Goal: Book appointment/travel/reservation: Book appointment/travel/reservation

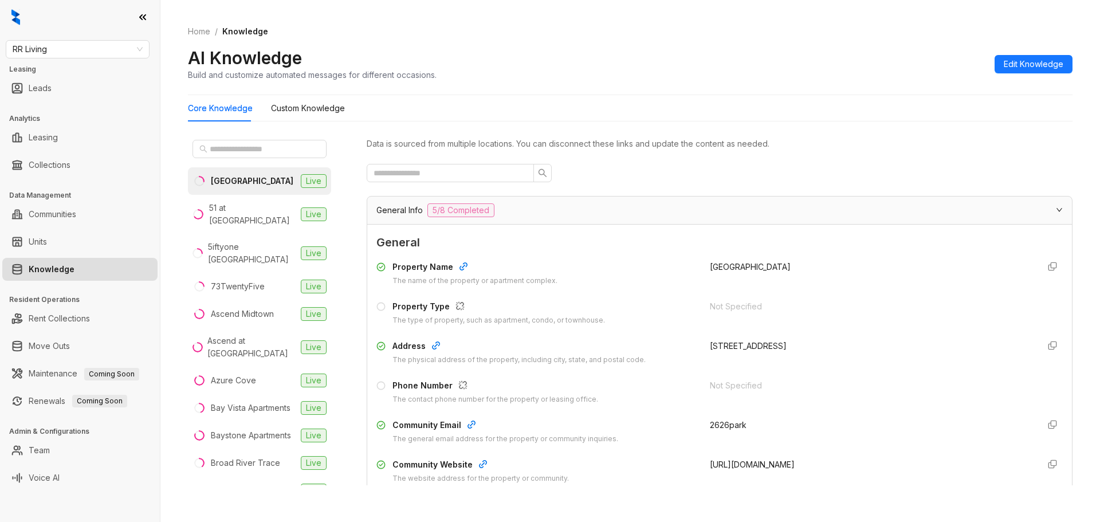
click at [55, 265] on link "Knowledge" at bounding box center [52, 269] width 46 height 23
click at [69, 273] on link "Knowledge" at bounding box center [52, 269] width 46 height 23
click at [61, 275] on link "Knowledge" at bounding box center [52, 269] width 46 height 23
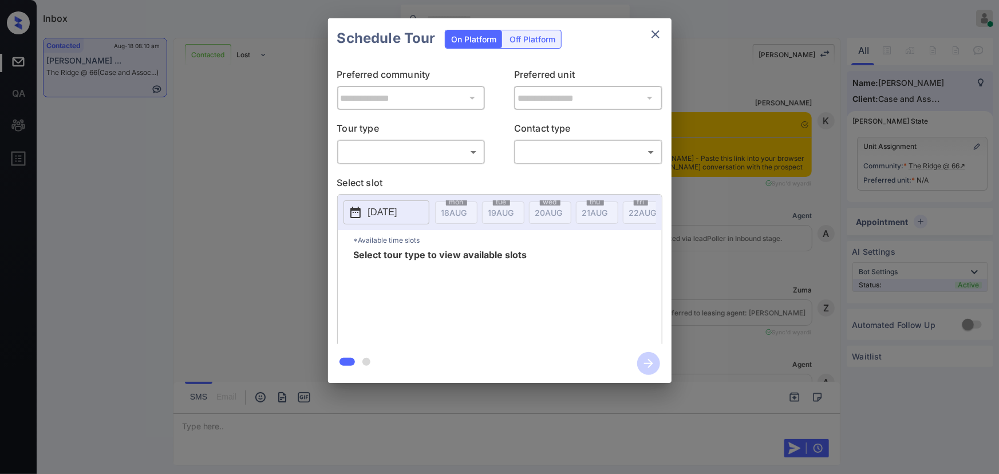
scroll to position [6052, 0]
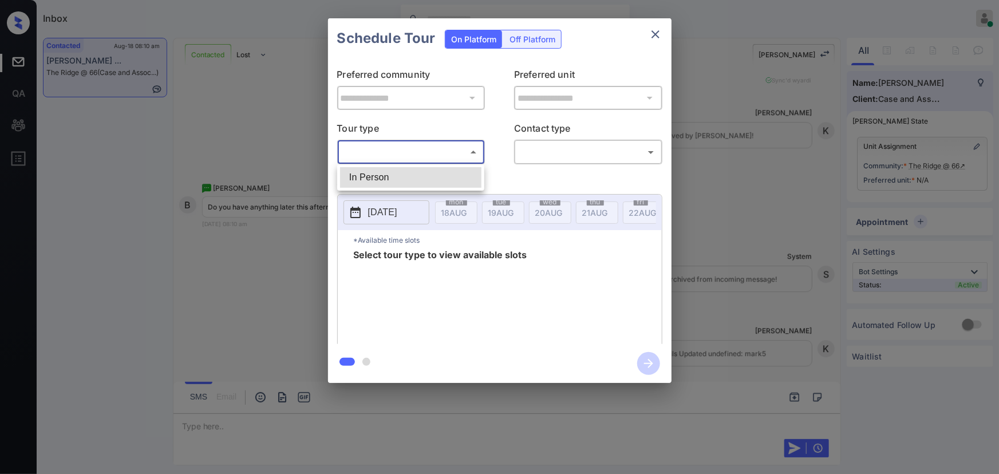
click at [404, 149] on body "Inbox Kenneth Umali Online Set yourself offline Set yourself on break Profile S…" at bounding box center [499, 237] width 999 height 474
click at [393, 174] on li "In Person" at bounding box center [410, 177] width 141 height 21
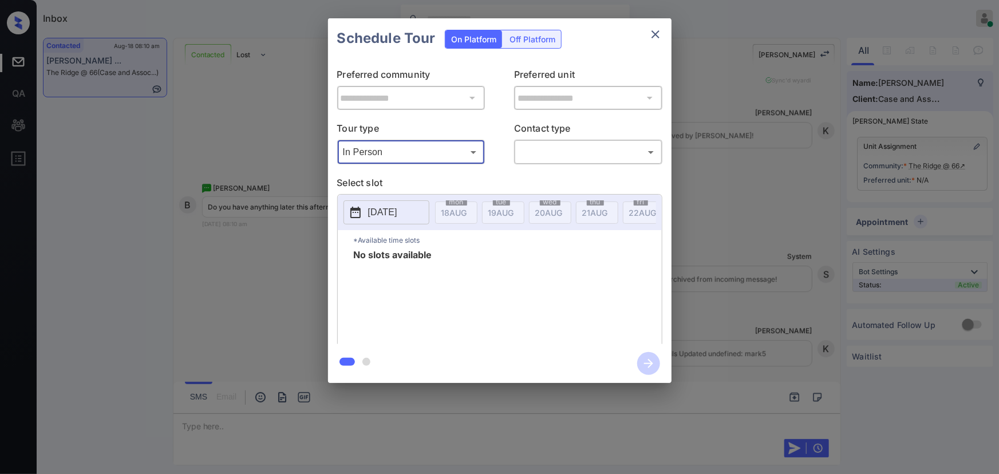
type input "********"
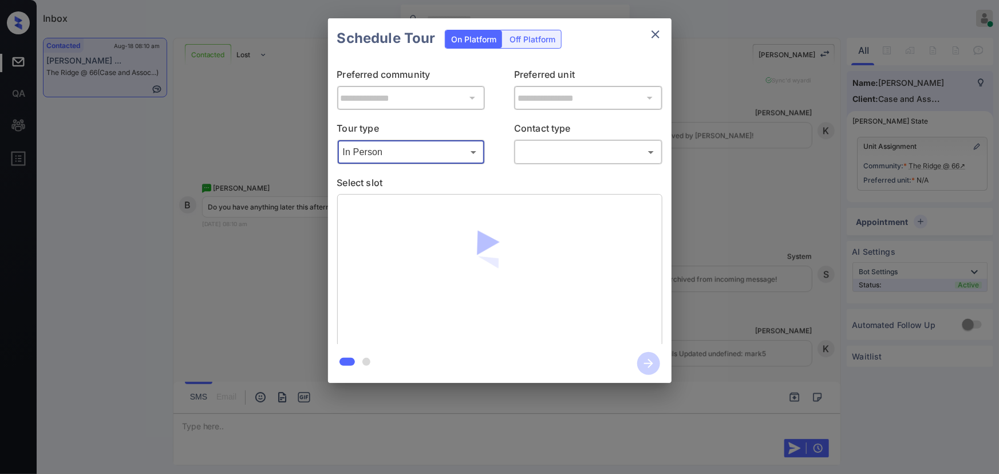
click at [534, 151] on body "Inbox Kenneth Umali Online Set yourself offline Set yourself on break Profile S…" at bounding box center [499, 237] width 999 height 474
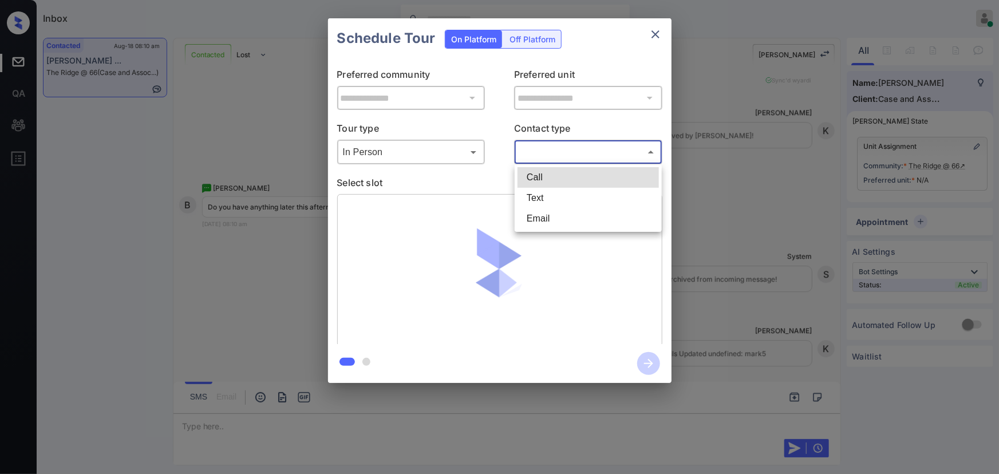
click at [529, 194] on li "Text" at bounding box center [588, 198] width 141 height 21
type input "****"
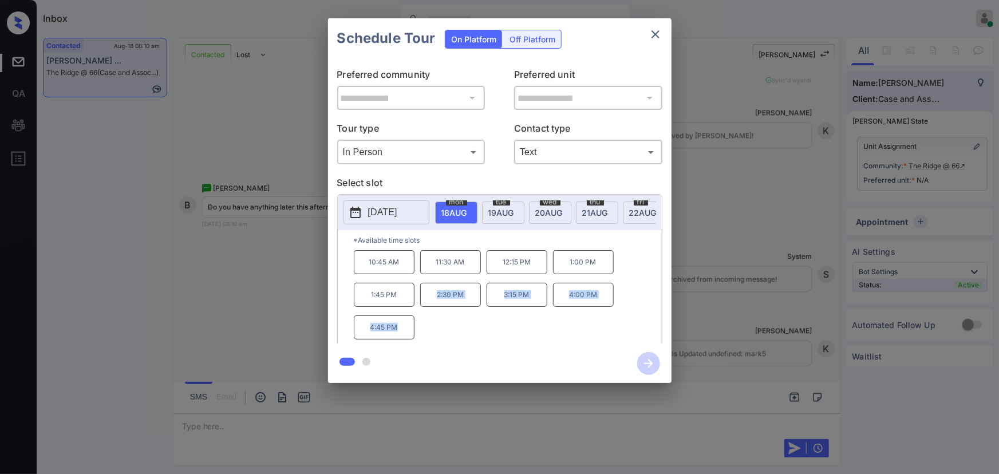
copy div "2:30 PM 3:15 PM 4:00 PM 4:45 PM"
drag, startPoint x: 399, startPoint y: 330, endPoint x: 438, endPoint y: 360, distance: 49.0
click at [430, 302] on div "10:45 AM 11:30 AM 12:15 PM 1:00 PM 1:45 PM 2:30 PM 3:15 PM 4:00 PM 4:45 PM" at bounding box center [508, 296] width 308 height 92
click at [433, 425] on div at bounding box center [499, 237] width 999 height 474
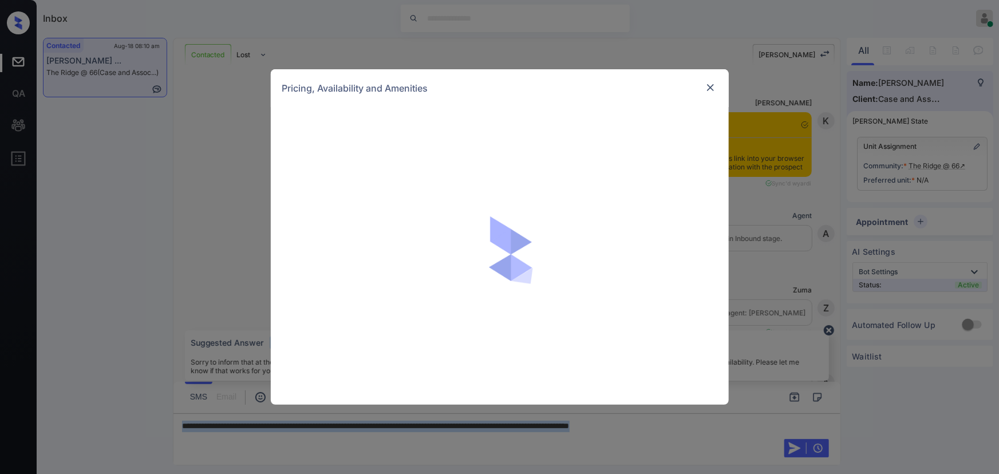
scroll to position [6052, 0]
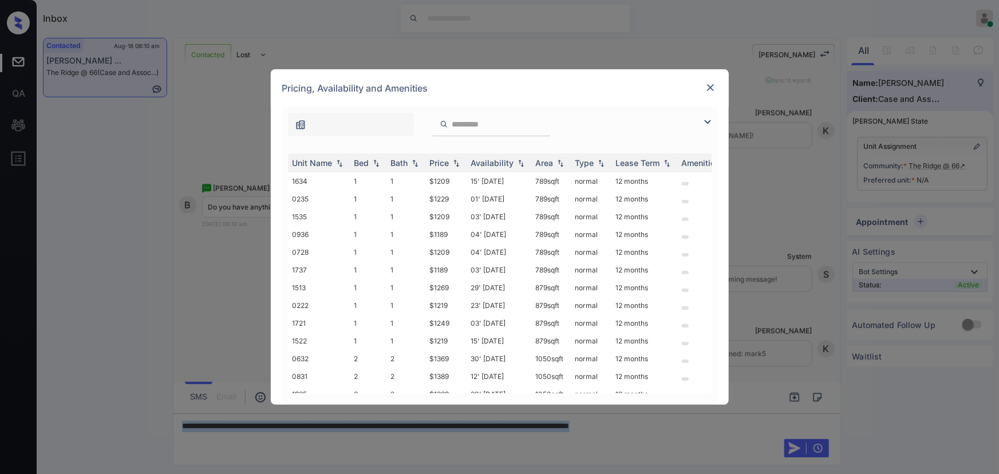
click at [708, 119] on img at bounding box center [708, 122] width 14 height 14
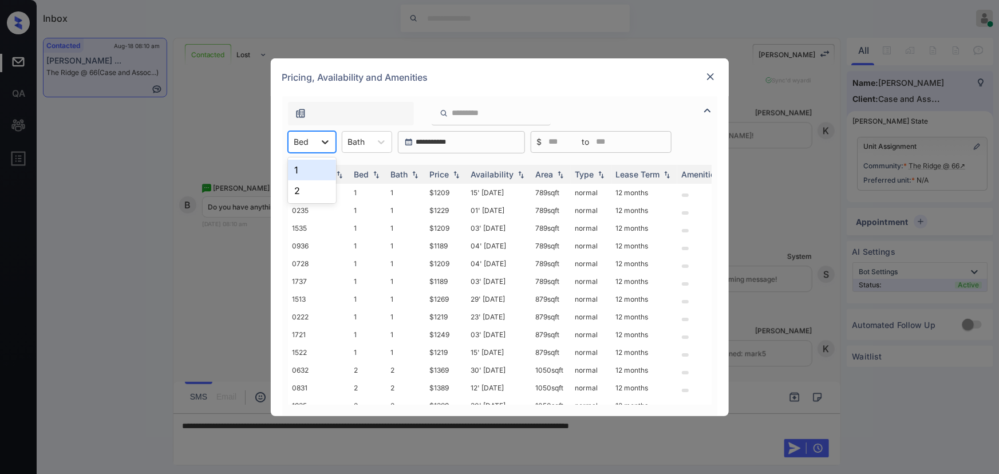
click at [317, 143] on div at bounding box center [325, 142] width 21 height 21
click at [709, 78] on img at bounding box center [710, 76] width 11 height 11
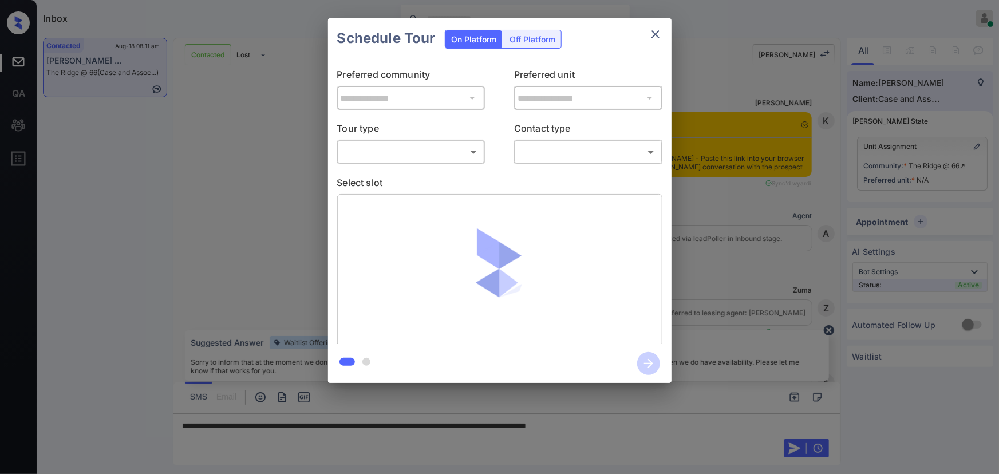
scroll to position [6755, 0]
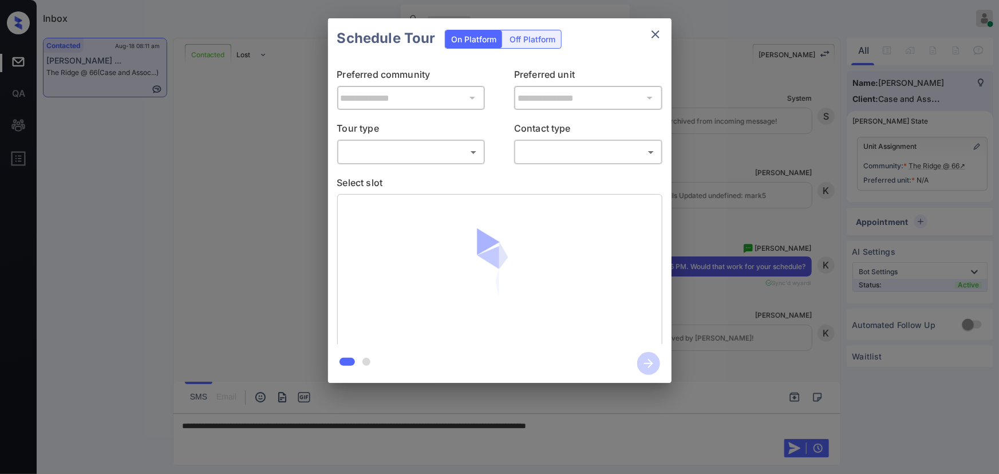
click at [432, 153] on body "Inbox Kenneth Umali Online Set yourself offline Set yourself on break Profile S…" at bounding box center [499, 237] width 999 height 474
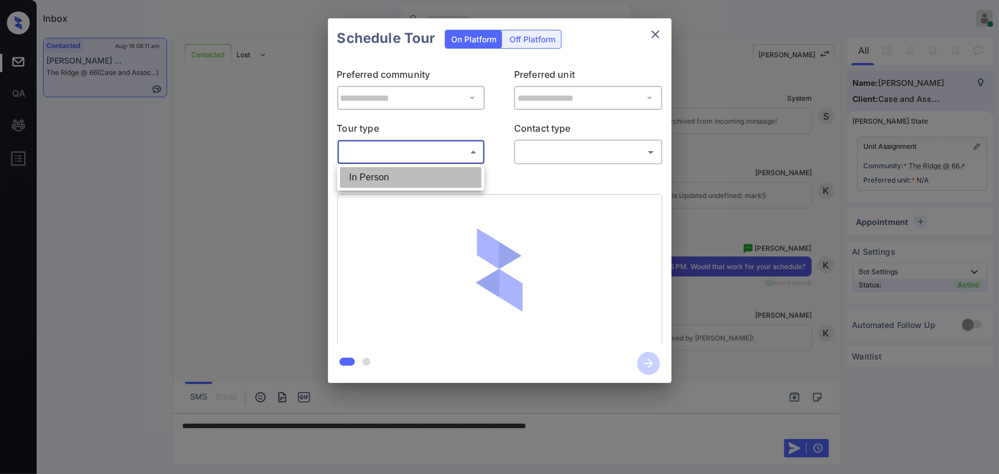
click at [415, 175] on li "In Person" at bounding box center [410, 177] width 141 height 21
type input "********"
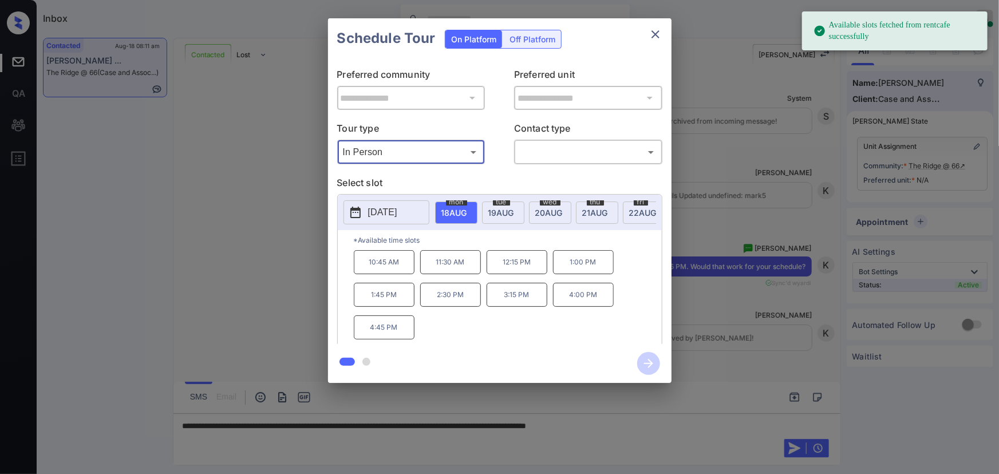
click at [543, 149] on body "Available slots fetched from rentcafe successfully Inbox Kenneth Umali Online S…" at bounding box center [499, 237] width 999 height 474
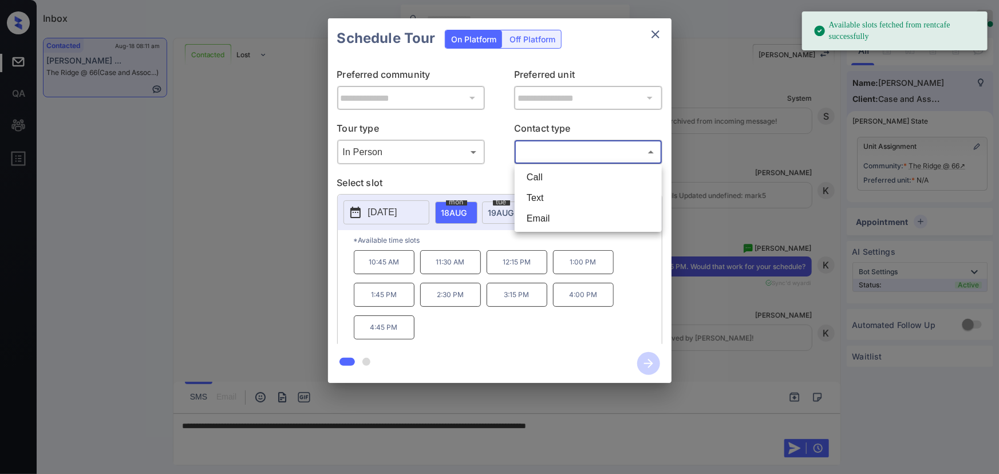
click at [538, 195] on li "Text" at bounding box center [588, 198] width 141 height 21
type input "****"
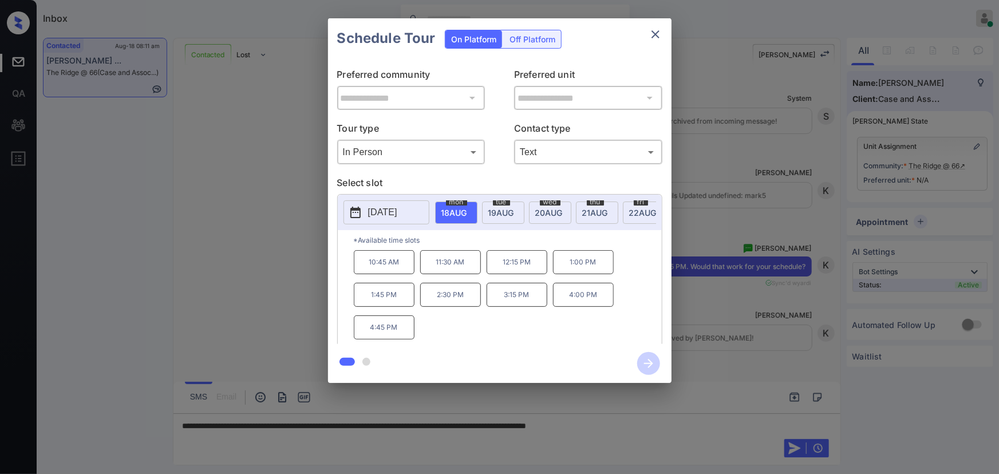
click at [467, 201] on span "tue" at bounding box center [456, 202] width 21 height 7
click at [762, 364] on div "**********" at bounding box center [499, 201] width 999 height 402
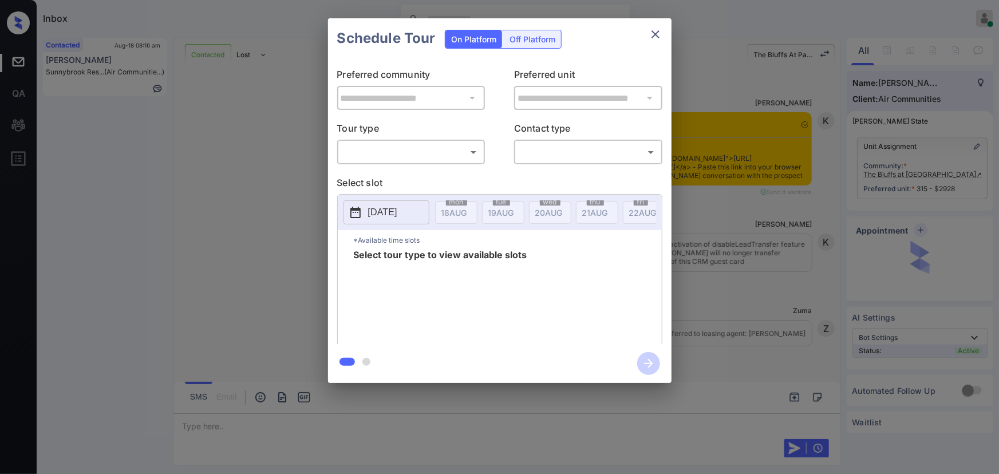
scroll to position [2258, 0]
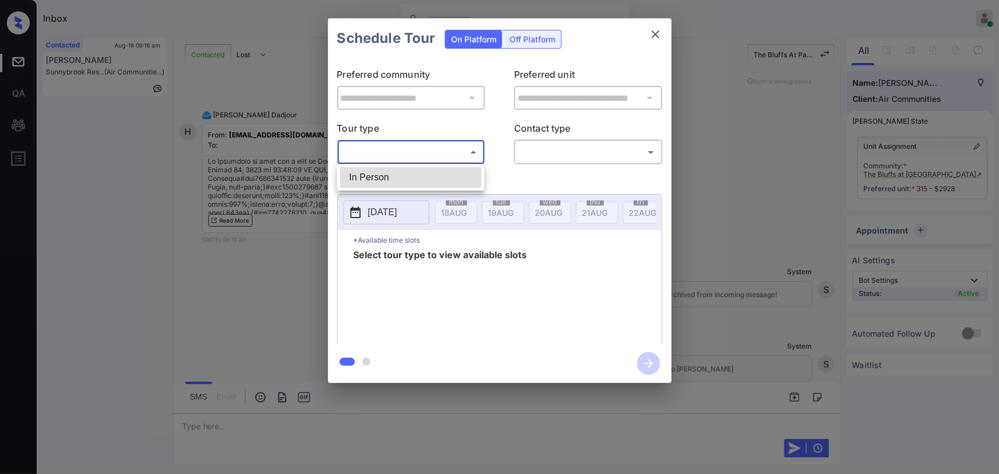
click at [448, 156] on body "Inbox Kenneth Umali Online Set yourself offline Set yourself on break Profile S…" at bounding box center [499, 237] width 999 height 474
drag, startPoint x: 400, startPoint y: 178, endPoint x: 514, endPoint y: 170, distance: 113.7
click at [406, 176] on li "In Person" at bounding box center [410, 177] width 141 height 21
type input "********"
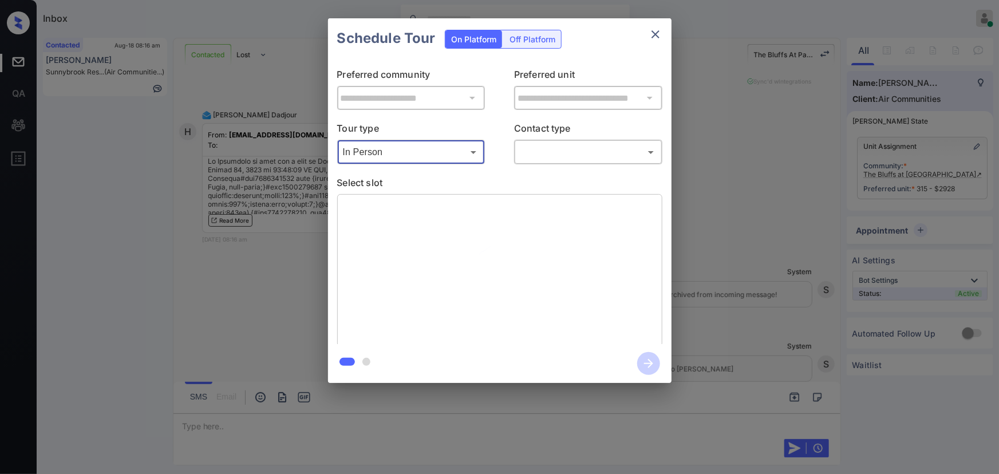
click at [555, 157] on body "Inbox Kenneth Umali Online Set yourself offline Set yourself on break Profile S…" at bounding box center [499, 237] width 999 height 474
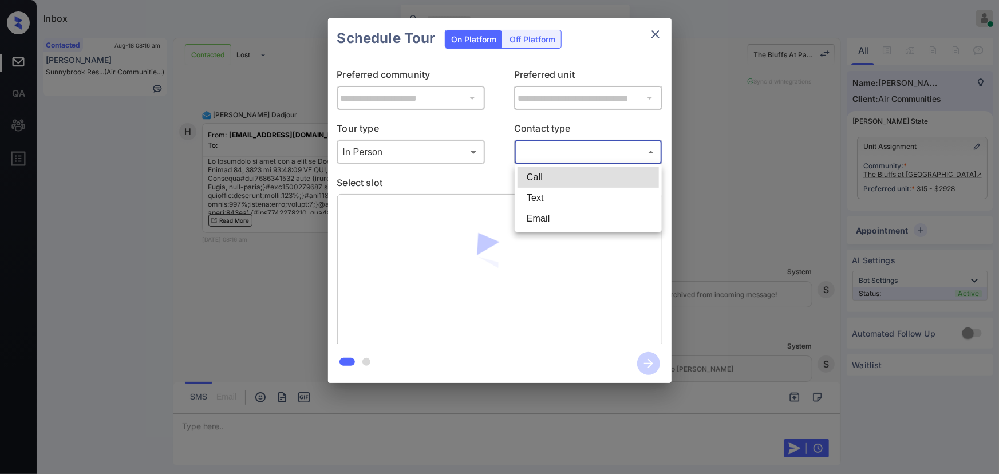
click at [549, 199] on li "Text" at bounding box center [588, 198] width 141 height 21
type input "****"
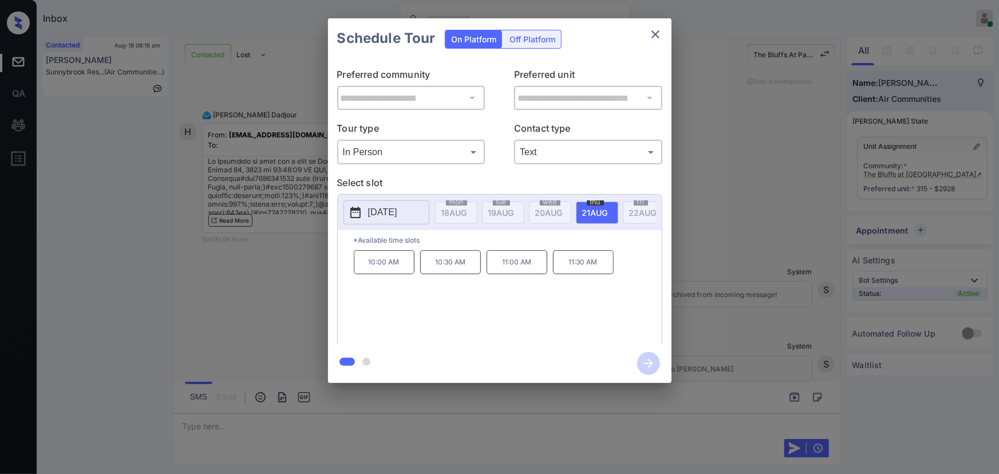
click at [361, 211] on icon at bounding box center [356, 213] width 14 height 14
click at [376, 210] on p "2025-08-21" at bounding box center [382, 213] width 29 height 14
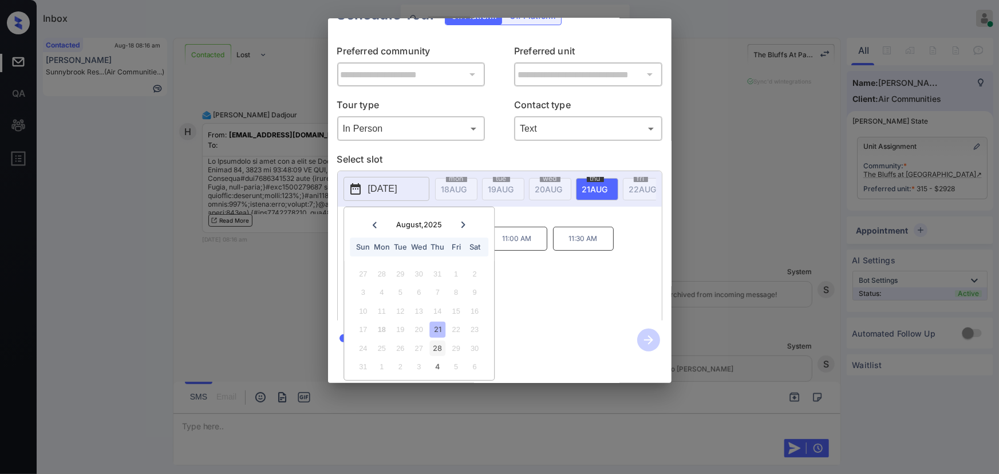
click at [440, 341] on div "28" at bounding box center [437, 348] width 15 height 15
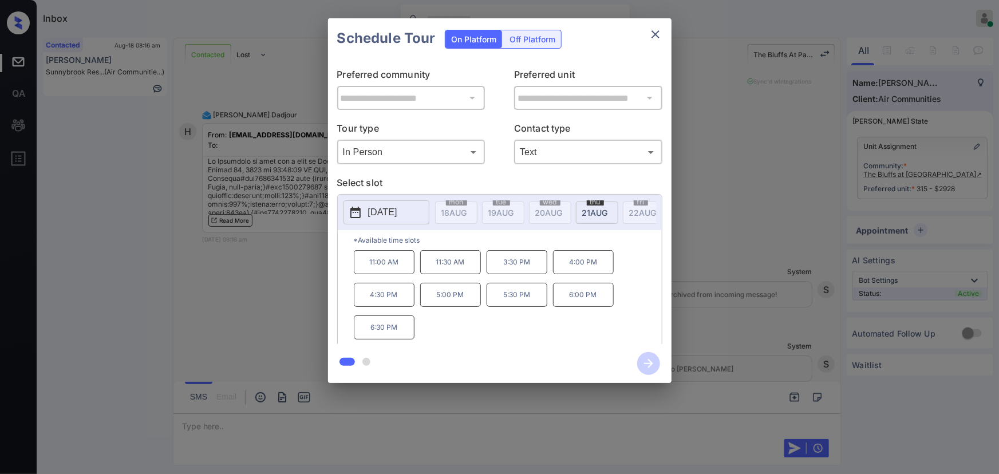
click at [573, 314] on div "**********" at bounding box center [500, 200] width 344 height 365
click at [392, 214] on p "2025-08-28" at bounding box center [382, 213] width 29 height 14
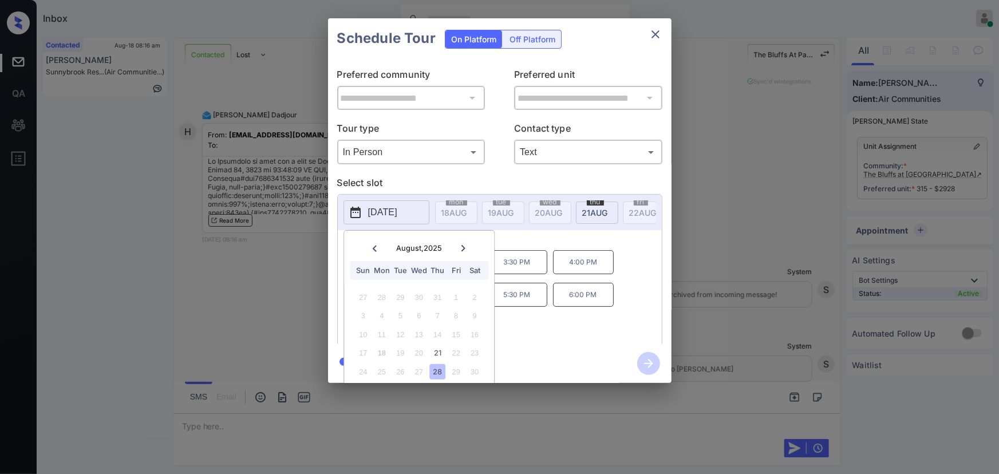
click at [436, 368] on div "28" at bounding box center [437, 371] width 15 height 15
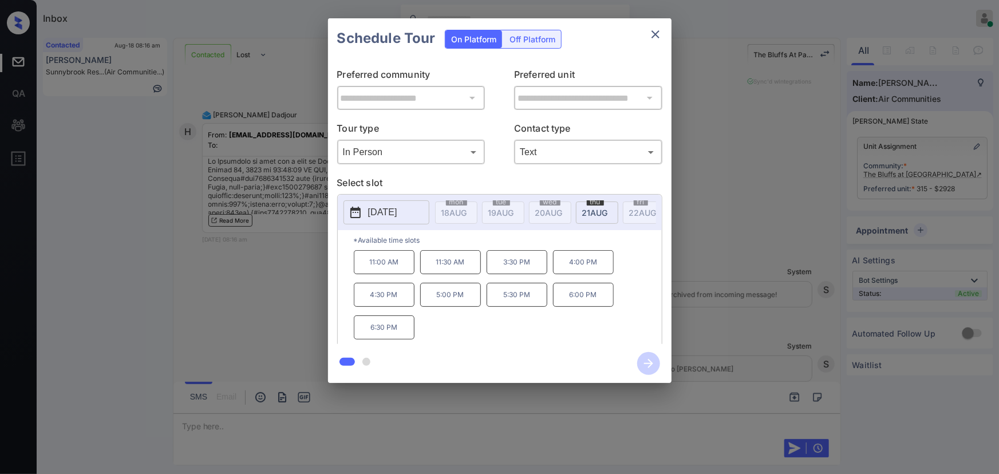
click at [544, 333] on div "11:00 AM 11:30 AM 3:30 PM 4:00 PM 4:30 PM 5:00 PM 5:30 PM 6:00 PM 6:30 PM" at bounding box center [508, 296] width 308 height 92
click at [397, 212] on p "2025-08-28" at bounding box center [382, 213] width 29 height 14
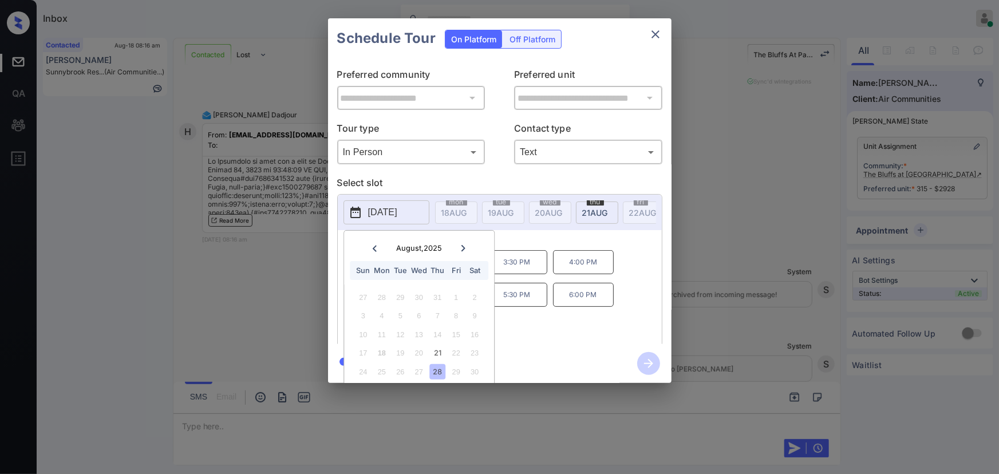
click at [535, 337] on div "**********" at bounding box center [500, 200] width 344 height 365
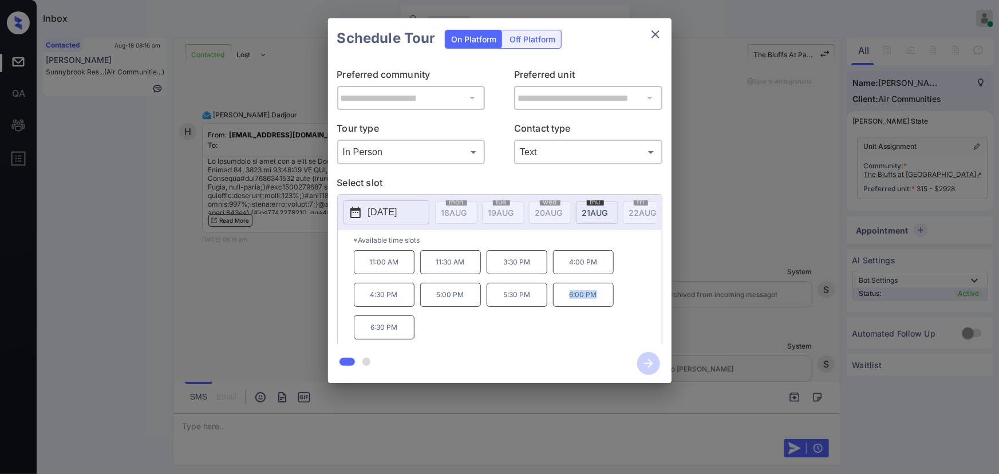
copy p "6:00 PM"
drag, startPoint x: 598, startPoint y: 299, endPoint x: 568, endPoint y: 298, distance: 30.4
click at [568, 298] on p "6:00 PM" at bounding box center [583, 295] width 61 height 24
click at [655, 34] on icon "close" at bounding box center [656, 34] width 8 height 8
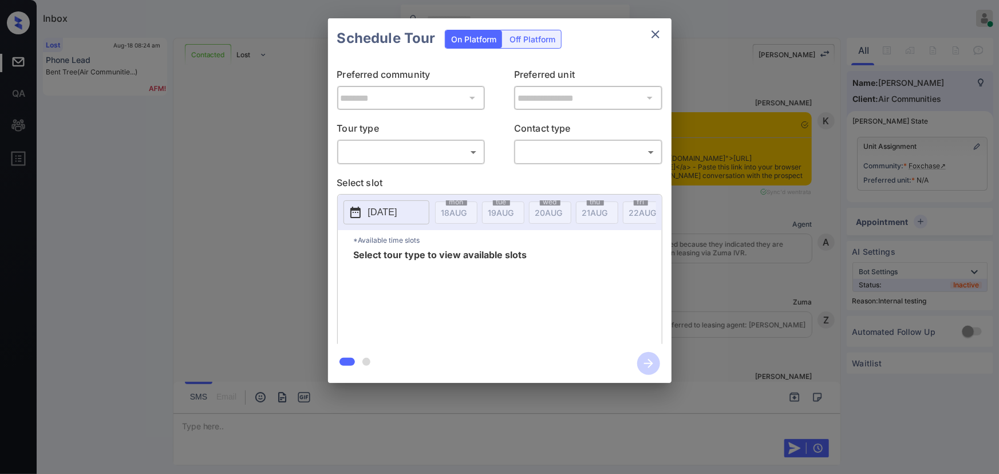
scroll to position [3694, 0]
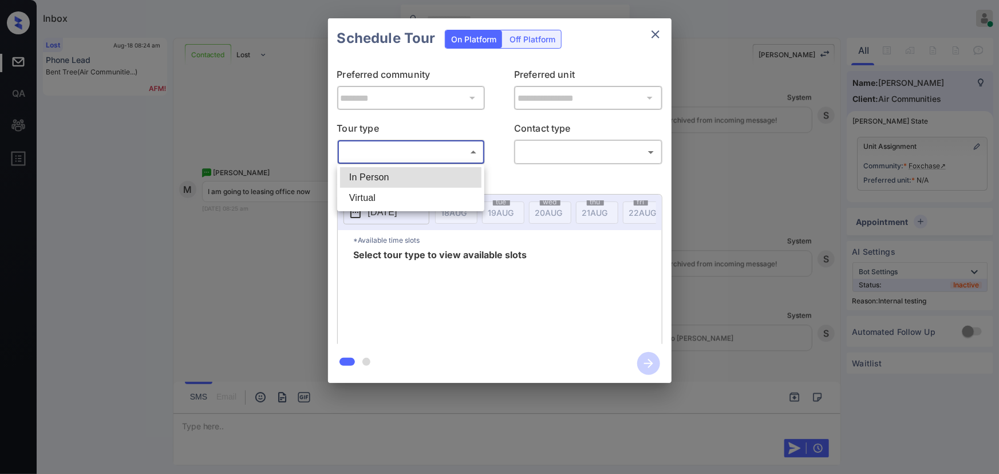
click at [387, 147] on body "Inbox [PERSON_NAME] Online Set yourself offline Set yourself on break Profile S…" at bounding box center [499, 237] width 999 height 474
click at [380, 172] on li "In Person" at bounding box center [410, 177] width 141 height 21
type input "********"
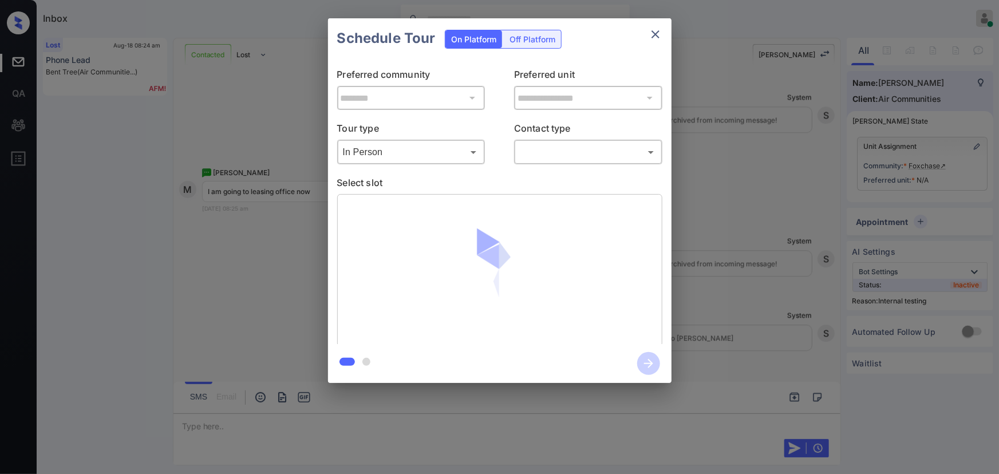
click at [514, 145] on div "Tour type In Person ******** ​ Contact type ​ ​" at bounding box center [499, 142] width 325 height 43
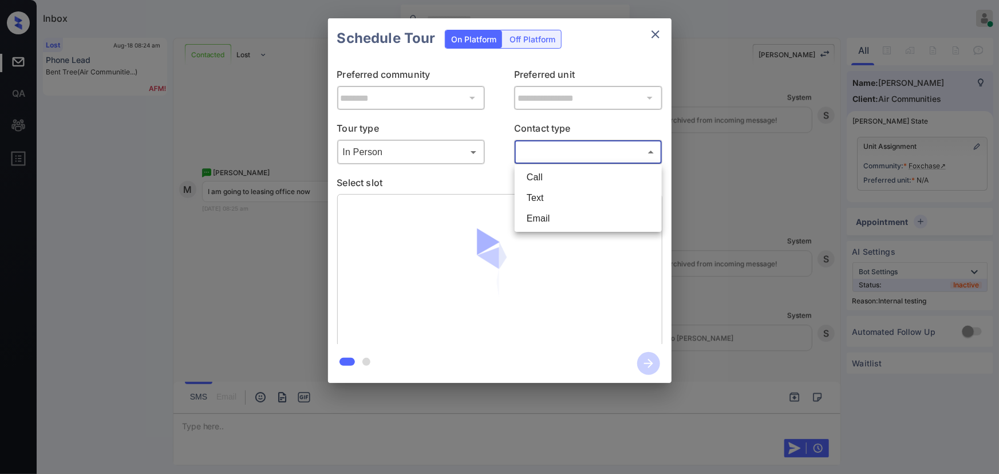
click at [530, 149] on body "Inbox [PERSON_NAME] Online Set yourself offline Set yourself on break Profile S…" at bounding box center [499, 237] width 999 height 474
click at [530, 194] on li "Text" at bounding box center [588, 198] width 141 height 21
type input "****"
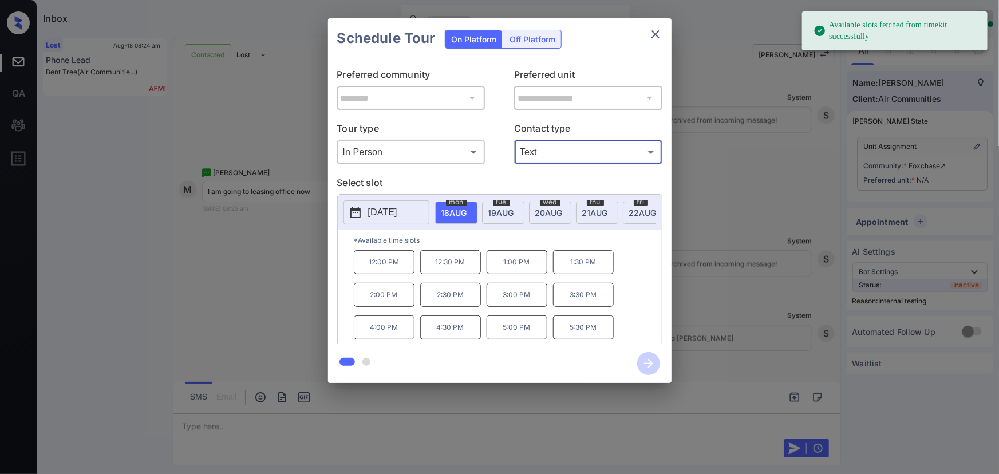
click at [458, 210] on span "18 AUG" at bounding box center [455, 213] width 26 height 10
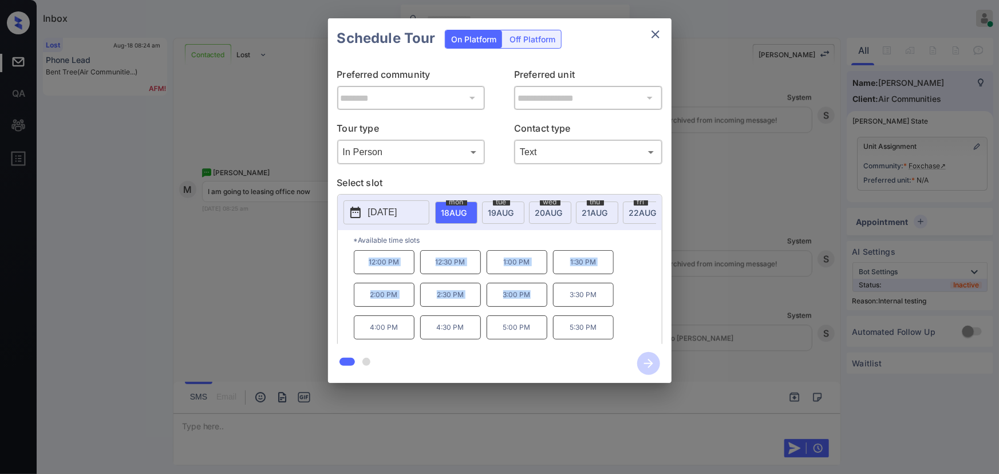
drag, startPoint x: 533, startPoint y: 300, endPoint x: 364, endPoint y: 265, distance: 172.5
click at [365, 266] on div "12:00 PM 12:30 PM 1:00 PM 1:30 PM 2:00 PM 2:30 PM 3:00 PM 3:30 PM 4:00 PM 4:30 …" at bounding box center [508, 296] width 308 height 92
copy div "12:00 PM 12:30 PM 1:00 PM 1:30 PM 2:00 PM 2:30 PM 3:00 PM"
click at [401, 421] on div at bounding box center [499, 237] width 999 height 474
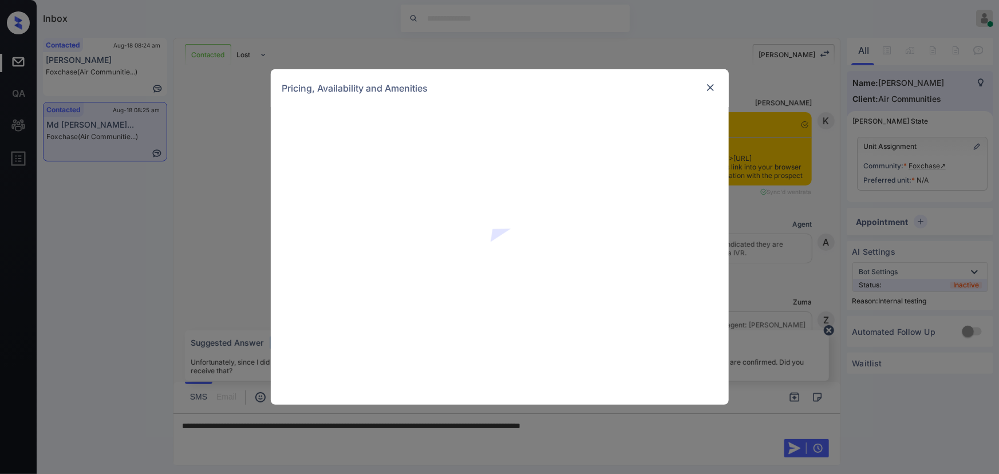
scroll to position [3694, 0]
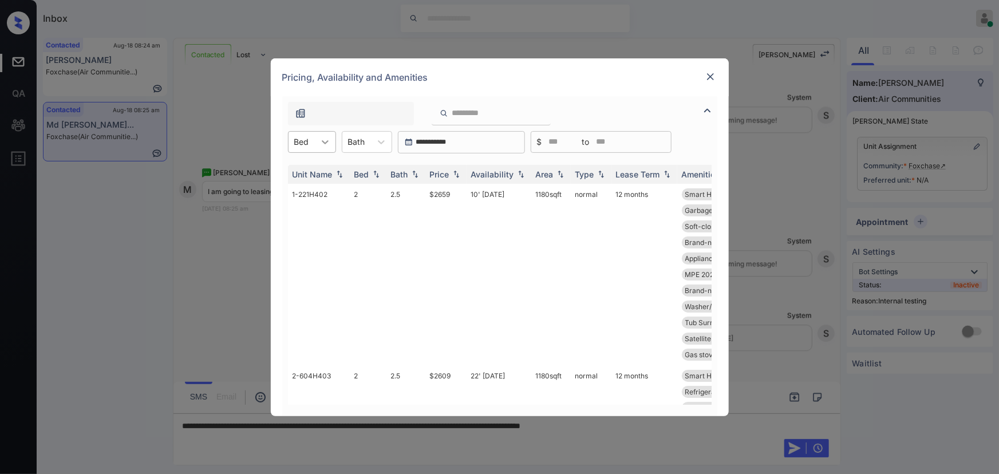
click at [314, 141] on div "Bed" at bounding box center [302, 141] width 26 height 17
click at [298, 172] on div "1" at bounding box center [312, 170] width 48 height 21
click at [371, 140] on div "Bath" at bounding box center [357, 141] width 29 height 17
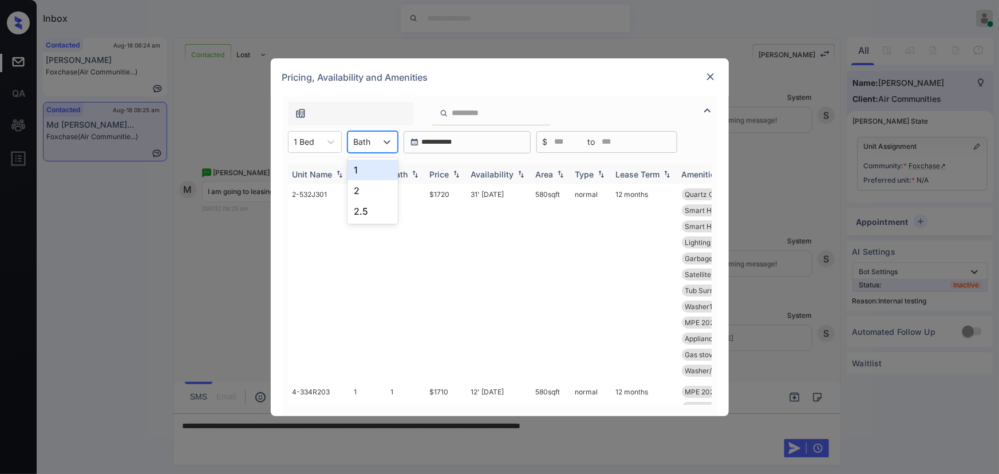
click at [359, 171] on div "1" at bounding box center [373, 170] width 50 height 21
click at [462, 173] on img at bounding box center [456, 174] width 11 height 8
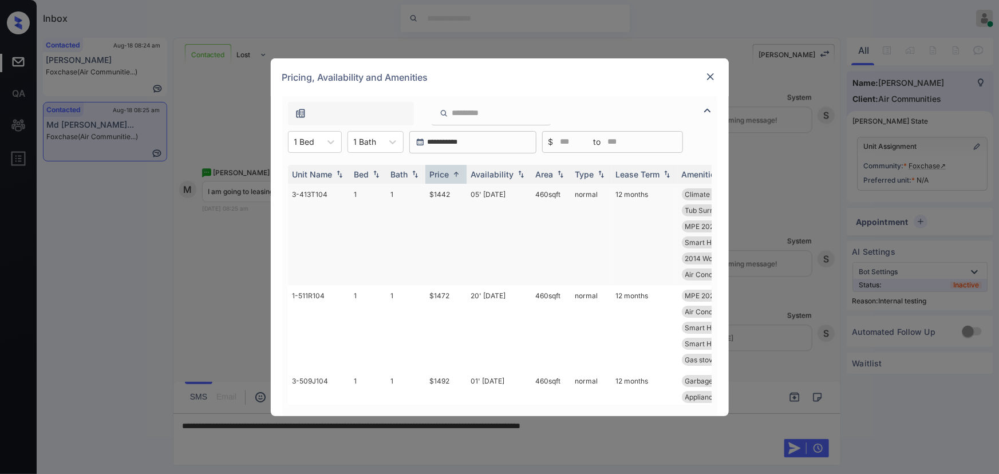
click at [448, 192] on td "$1442" at bounding box center [446, 234] width 41 height 101
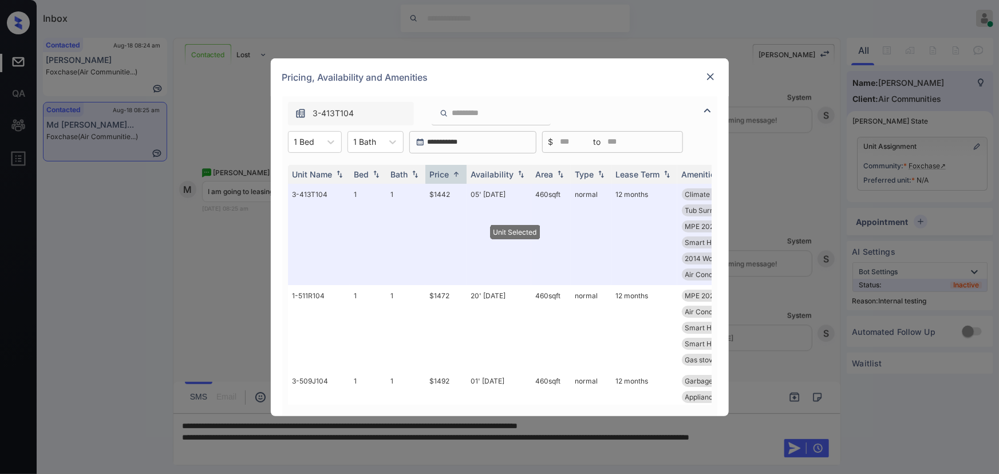
drag, startPoint x: 561, startPoint y: 193, endPoint x: 698, endPoint y: 68, distance: 185.3
click at [534, 193] on td "460 sqft" at bounding box center [552, 234] width 40 height 101
click at [705, 74] on img at bounding box center [710, 76] width 11 height 11
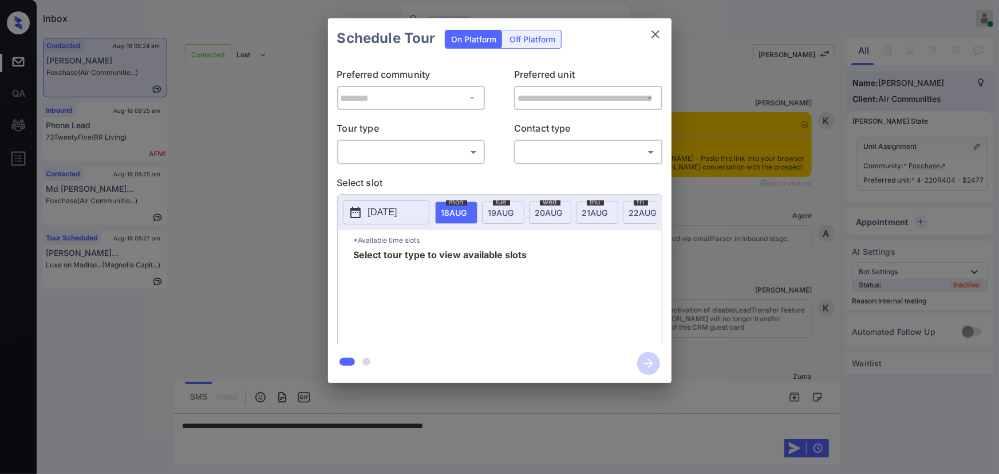
scroll to position [7247, 0]
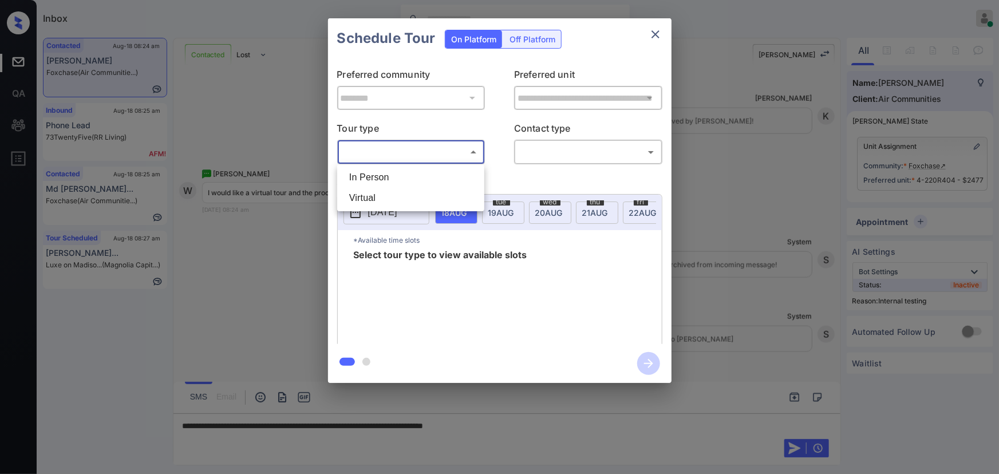
click at [407, 149] on body "Inbox [PERSON_NAME] Online Set yourself offline Set yourself on break Profile S…" at bounding box center [499, 237] width 999 height 474
click at [376, 197] on li "Virtual" at bounding box center [410, 198] width 141 height 21
type input "*******"
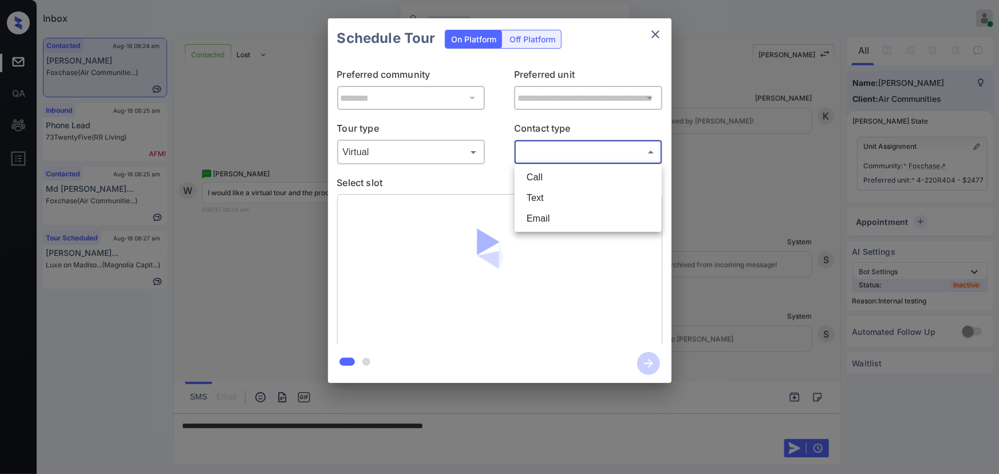
click at [596, 149] on body "Inbox [PERSON_NAME] Online Set yourself offline Set yourself on break Profile S…" at bounding box center [499, 237] width 999 height 474
click at [553, 197] on li "Text" at bounding box center [588, 198] width 141 height 21
type input "****"
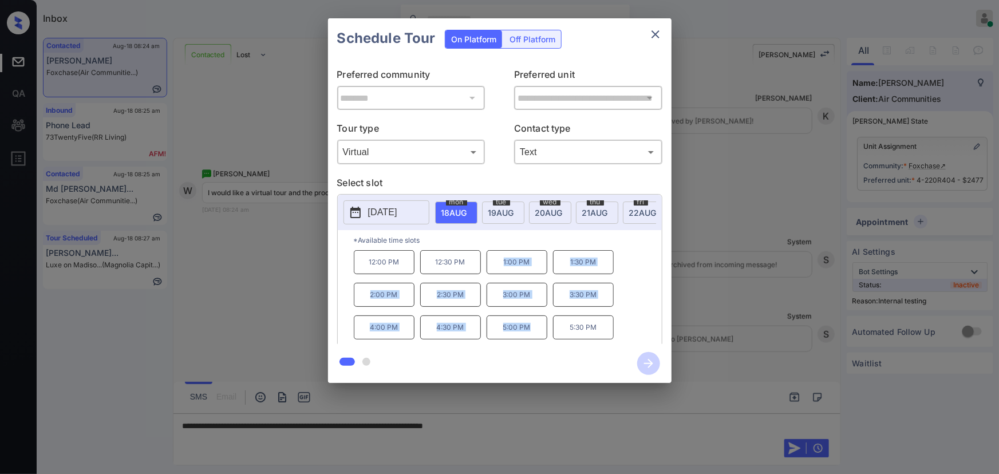
drag, startPoint x: 538, startPoint y: 332, endPoint x: 493, endPoint y: 278, distance: 70.3
click at [493, 278] on div "12:00 PM 12:30 PM 1:00 PM 1:30 PM 2:00 PM 2:30 PM 3:00 PM 3:30 PM 4:00 PM 4:30 …" at bounding box center [508, 296] width 308 height 92
copy div "1:00 PM 1:30 PM 2:00 PM 2:30 PM 3:00 PM 3:30 PM 4:00 PM 4:30 PM 5:00 PM"
click at [566, 427] on div at bounding box center [499, 237] width 999 height 474
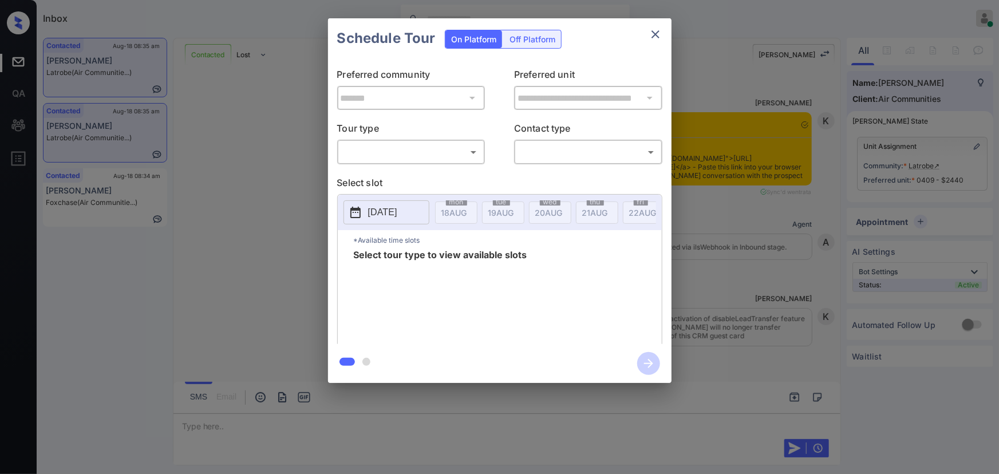
scroll to position [2363, 0]
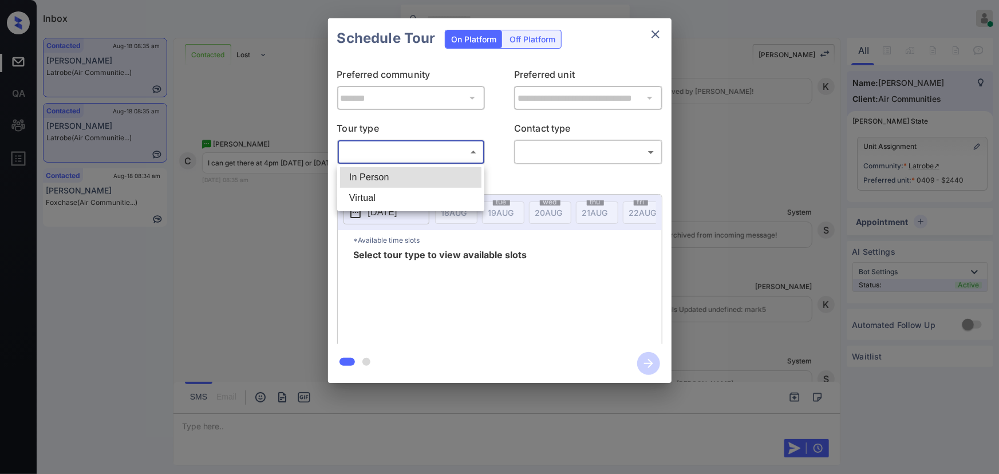
click at [412, 156] on body "Inbox [PERSON_NAME] Online Set yourself offline Set yourself on break Profile S…" at bounding box center [499, 237] width 999 height 474
click at [400, 175] on li "In Person" at bounding box center [410, 177] width 141 height 21
type input "********"
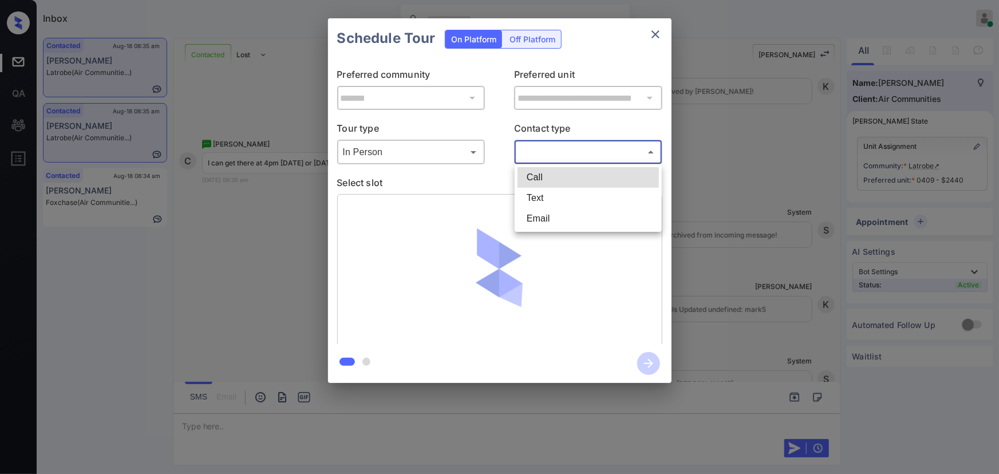
click at [582, 155] on body "Inbox Kenneth Umali Online Set yourself offline Set yourself on break Profile S…" at bounding box center [499, 237] width 999 height 474
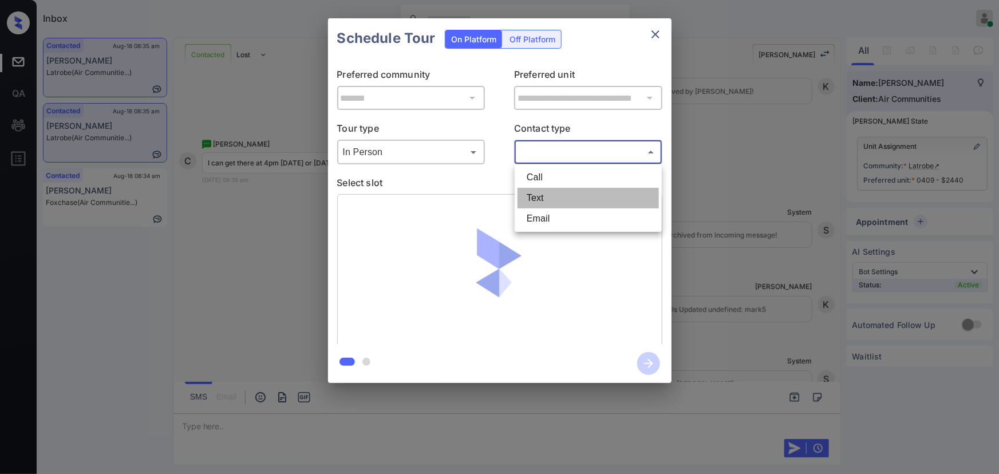
click at [532, 195] on li "Text" at bounding box center [588, 198] width 141 height 21
type input "****"
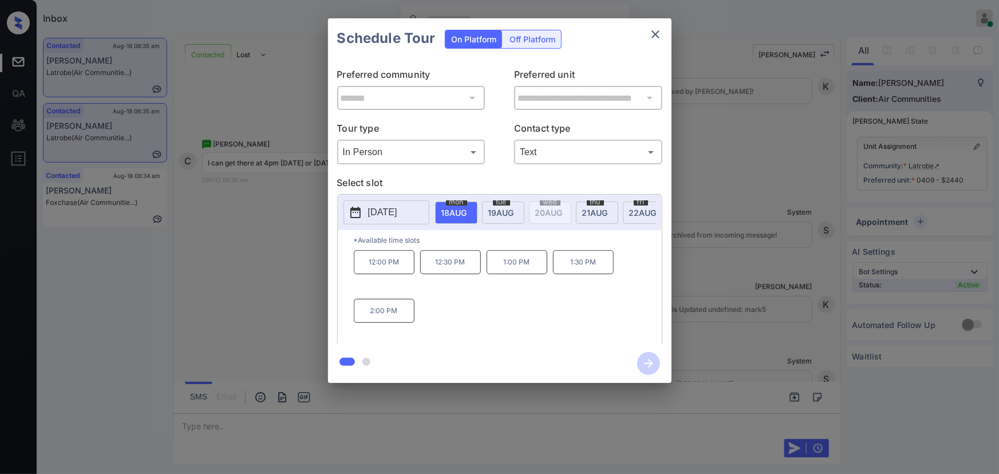
click at [394, 212] on p "[DATE]" at bounding box center [382, 213] width 29 height 14
click at [380, 374] on div "25" at bounding box center [381, 371] width 15 height 15
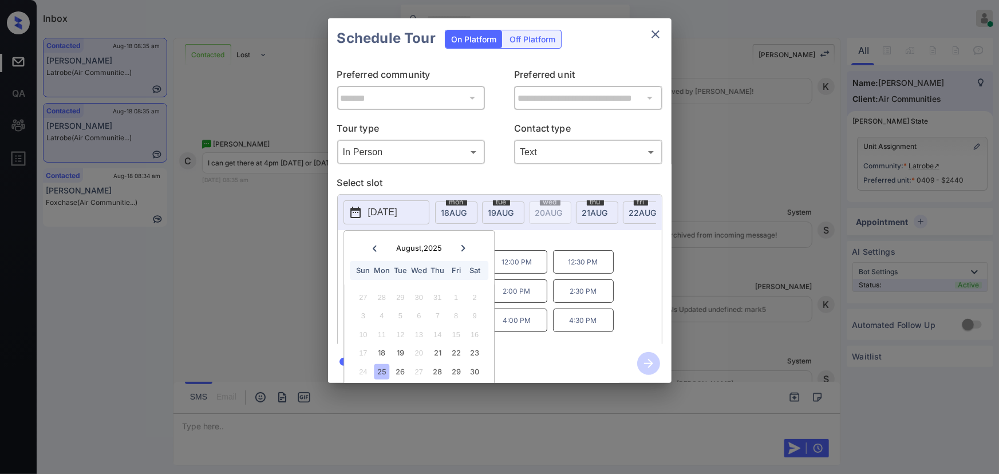
click at [517, 326] on p "4:00 PM" at bounding box center [517, 320] width 61 height 23
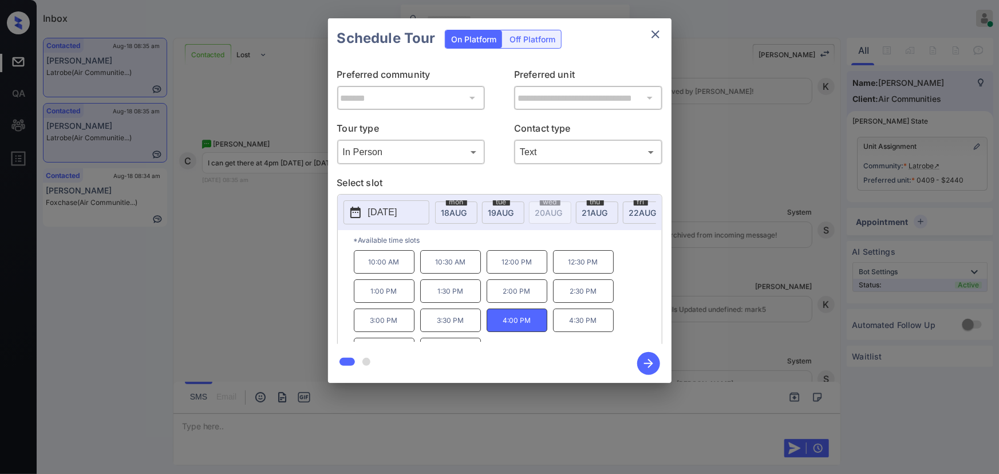
click at [742, 278] on div "**********" at bounding box center [499, 201] width 999 height 402
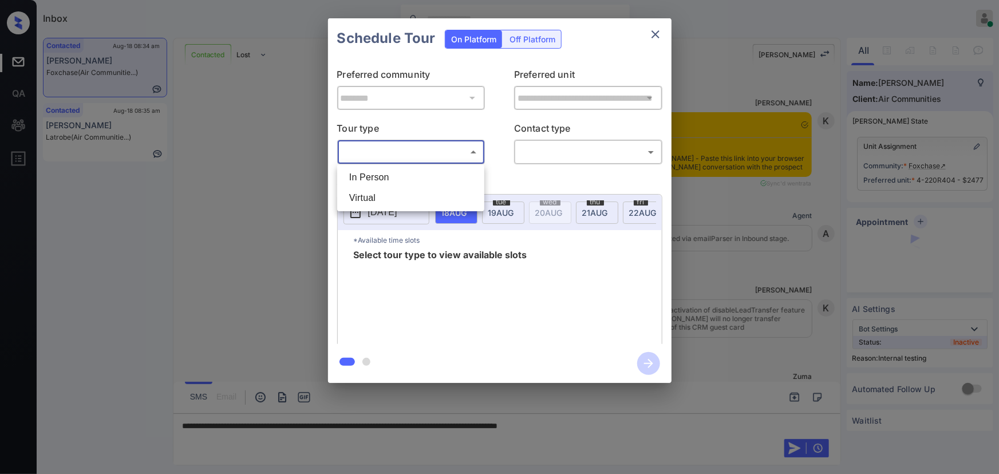
scroll to position [7845, 0]
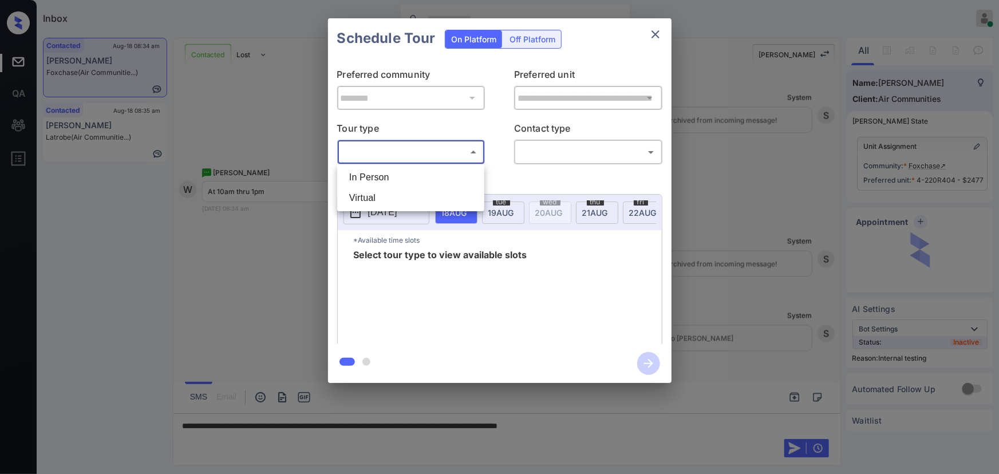
drag, startPoint x: 403, startPoint y: 180, endPoint x: 495, endPoint y: 163, distance: 94.3
click at [407, 178] on li "In Person" at bounding box center [410, 177] width 141 height 21
type input "********"
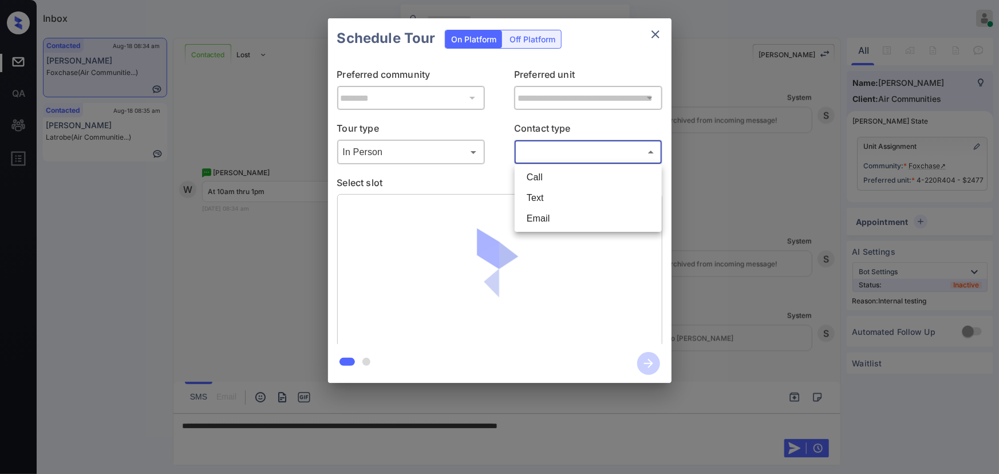
drag, startPoint x: 523, startPoint y: 154, endPoint x: 526, endPoint y: 174, distance: 19.8
click at [526, 154] on body "Inbox [PERSON_NAME] Online Set yourself offline Set yourself on break Profile S…" at bounding box center [499, 237] width 999 height 474
click at [526, 197] on li "Text" at bounding box center [588, 198] width 141 height 21
type input "****"
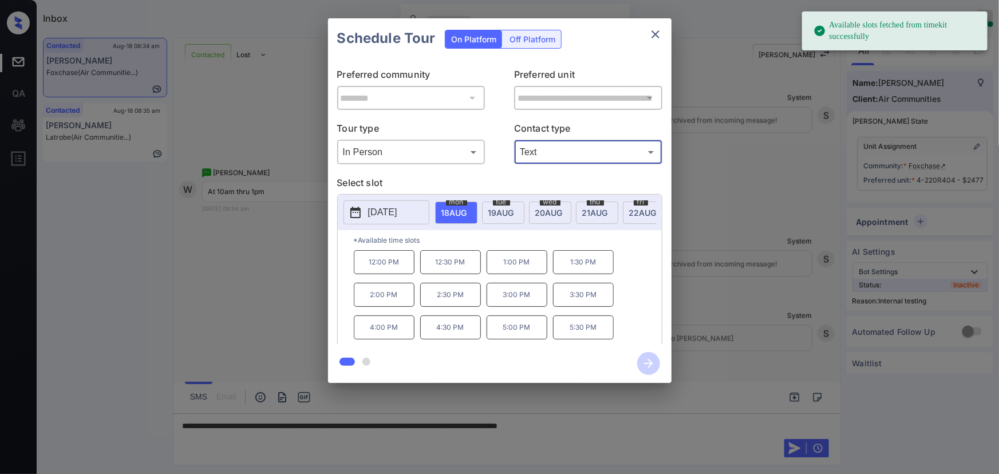
click at [467, 212] on span "[DATE]" at bounding box center [455, 213] width 26 height 10
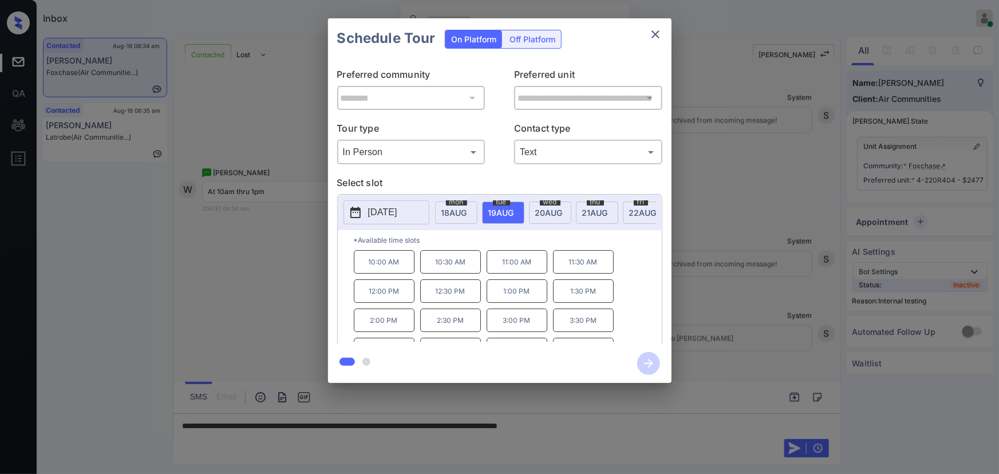
click at [381, 267] on p "10:00 AM" at bounding box center [384, 261] width 61 height 23
click at [641, 427] on div at bounding box center [499, 237] width 999 height 474
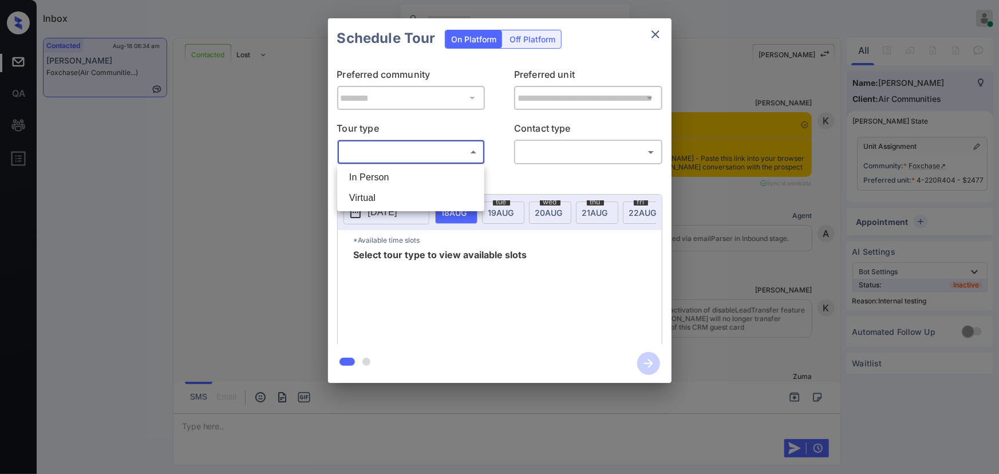
scroll to position [7921, 0]
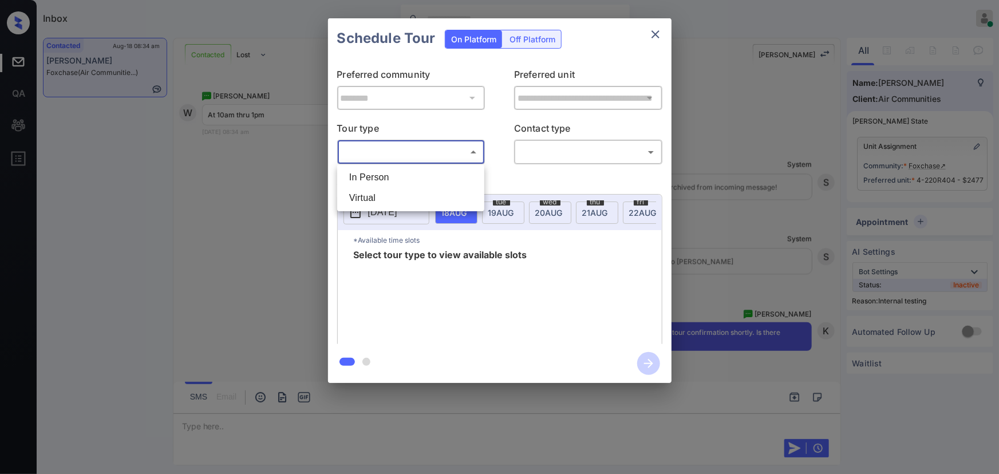
click at [380, 198] on li "Virtual" at bounding box center [410, 198] width 141 height 21
type input "*******"
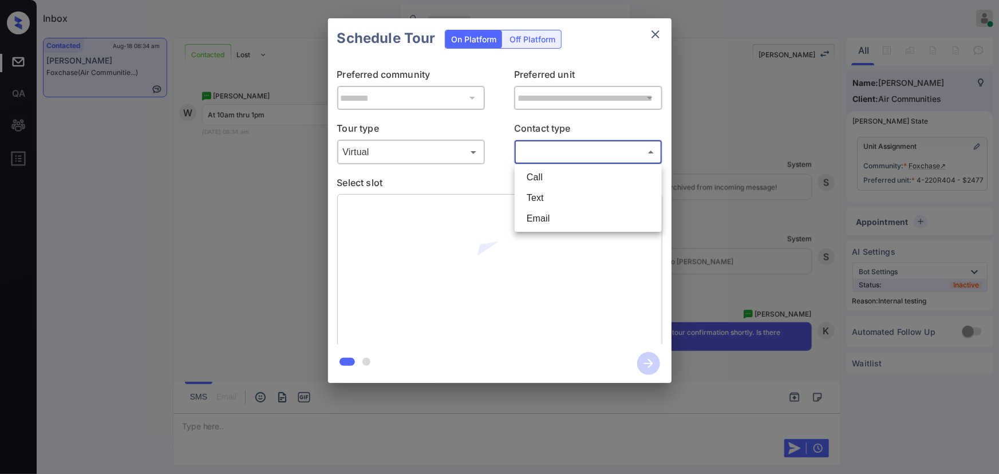
click at [540, 152] on body "Inbox Kenneth Umali Online Set yourself offline Set yourself on break Profile S…" at bounding box center [499, 237] width 999 height 474
click at [540, 196] on li "Text" at bounding box center [588, 198] width 141 height 21
type input "****"
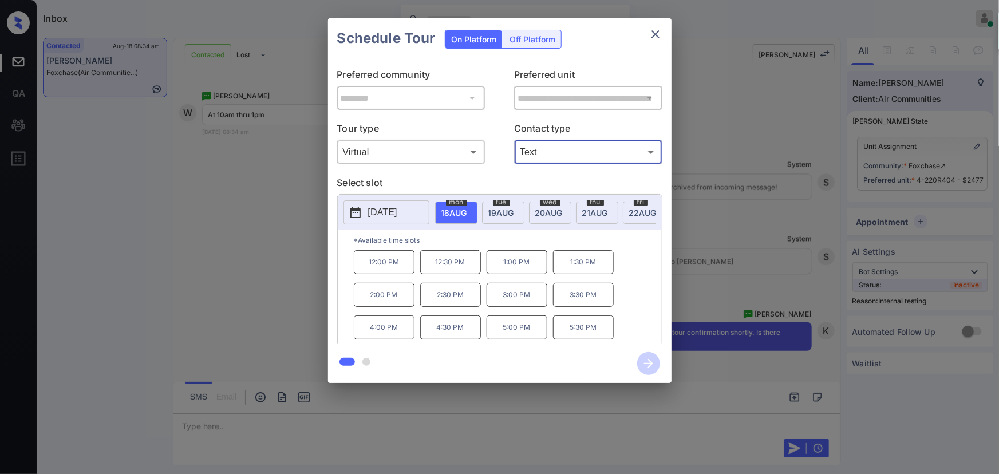
click at [467, 208] on span "19 AUG" at bounding box center [455, 213] width 26 height 10
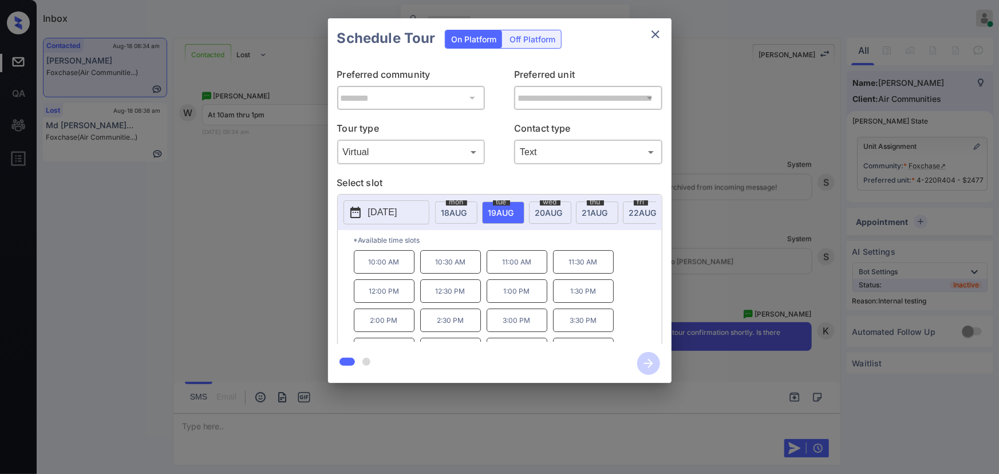
click at [394, 268] on p "10:00 AM" at bounding box center [384, 261] width 61 height 23
click at [647, 361] on icon "button" at bounding box center [648, 363] width 23 height 23
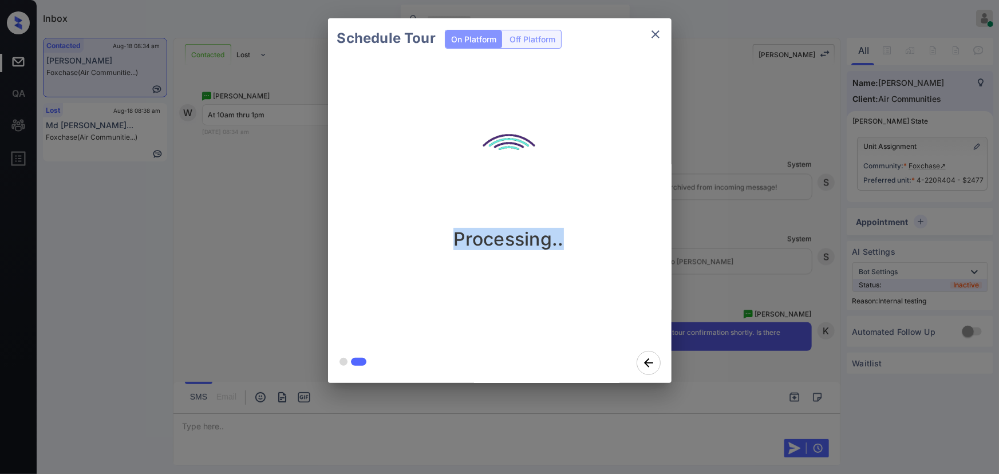
drag, startPoint x: 580, startPoint y: 240, endPoint x: 451, endPoint y: 239, distance: 128.3
click at [451, 239] on div "Processing.." at bounding box center [509, 181] width 344 height 137
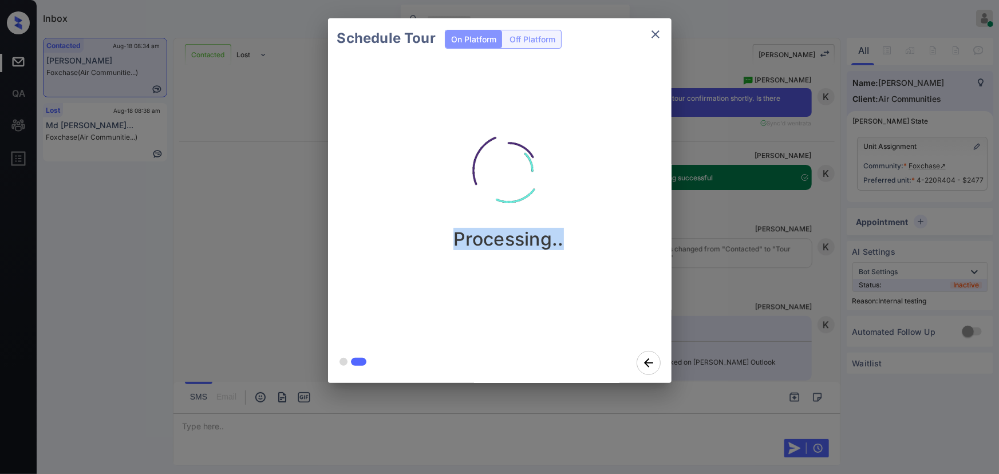
scroll to position [8177, 0]
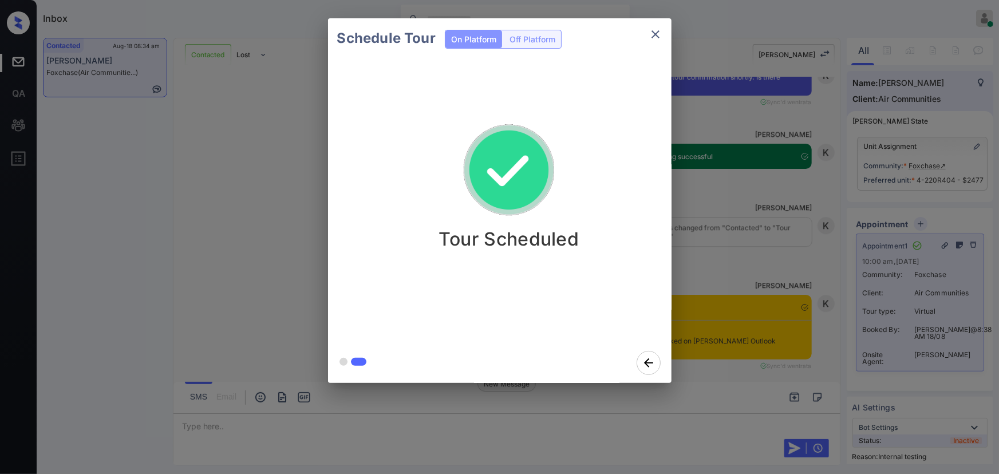
click at [736, 247] on div "Schedule Tour On Platform Off Platform Tour Scheduled" at bounding box center [499, 201] width 999 height 402
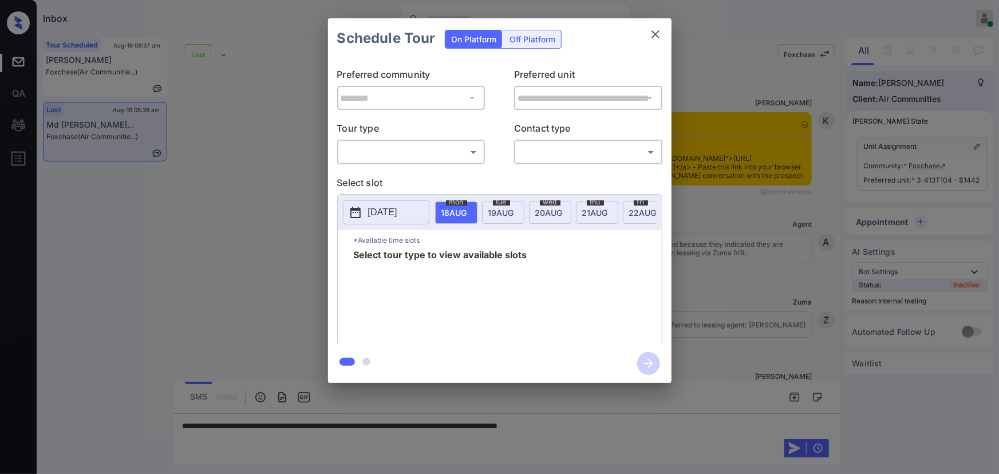
scroll to position [4940, 0]
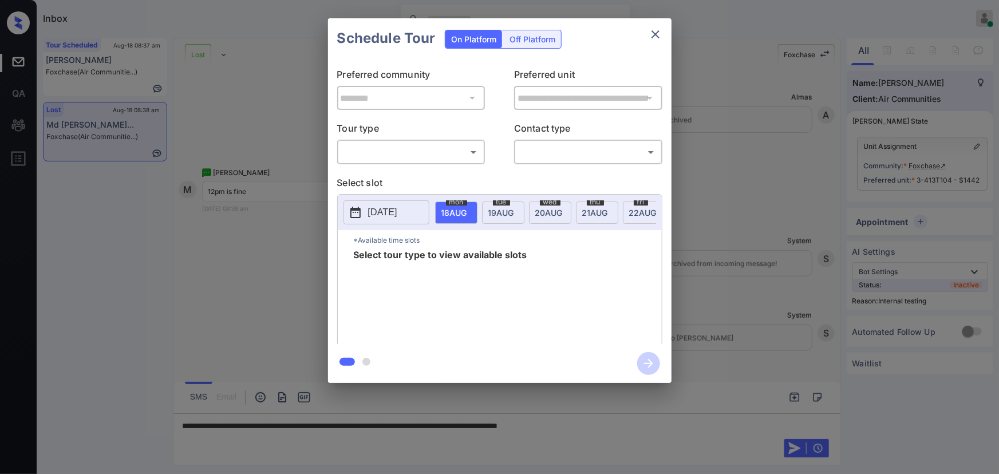
click at [402, 150] on body "Inbox Kenneth Umali Online Set yourself offline Set yourself on break Profile S…" at bounding box center [499, 237] width 999 height 474
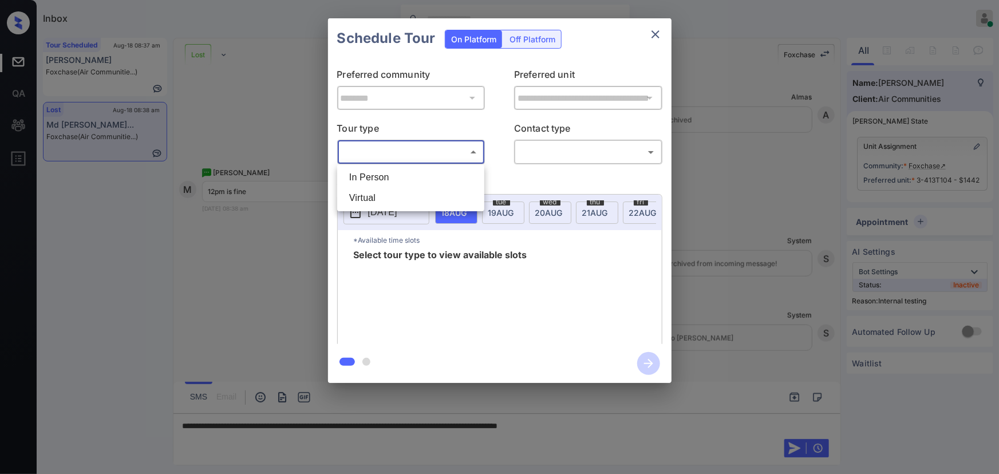
drag, startPoint x: 388, startPoint y: 176, endPoint x: 503, endPoint y: 168, distance: 114.8
click at [389, 176] on li "In Person" at bounding box center [410, 177] width 141 height 21
type input "********"
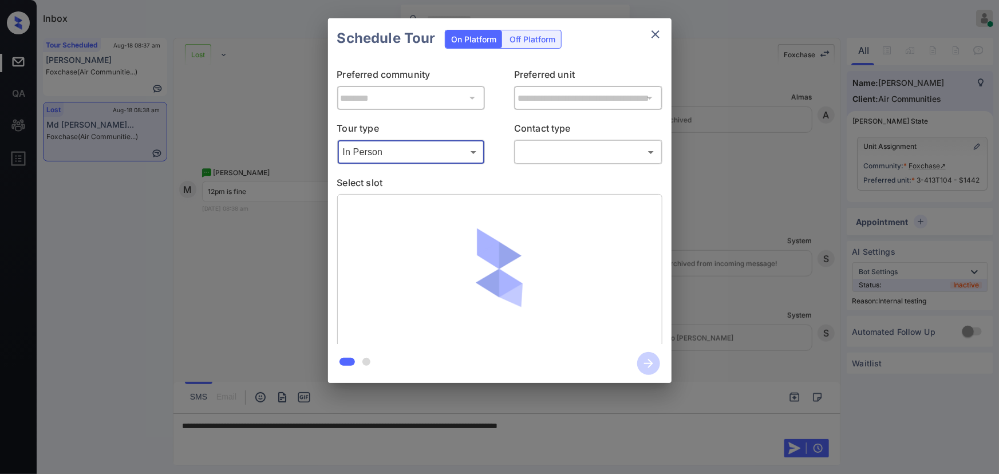
click at [544, 155] on body "Inbox [PERSON_NAME] Online Set yourself offline Set yourself on break Profile S…" at bounding box center [499, 237] width 999 height 474
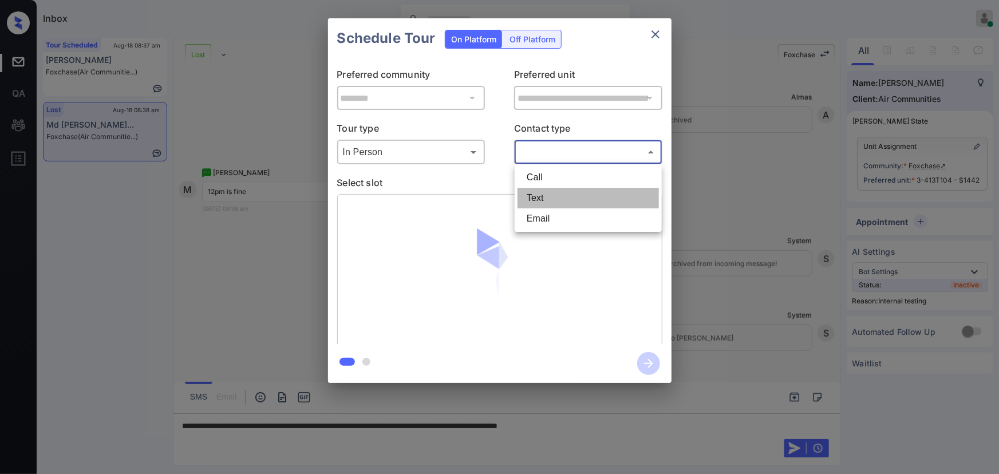
click at [537, 200] on li "Text" at bounding box center [588, 198] width 141 height 21
type input "****"
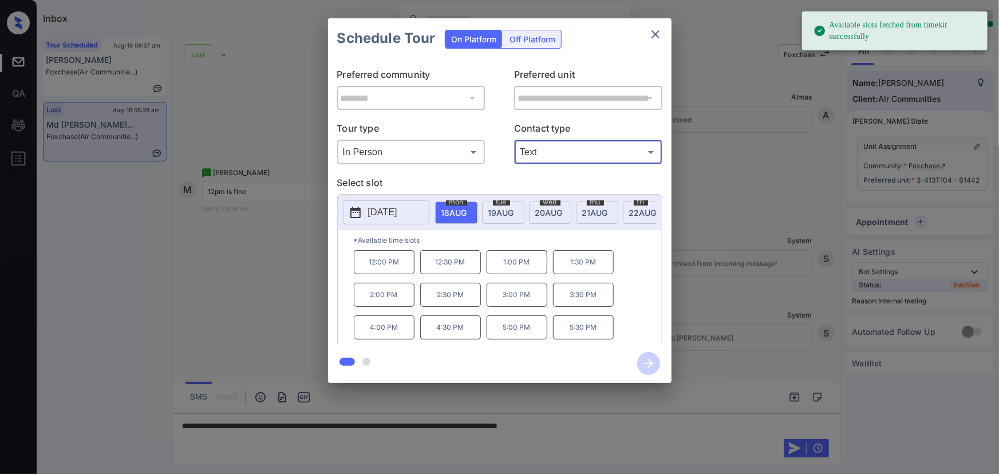
click at [456, 208] on span "18 AUG" at bounding box center [455, 213] width 26 height 10
click at [387, 273] on p "12:00 PM" at bounding box center [384, 262] width 61 height 24
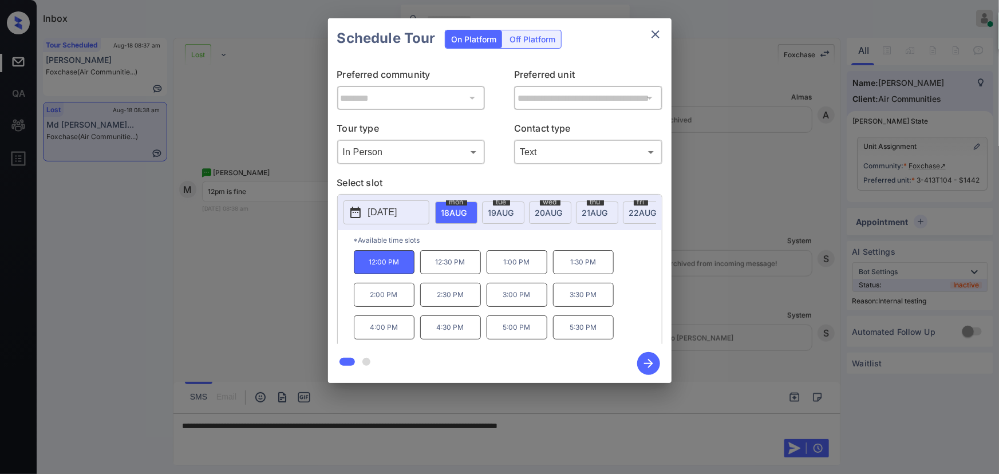
click at [730, 441] on div at bounding box center [499, 237] width 999 height 474
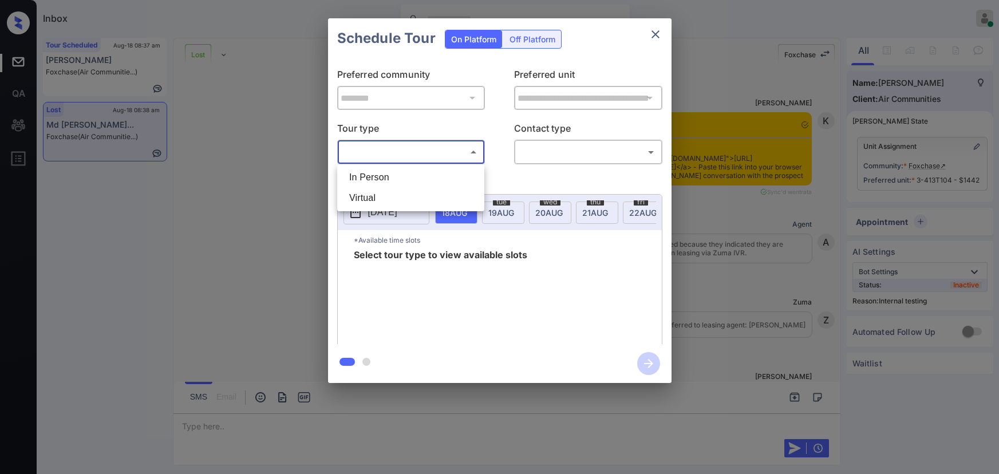
click at [412, 156] on body "Inbox [PERSON_NAME] Online Set yourself offline Set yourself on break Profile S…" at bounding box center [499, 237] width 999 height 474
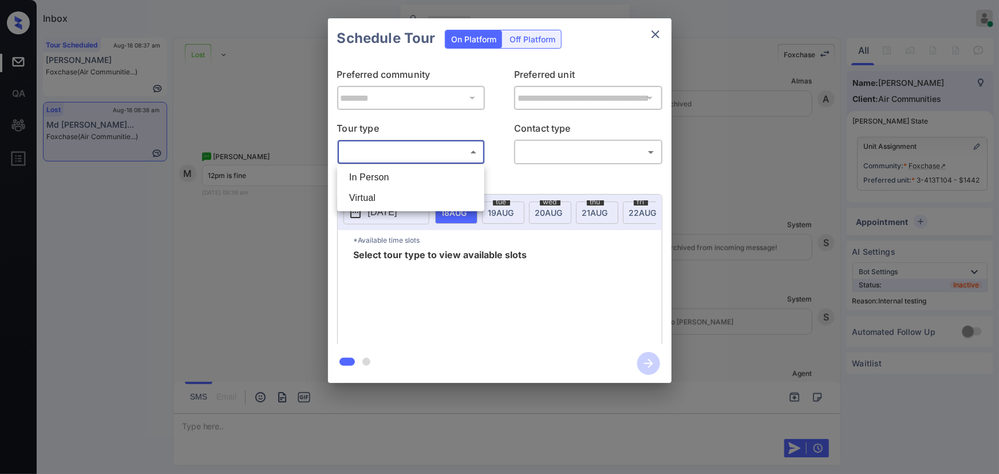
drag, startPoint x: 400, startPoint y: 180, endPoint x: 451, endPoint y: 177, distance: 51.1
click at [406, 180] on li "In Person" at bounding box center [410, 177] width 141 height 21
type input "********"
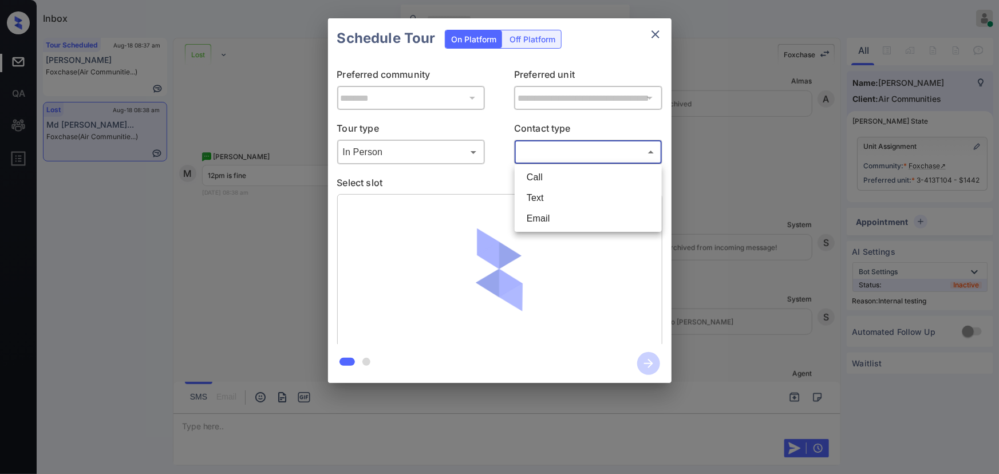
click at [560, 161] on body "Inbox Kenneth Umali Online Set yourself offline Set yourself on break Profile S…" at bounding box center [499, 237] width 999 height 474
click at [550, 194] on li "Text" at bounding box center [588, 198] width 141 height 21
type input "****"
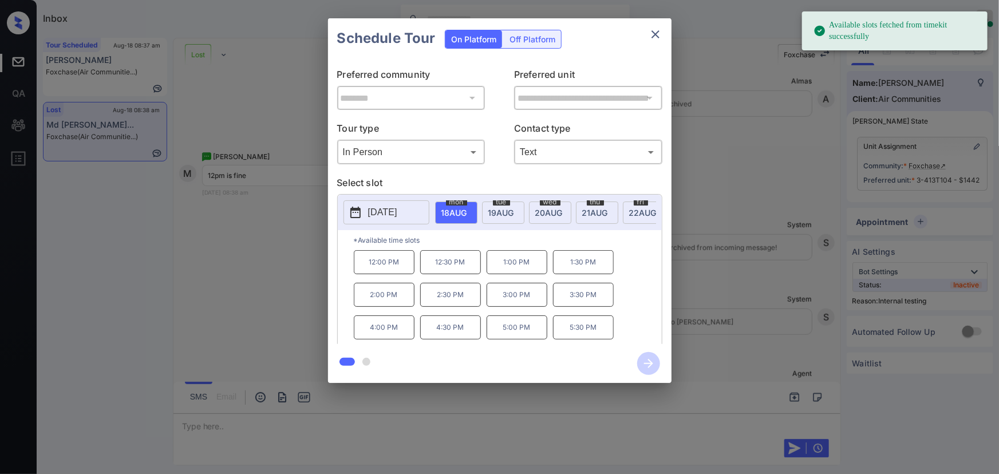
click at [389, 269] on p "12:00 PM" at bounding box center [384, 262] width 61 height 24
click at [640, 363] on icon "button" at bounding box center [648, 363] width 23 height 23
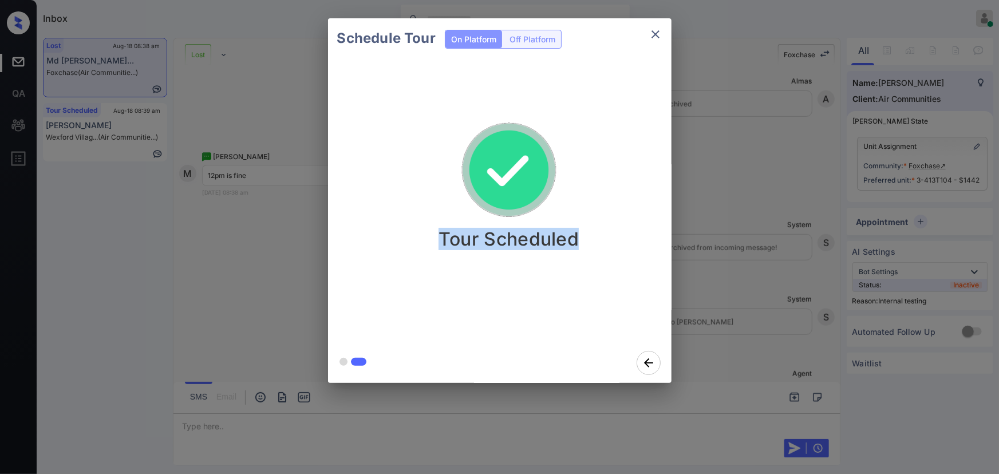
drag, startPoint x: 573, startPoint y: 238, endPoint x: 431, endPoint y: 238, distance: 142.6
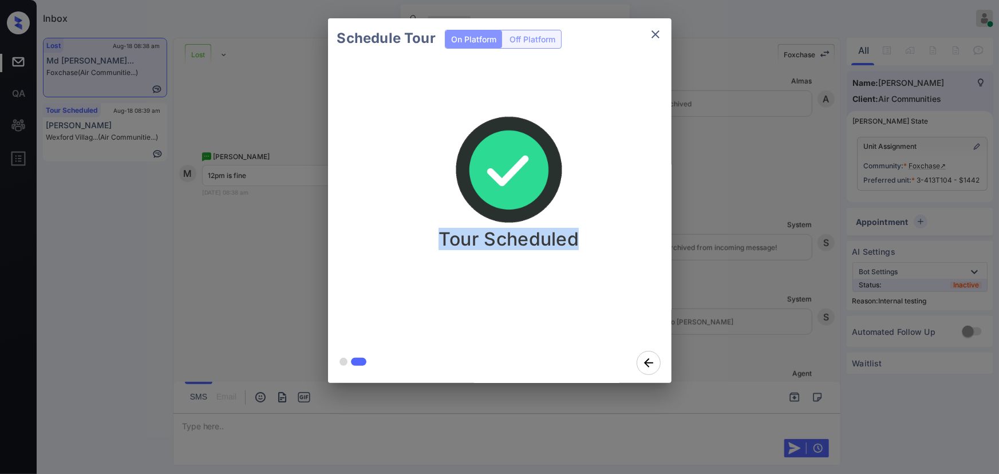
click at [431, 238] on div "Tour Scheduled" at bounding box center [509, 181] width 344 height 137
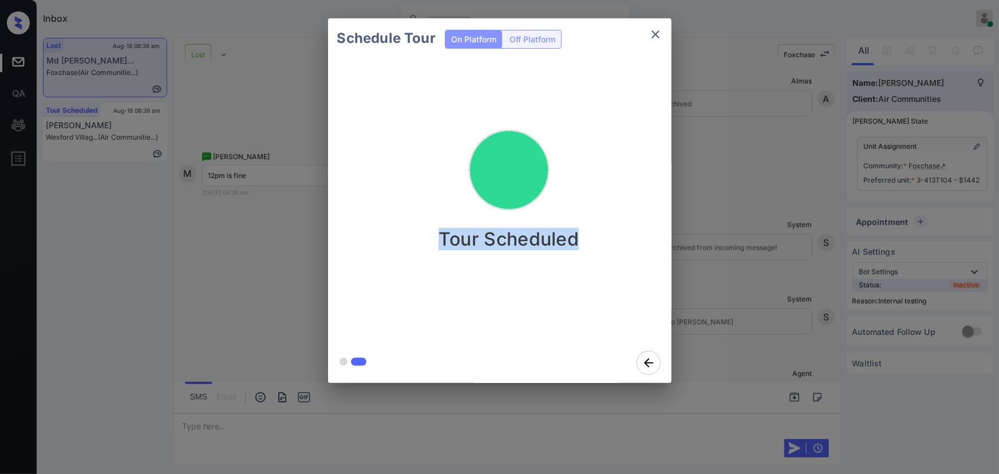
click at [654, 35] on icon "close" at bounding box center [656, 34] width 8 height 8
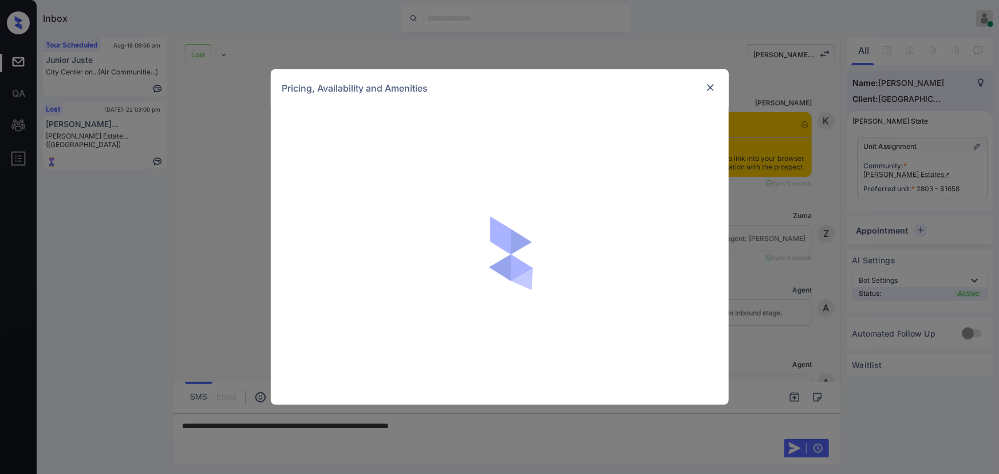
scroll to position [3005, 0]
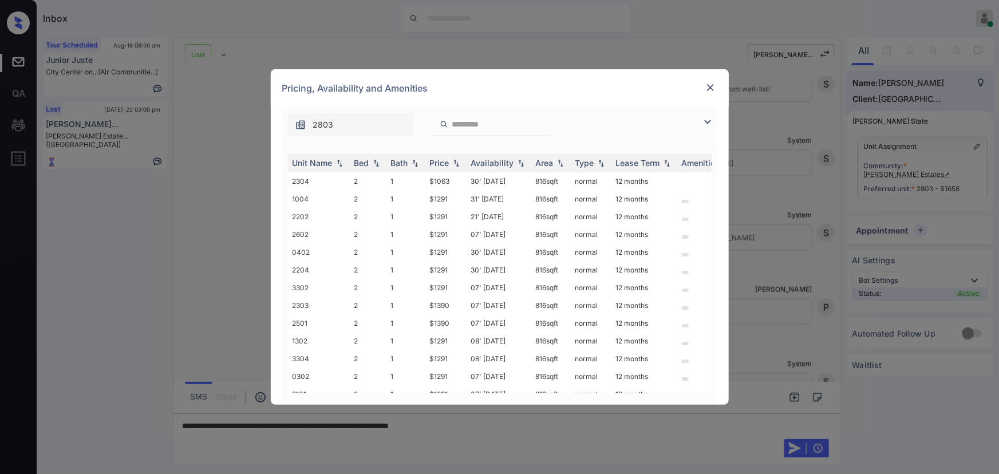
click at [708, 120] on img at bounding box center [708, 122] width 14 height 14
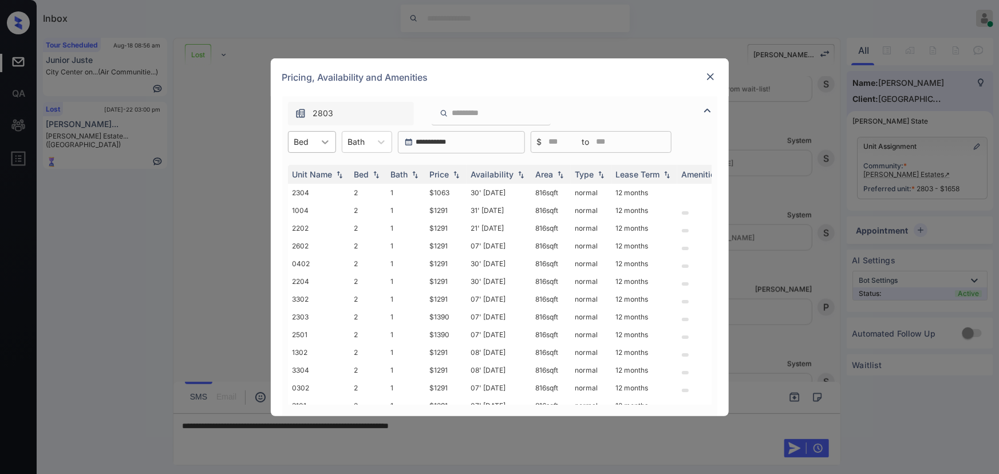
click at [317, 135] on div at bounding box center [325, 142] width 21 height 21
click at [304, 211] on div "4" at bounding box center [312, 211] width 48 height 21
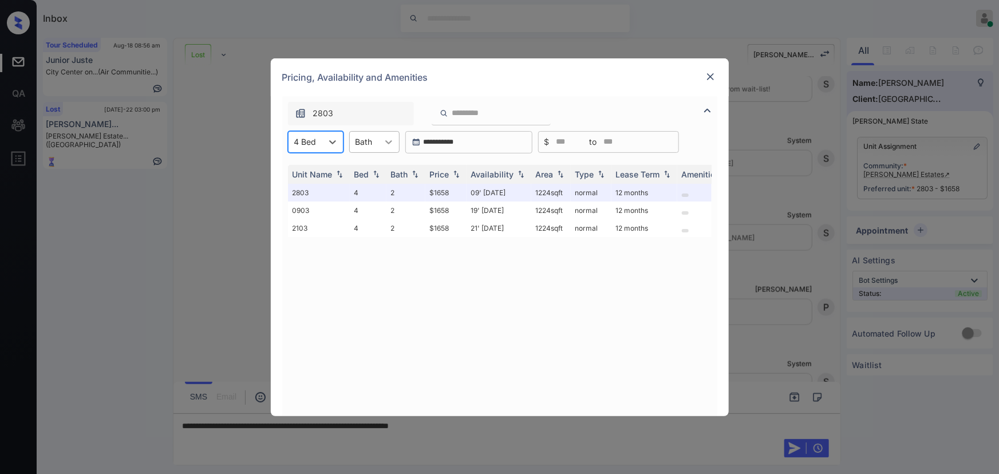
click at [384, 139] on icon at bounding box center [388, 141] width 11 height 11
click at [364, 188] on div "2" at bounding box center [374, 190] width 50 height 21
click at [455, 172] on img at bounding box center [456, 174] width 11 height 8
click at [456, 171] on img at bounding box center [456, 174] width 11 height 9
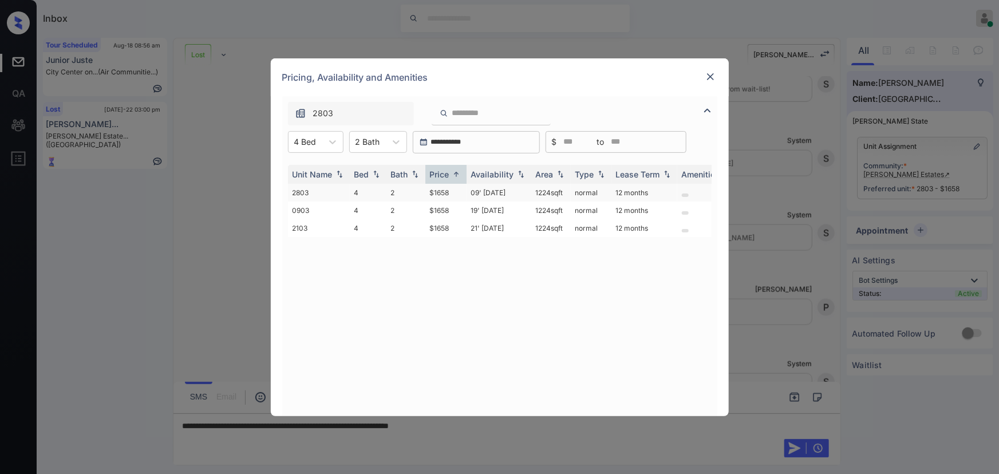
click at [487, 192] on td "09' May 25" at bounding box center [499, 193] width 65 height 18
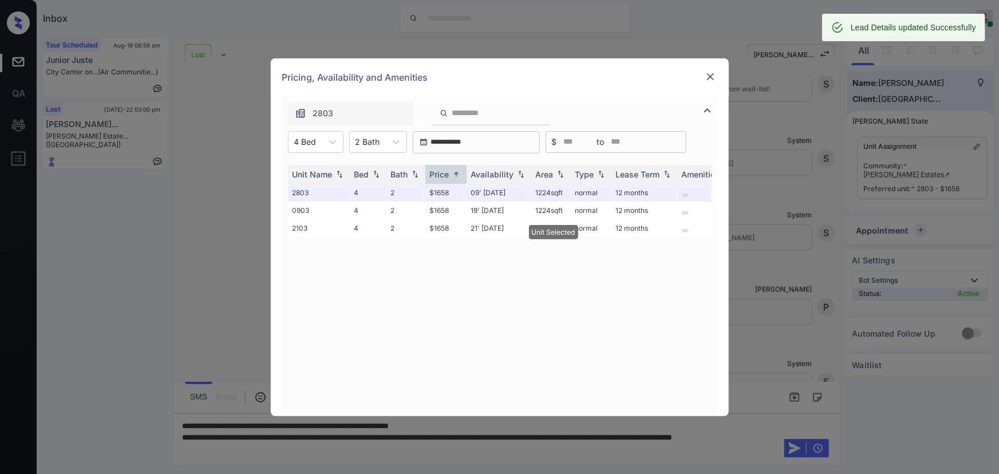
click at [713, 66] on div "Pricing, Availability and Amenities" at bounding box center [500, 77] width 458 height 38
click at [710, 73] on img at bounding box center [710, 76] width 11 height 11
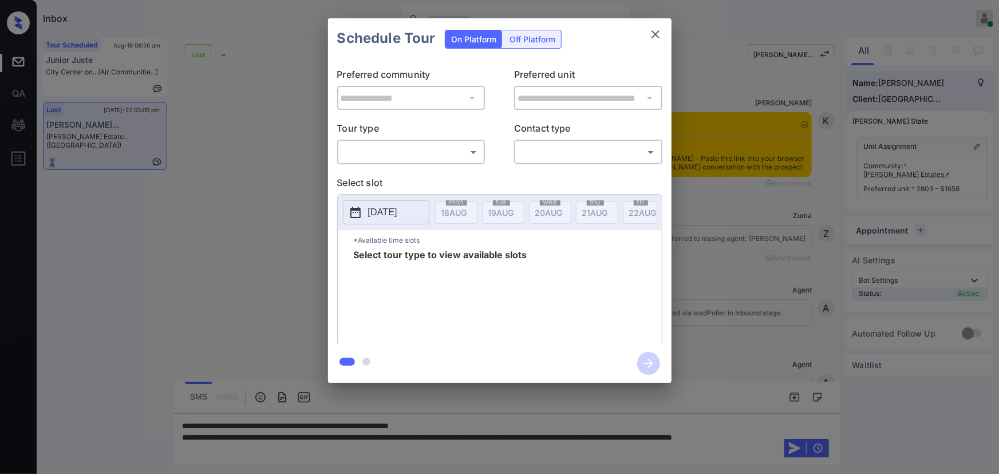
scroll to position [3219, 0]
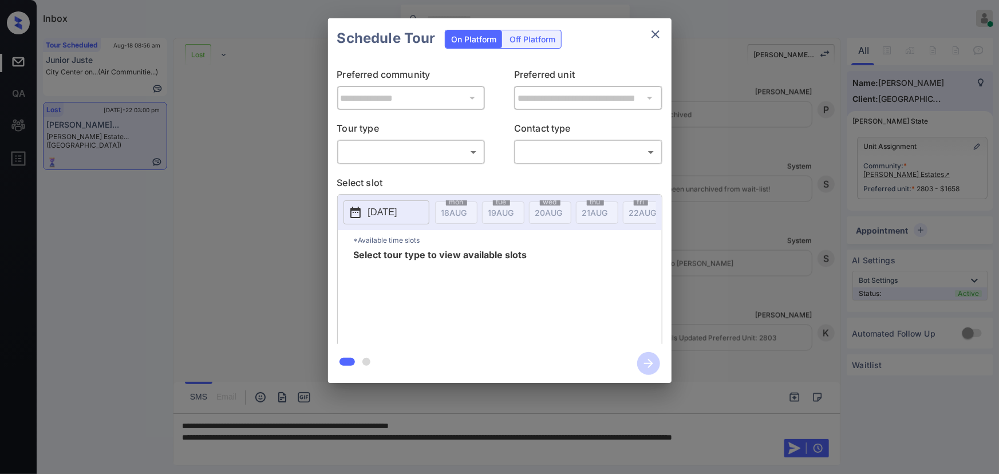
click at [413, 149] on body "Inbox Kenneth Umali Online Set yourself offline Set yourself on break Profile S…" at bounding box center [499, 237] width 999 height 474
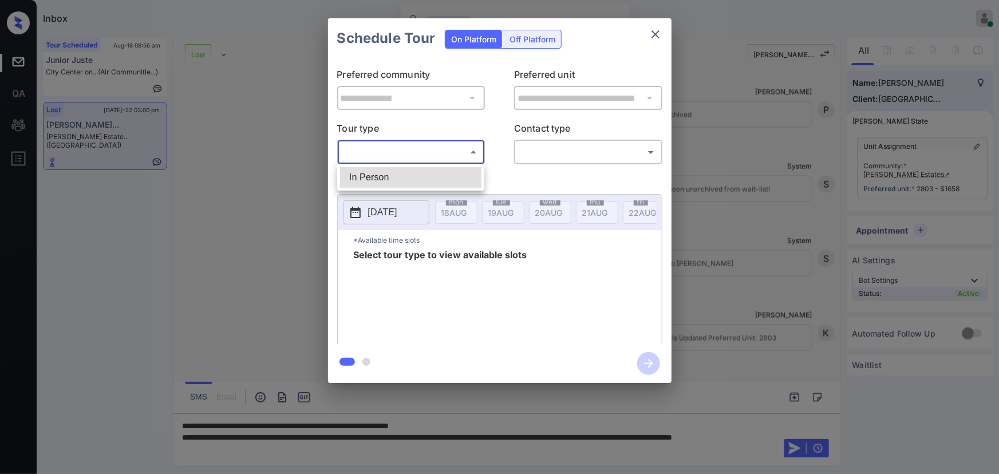
click at [389, 172] on li "In Person" at bounding box center [410, 177] width 141 height 21
type input "********"
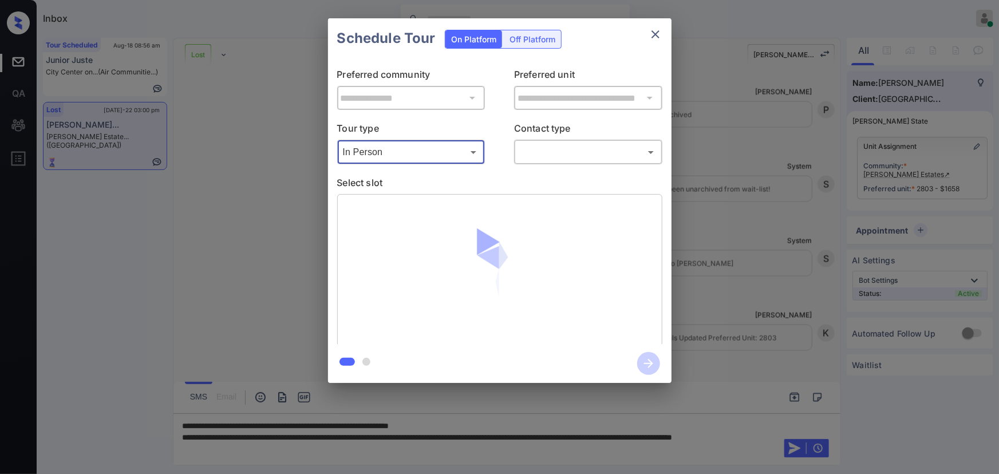
click at [561, 147] on body "Inbox Kenneth Umali Online Set yourself offline Set yourself on break Profile S…" at bounding box center [499, 237] width 999 height 474
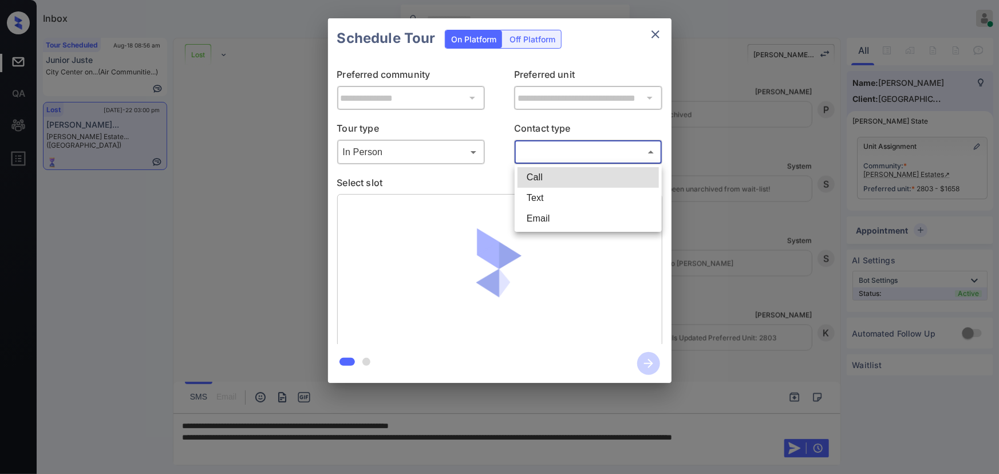
click at [538, 196] on li "Text" at bounding box center [588, 198] width 141 height 21
type input "****"
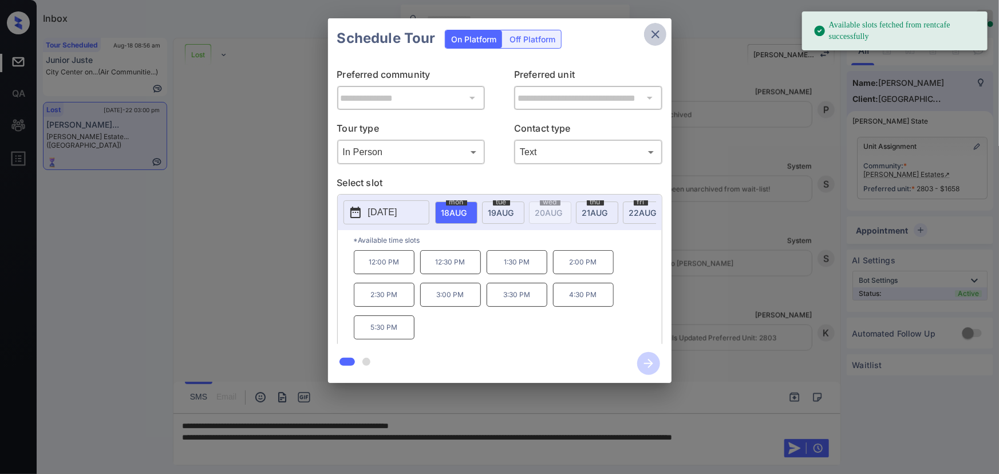
click at [656, 36] on icon "close" at bounding box center [656, 34] width 14 height 14
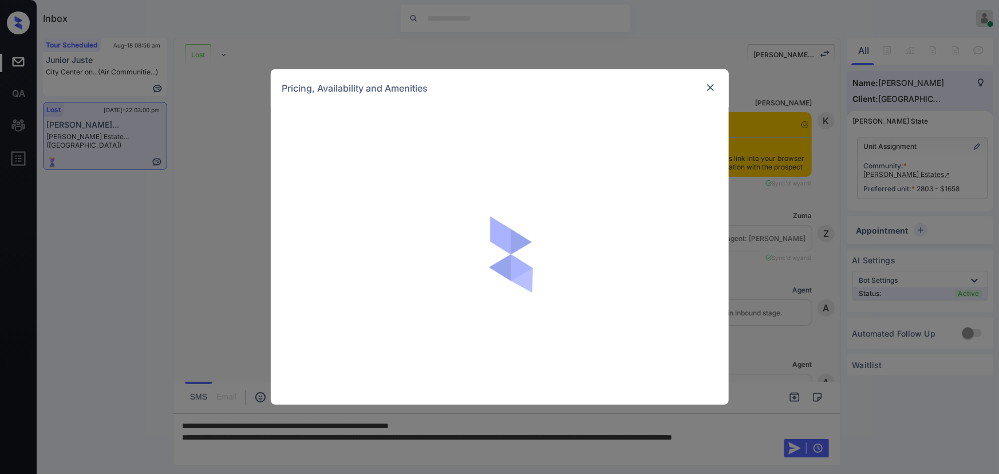
scroll to position [3219, 0]
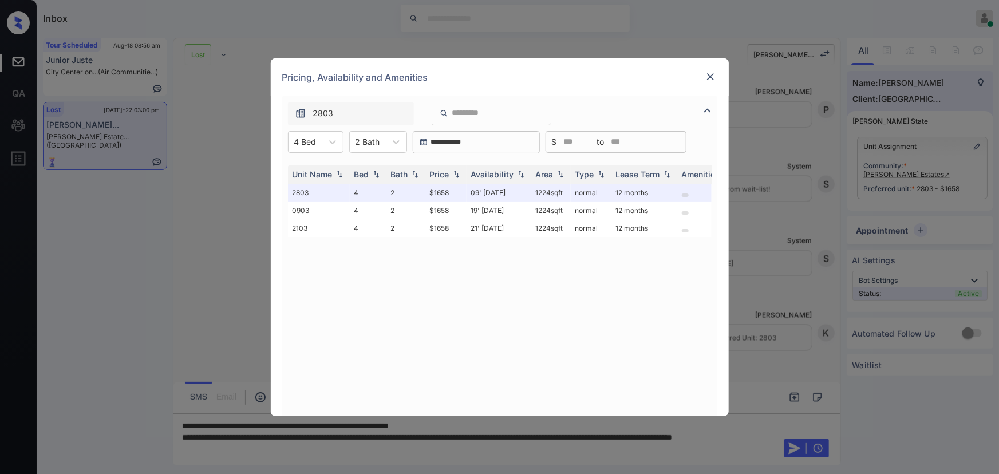
click at [710, 78] on img at bounding box center [710, 76] width 11 height 11
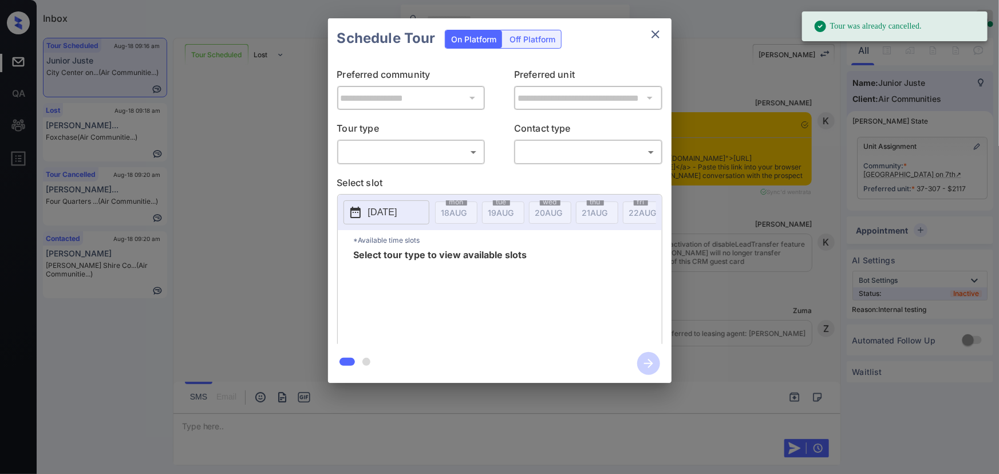
scroll to position [9739, 0]
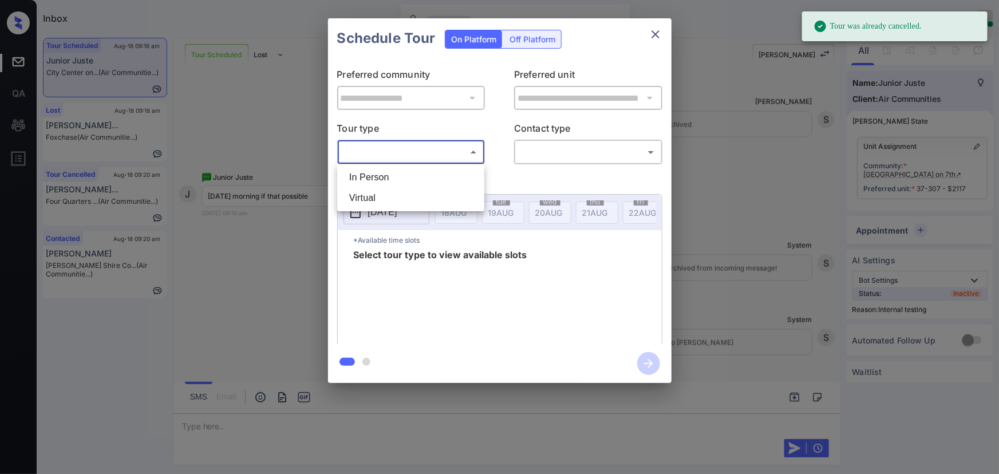
click at [380, 153] on body "Tour was already cancelled. Inbox Kenneth Umali Online Set yourself offline Set…" at bounding box center [499, 237] width 999 height 474
drag, startPoint x: 375, startPoint y: 177, endPoint x: 503, endPoint y: 155, distance: 130.8
click at [377, 177] on li "In Person" at bounding box center [410, 177] width 141 height 21
type input "********"
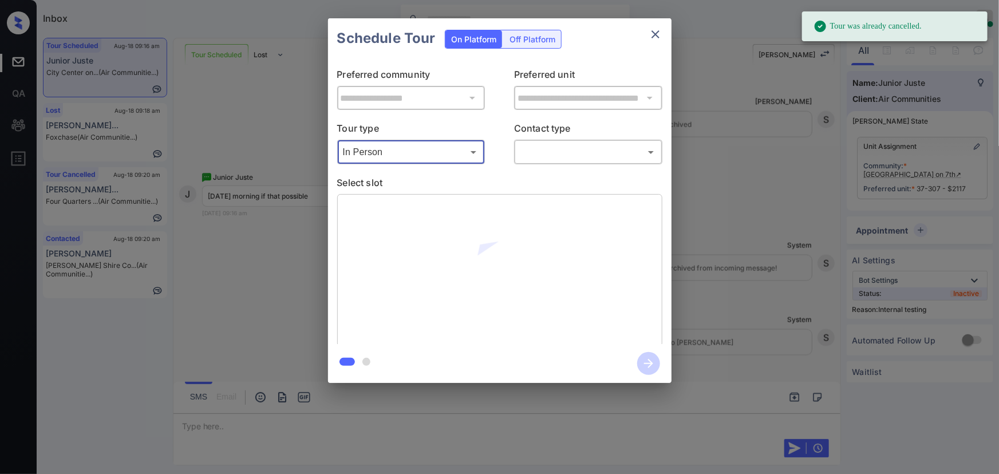
click at [536, 151] on body "Tour was already cancelled. Inbox Kenneth Umali Online Set yourself offline Set…" at bounding box center [499, 237] width 999 height 474
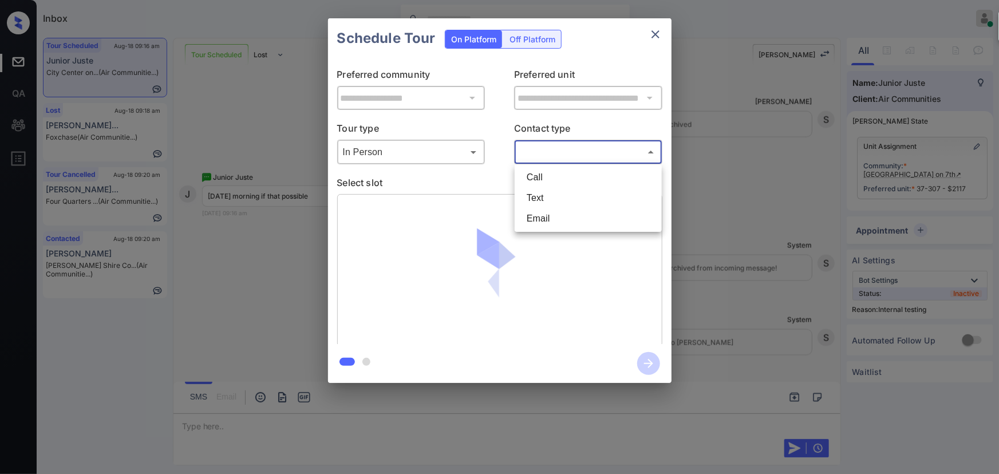
click at [534, 199] on li "Text" at bounding box center [588, 198] width 141 height 21
type input "****"
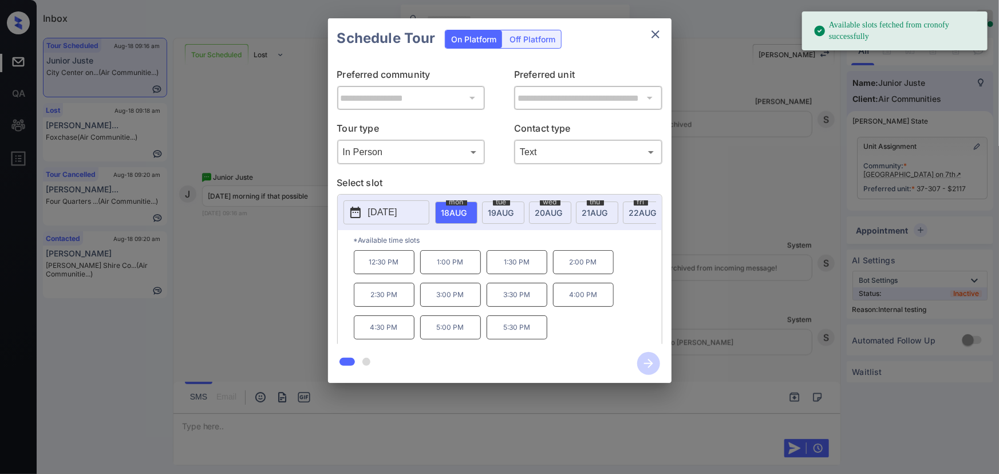
click at [467, 208] on span "[DATE]" at bounding box center [455, 213] width 26 height 10
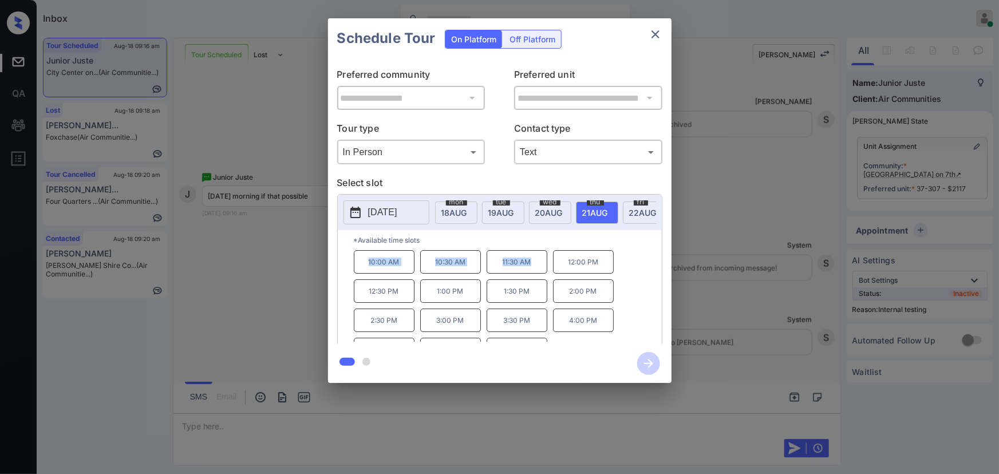
copy div "10:00 AM 10:30 AM 11:30 AM"
drag, startPoint x: 532, startPoint y: 266, endPoint x: 362, endPoint y: 258, distance: 170.3
click at [362, 258] on div "10:00 AM 10:30 AM 11:30 AM 12:00 PM 12:30 PM 1:00 PM 1:30 PM 2:00 PM 2:30 PM 3:…" at bounding box center [508, 296] width 308 height 92
click at [358, 417] on div at bounding box center [499, 237] width 999 height 474
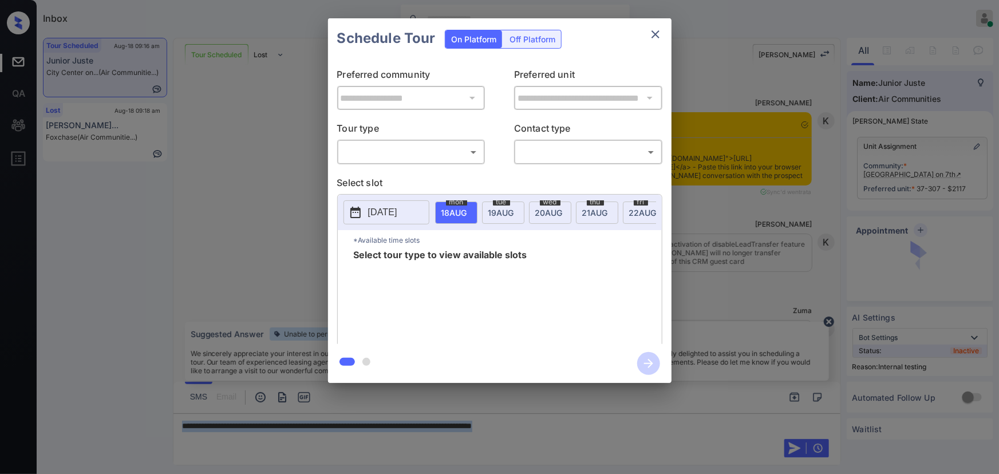
scroll to position [9739, 0]
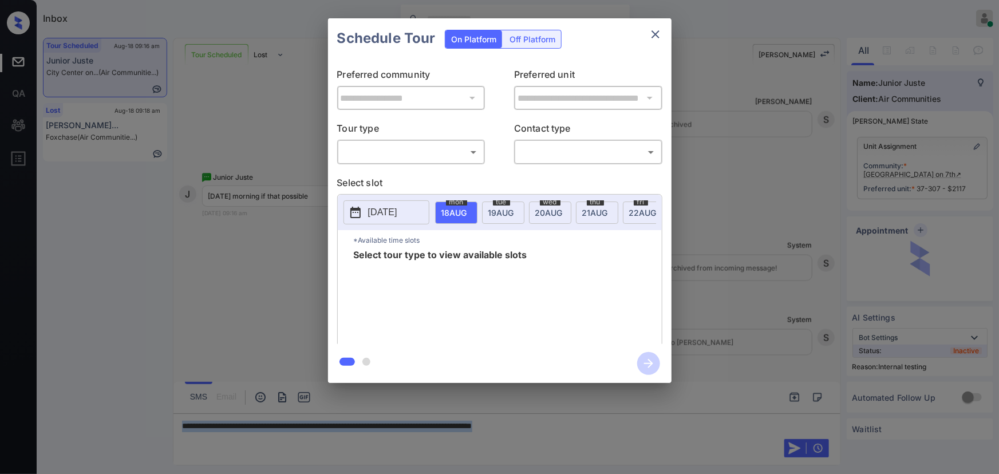
click at [405, 156] on body "Inbox [PERSON_NAME] Online Set yourself offline Set yourself on break Profile S…" at bounding box center [499, 237] width 999 height 474
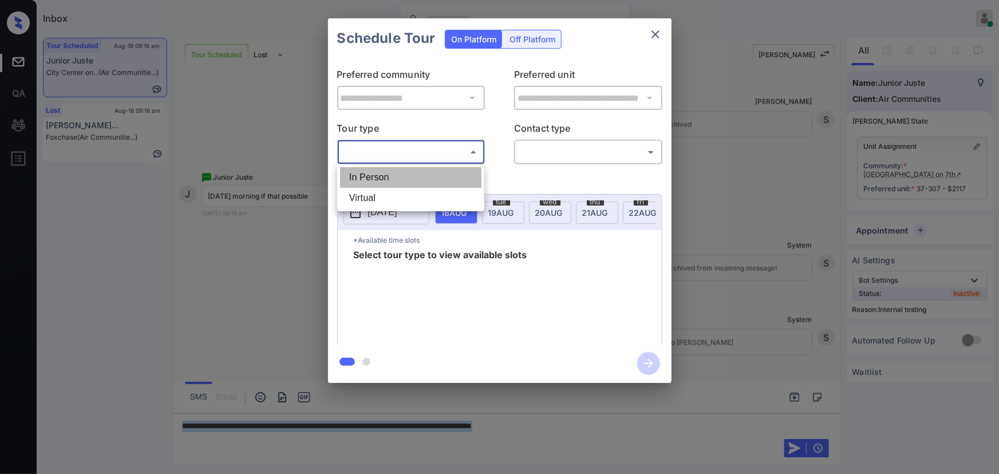
click at [395, 172] on li "In Person" at bounding box center [410, 177] width 141 height 21
type input "********"
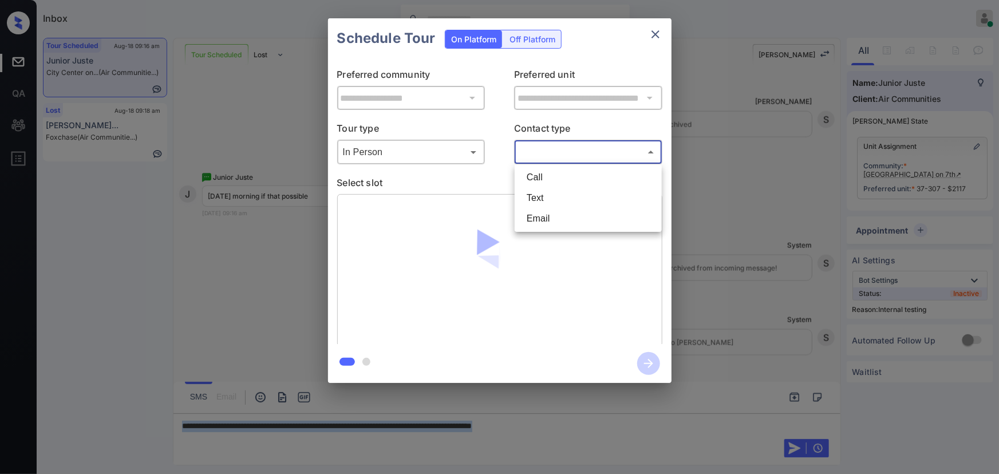
drag, startPoint x: 548, startPoint y: 148, endPoint x: 544, endPoint y: 166, distance: 18.1
click at [548, 148] on body "Inbox [PERSON_NAME] Online Set yourself offline Set yourself on break Profile S…" at bounding box center [499, 237] width 999 height 474
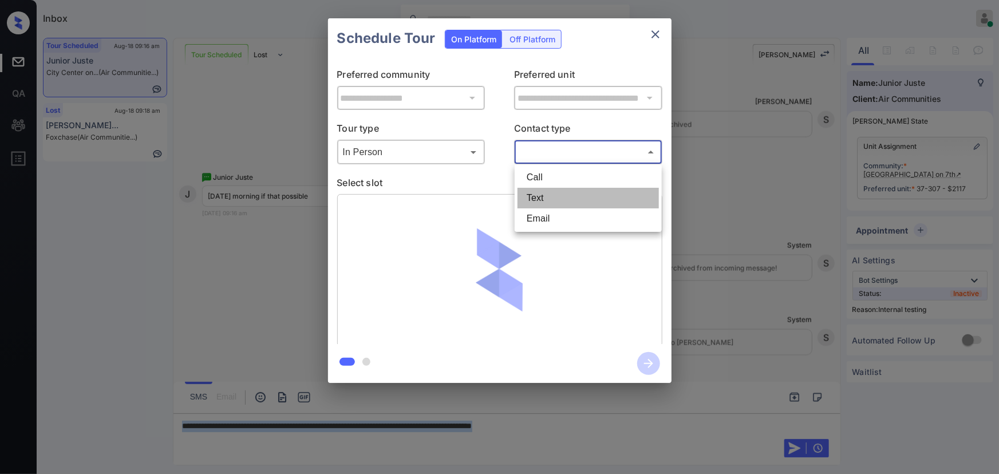
click at [538, 202] on li "Text" at bounding box center [588, 198] width 141 height 21
type input "****"
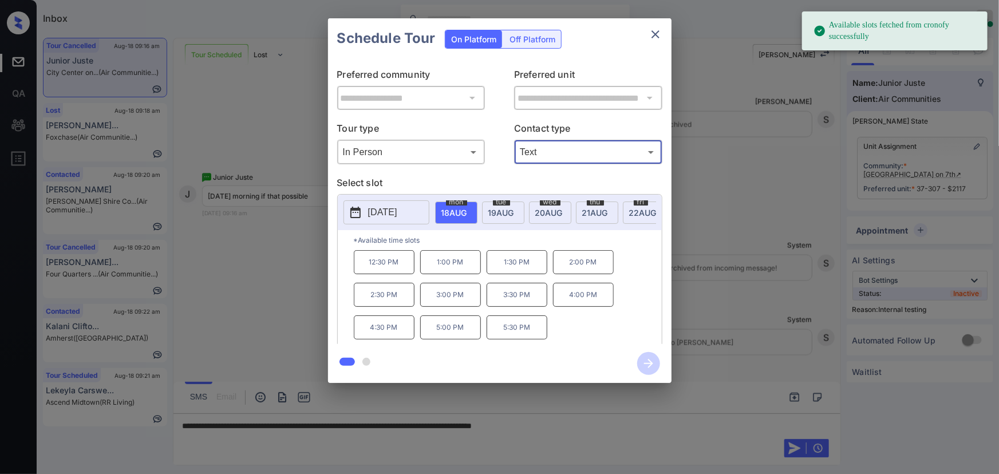
click at [467, 208] on span "[DATE]" at bounding box center [455, 213] width 26 height 10
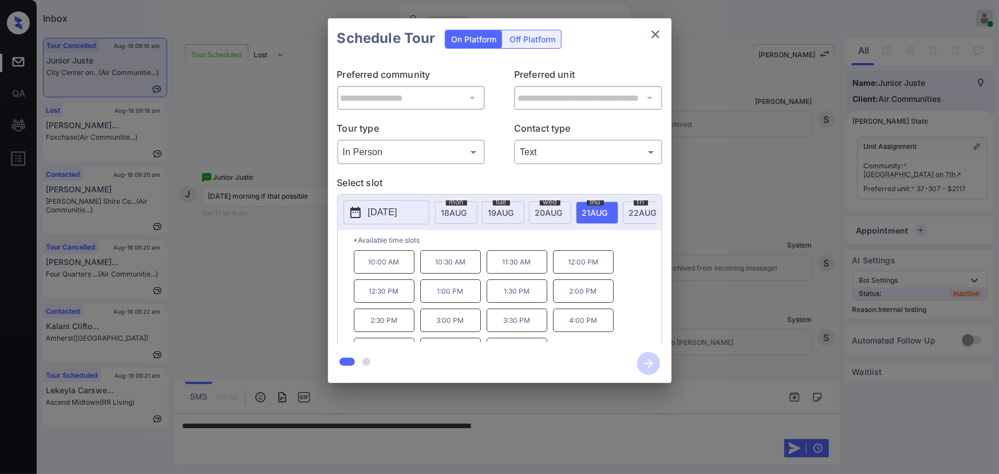
click at [646, 422] on div at bounding box center [499, 237] width 999 height 474
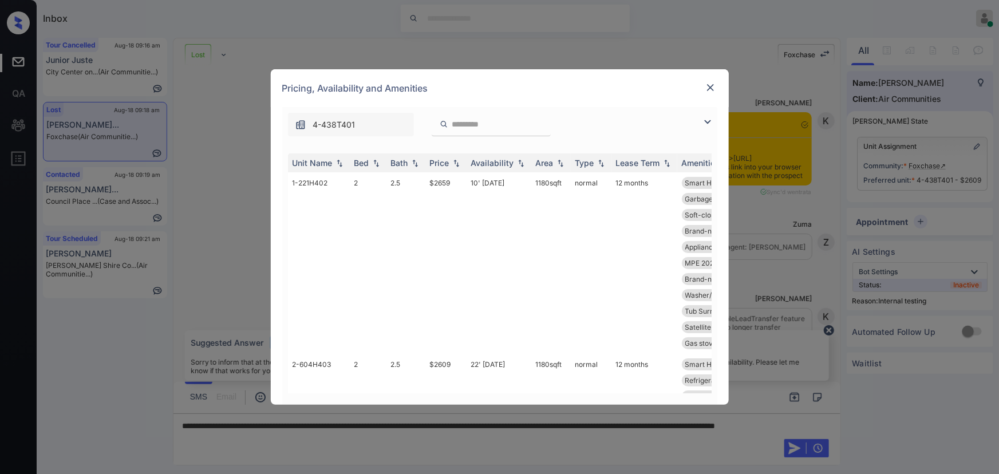
scroll to position [16176, 0]
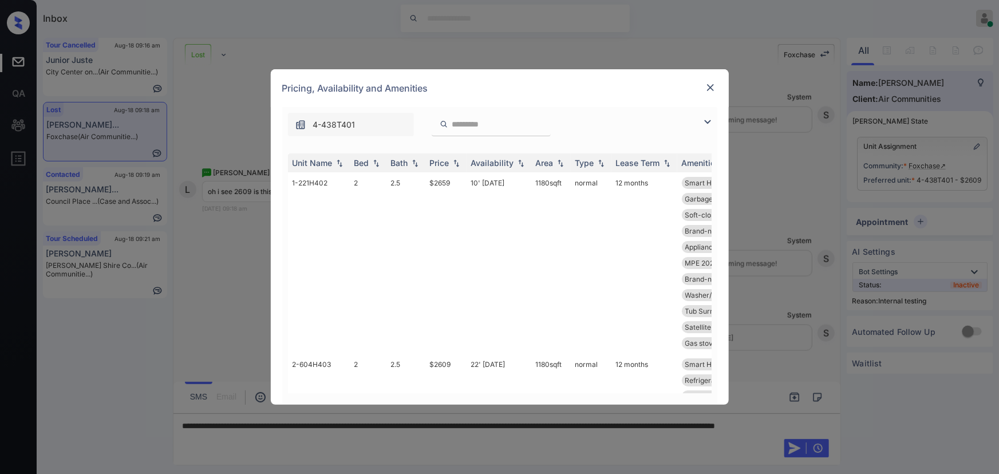
click at [710, 120] on img at bounding box center [708, 122] width 14 height 14
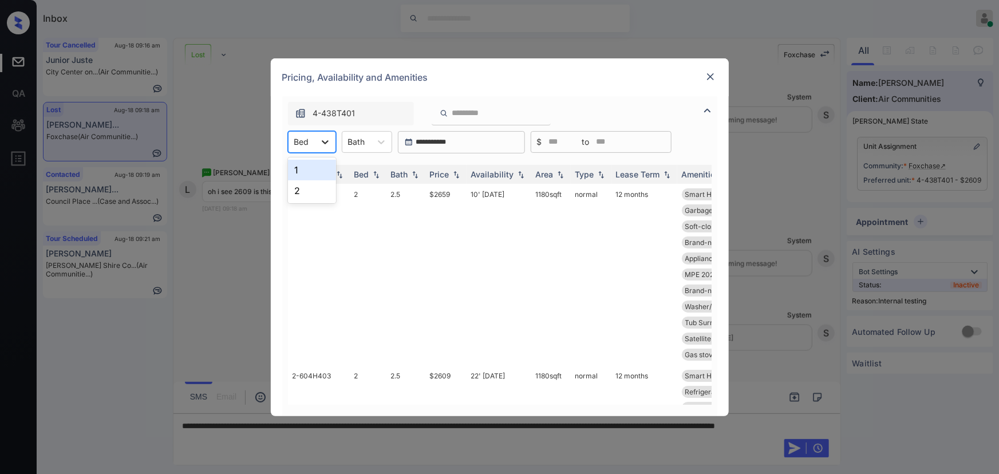
click at [326, 149] on div at bounding box center [325, 142] width 21 height 21
click at [300, 188] on div "2" at bounding box center [312, 190] width 48 height 21
click at [375, 141] on div "Bath" at bounding box center [364, 141] width 29 height 17
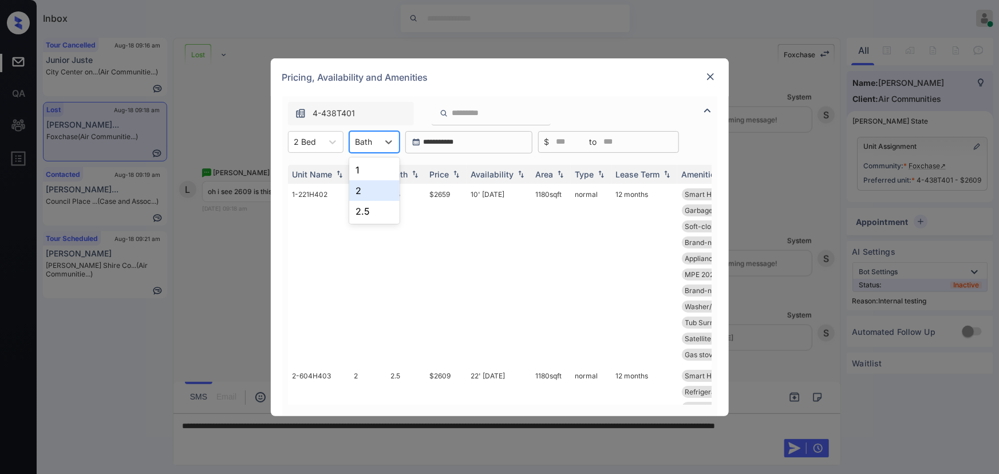
click at [360, 188] on div "2" at bounding box center [374, 190] width 50 height 21
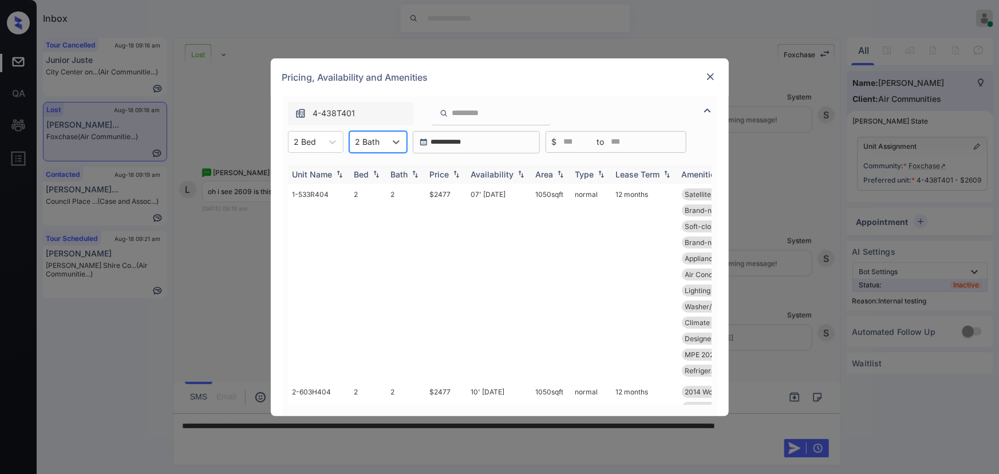
click at [455, 174] on img at bounding box center [456, 174] width 11 height 8
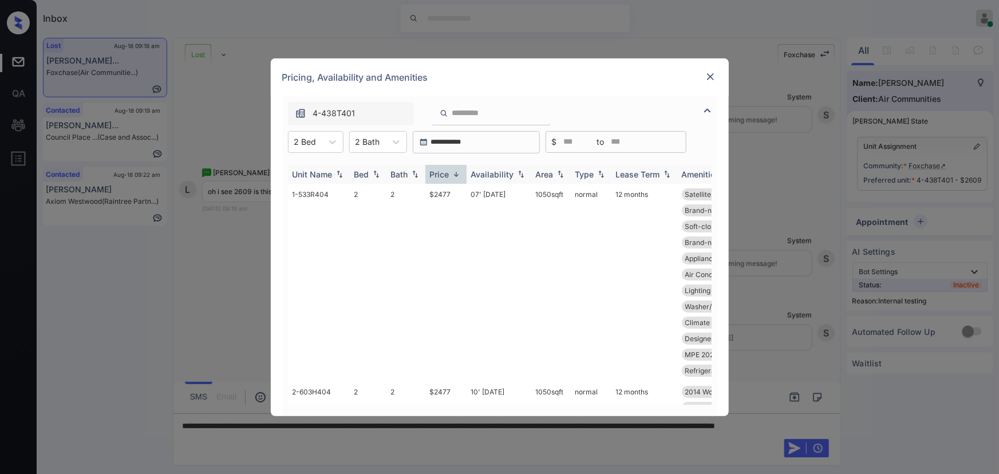
click at [456, 172] on img at bounding box center [456, 174] width 11 height 9
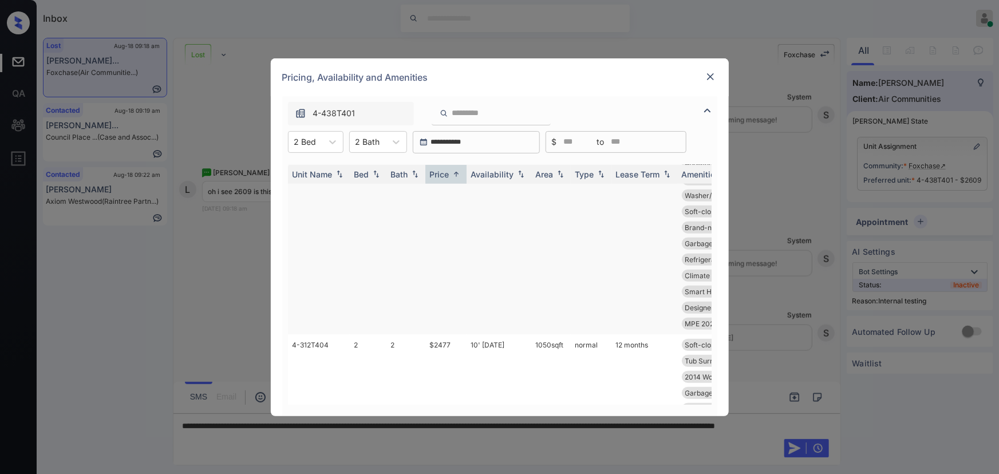
scroll to position [383, 0]
click at [381, 143] on div "2 Bath" at bounding box center [368, 141] width 36 height 17
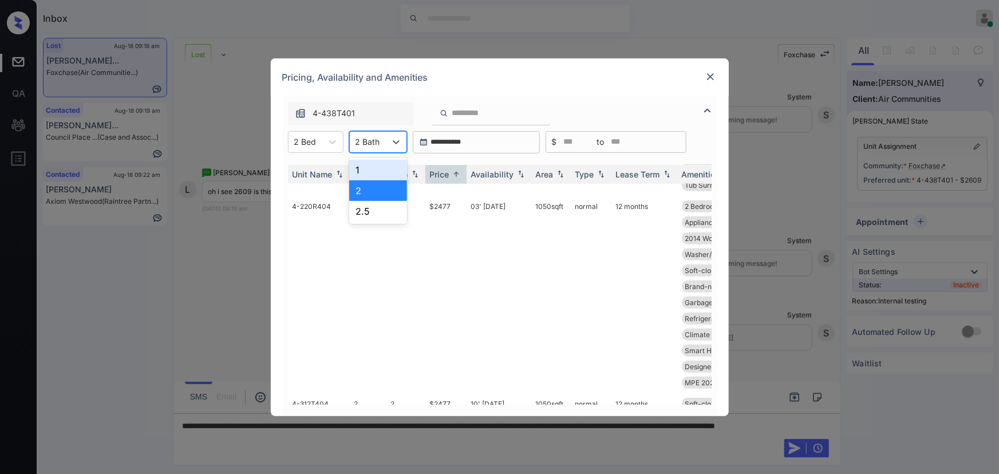
click at [366, 171] on div "1" at bounding box center [378, 170] width 58 height 21
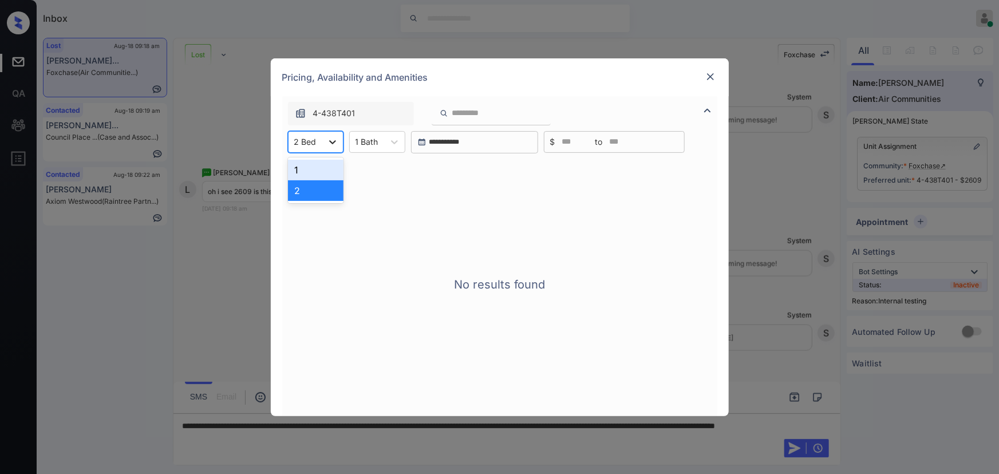
click at [328, 141] on icon at bounding box center [332, 141] width 11 height 11
click at [310, 163] on div "1" at bounding box center [316, 170] width 56 height 21
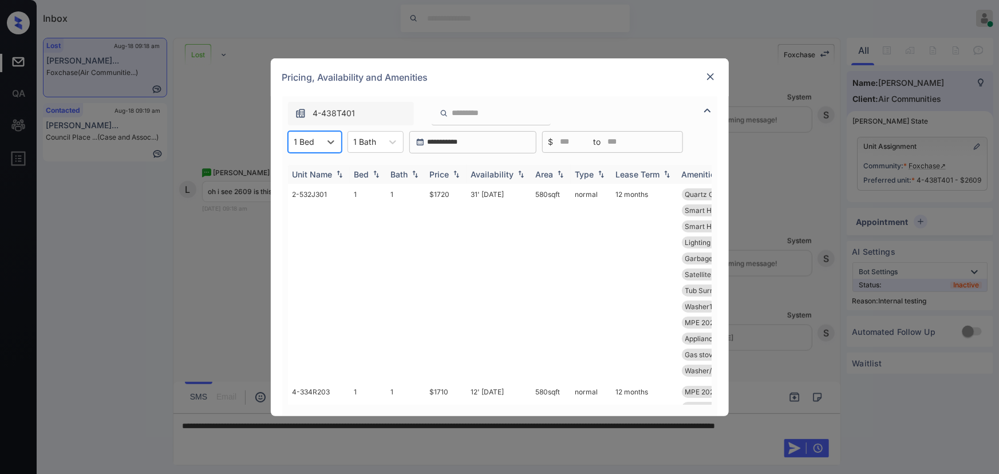
click at [458, 178] on img at bounding box center [456, 174] width 11 height 8
click at [458, 177] on img at bounding box center [456, 174] width 11 height 9
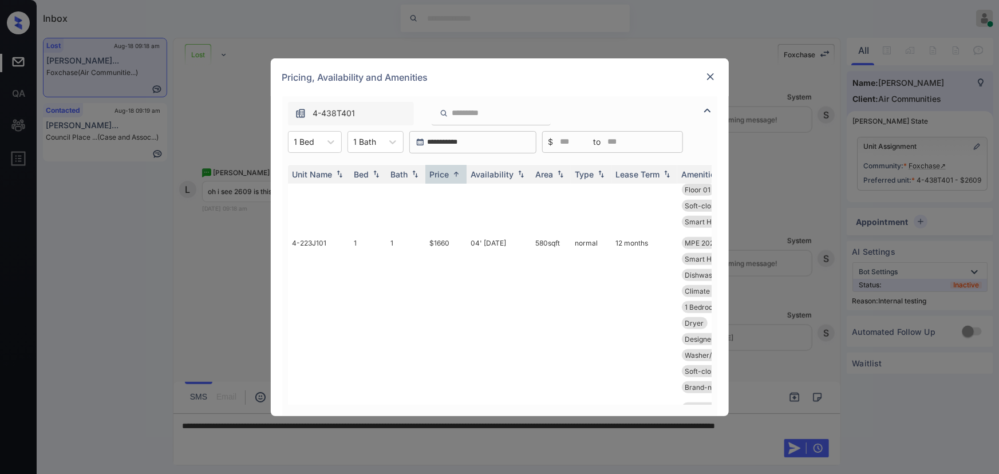
scroll to position [0, 0]
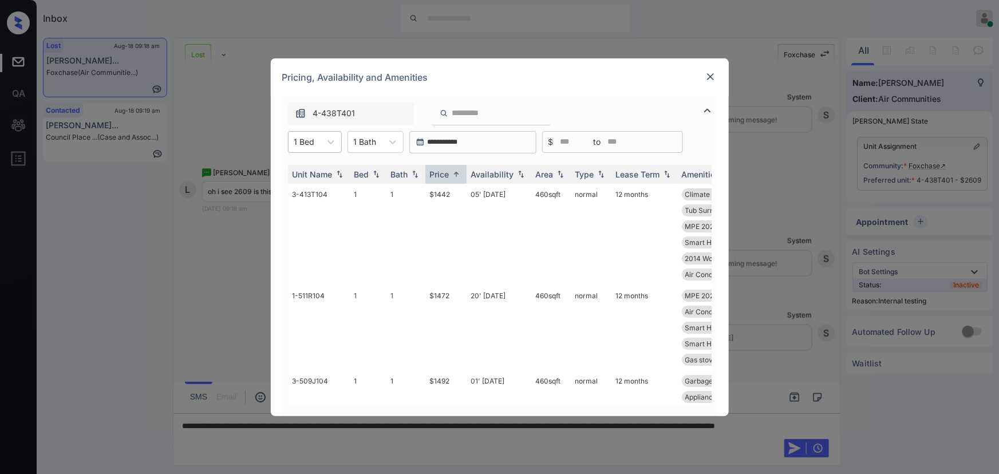
click at [316, 139] on div "1 Bed" at bounding box center [305, 141] width 32 height 17
click at [300, 190] on div "2" at bounding box center [315, 190] width 54 height 21
click at [377, 141] on div at bounding box center [365, 142] width 23 height 12
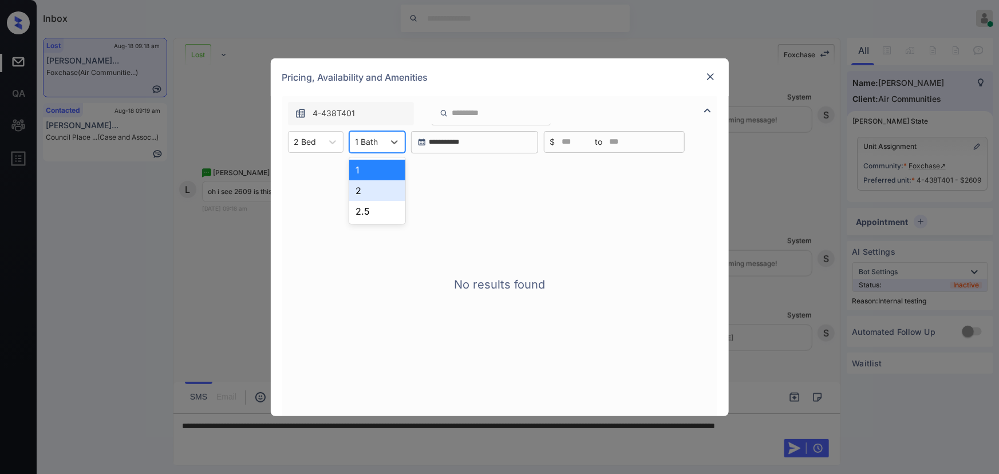
click at [359, 194] on div "2" at bounding box center [377, 190] width 56 height 21
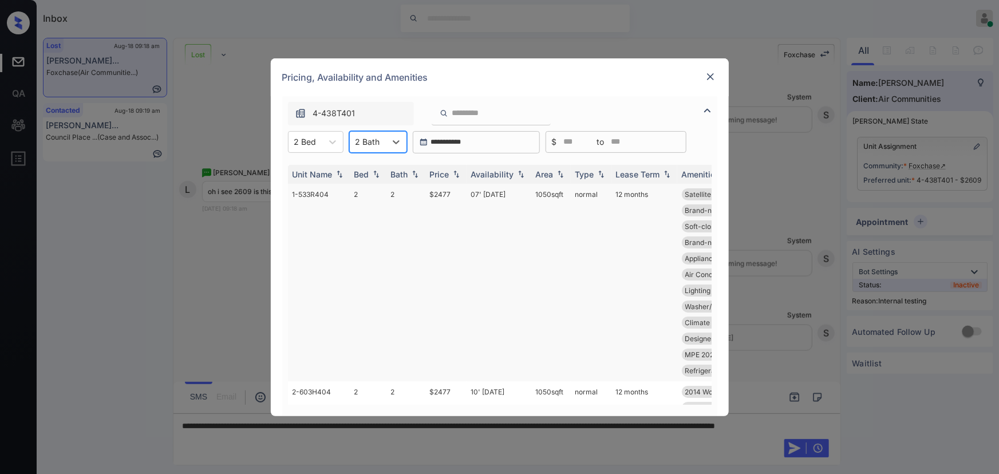
click at [395, 139] on icon at bounding box center [396, 141] width 11 height 11
click at [363, 205] on div "2.5" at bounding box center [378, 211] width 58 height 21
click at [706, 71] on img at bounding box center [710, 76] width 11 height 11
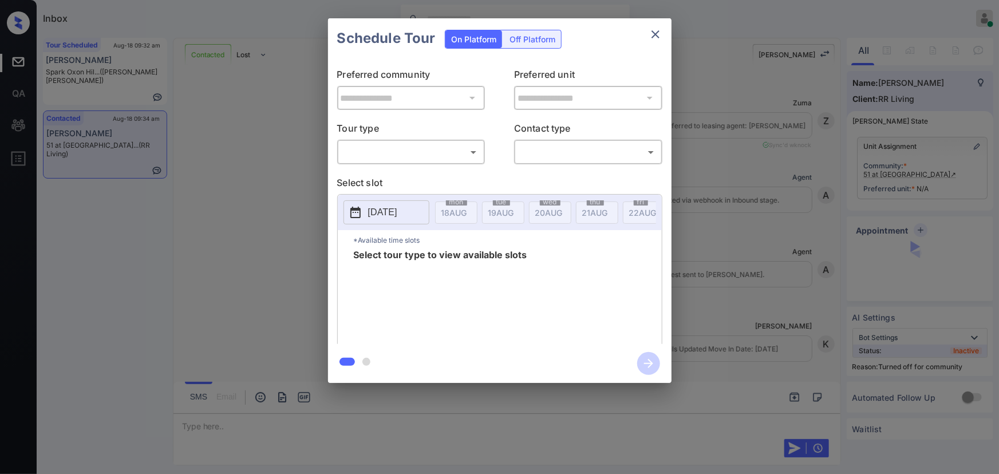
scroll to position [695, 0]
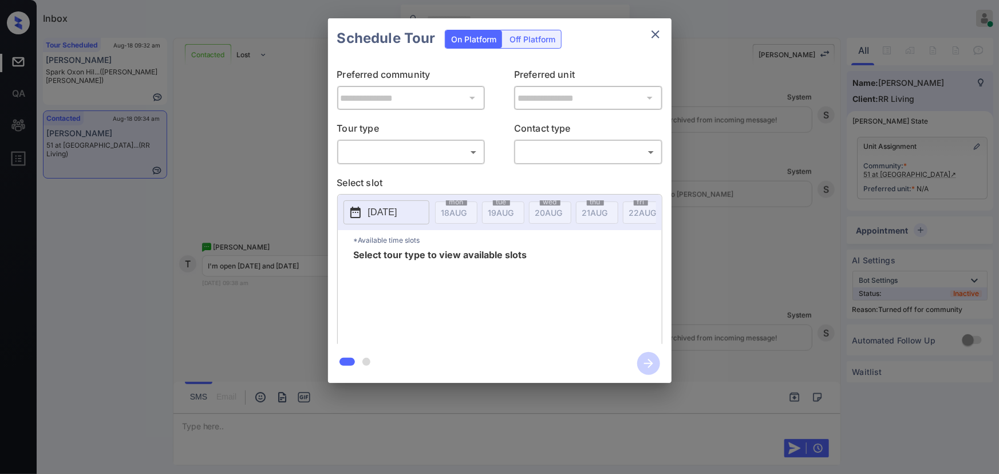
click at [429, 147] on body "Inbox [PERSON_NAME] Online Set yourself offline Set yourself on break Profile S…" at bounding box center [499, 237] width 999 height 474
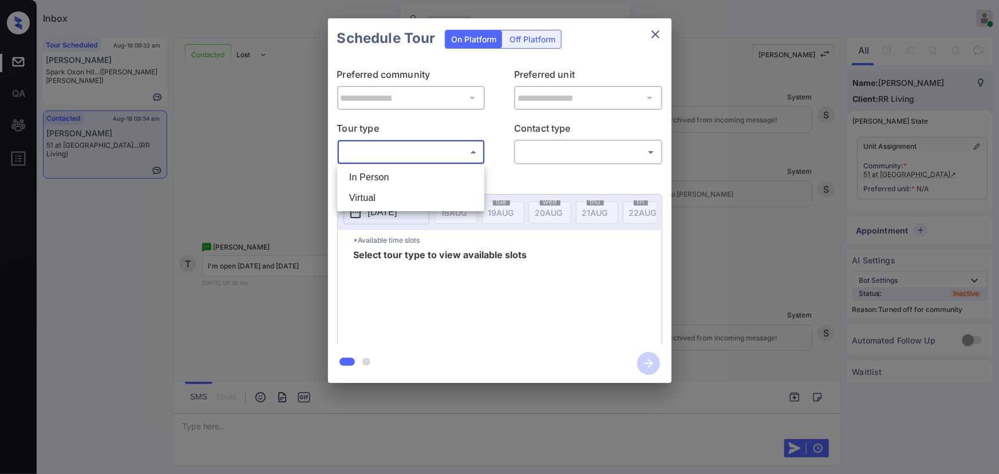
click at [401, 170] on li "In Person" at bounding box center [410, 177] width 141 height 21
type input "********"
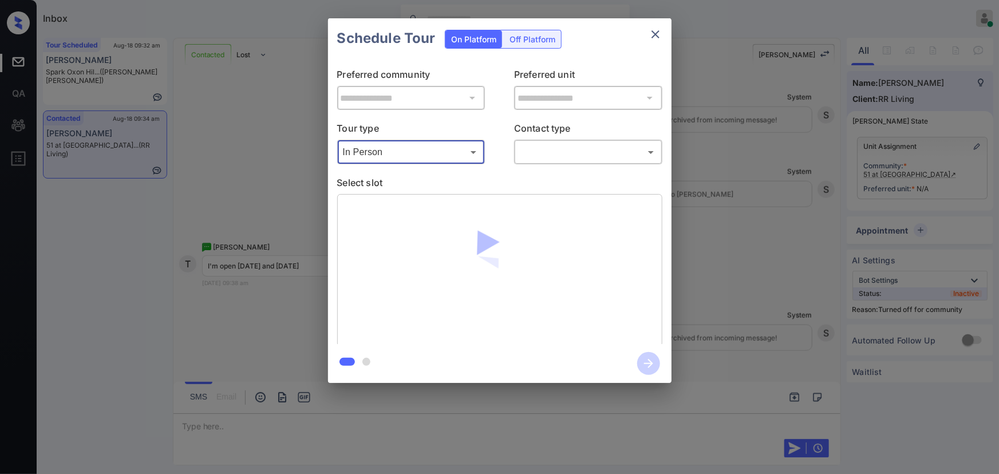
click at [562, 159] on body "Inbox [PERSON_NAME] Online Set yourself offline Set yourself on break Profile S…" at bounding box center [499, 237] width 999 height 474
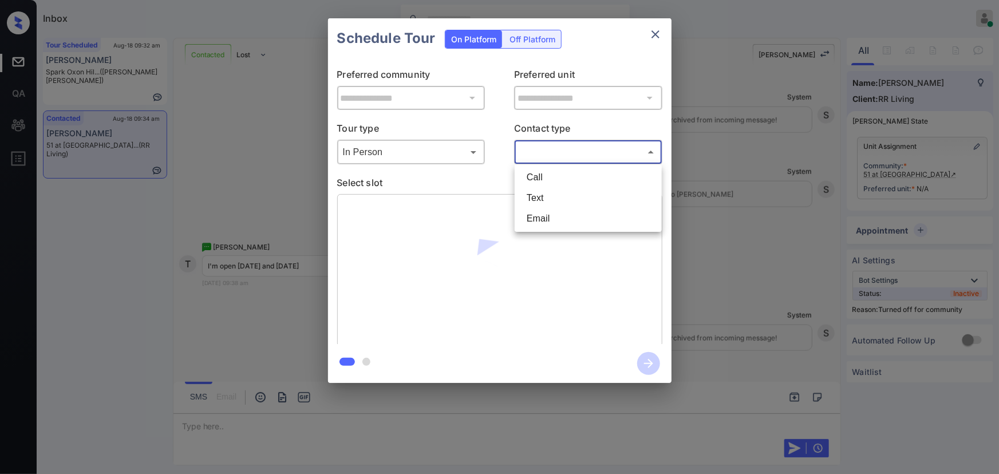
click at [536, 200] on li "Text" at bounding box center [588, 198] width 141 height 21
type input "****"
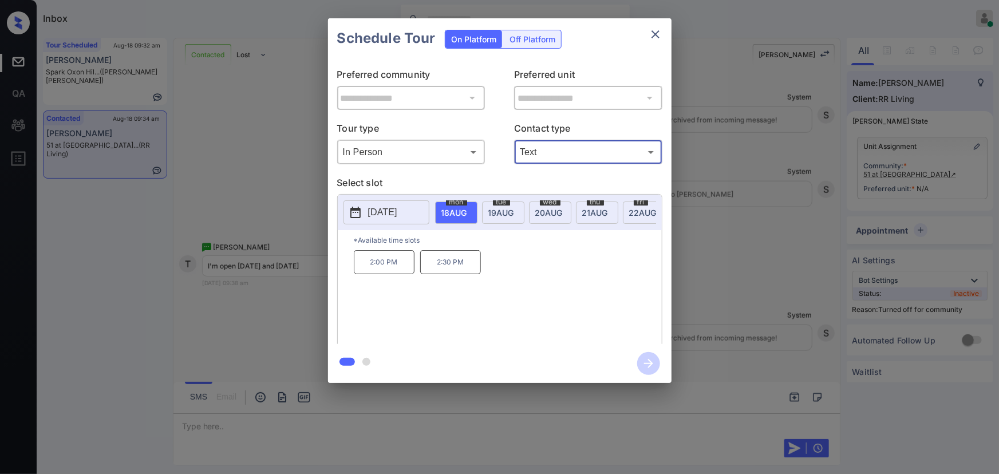
click at [467, 212] on span "[DATE]" at bounding box center [455, 213] width 26 height 10
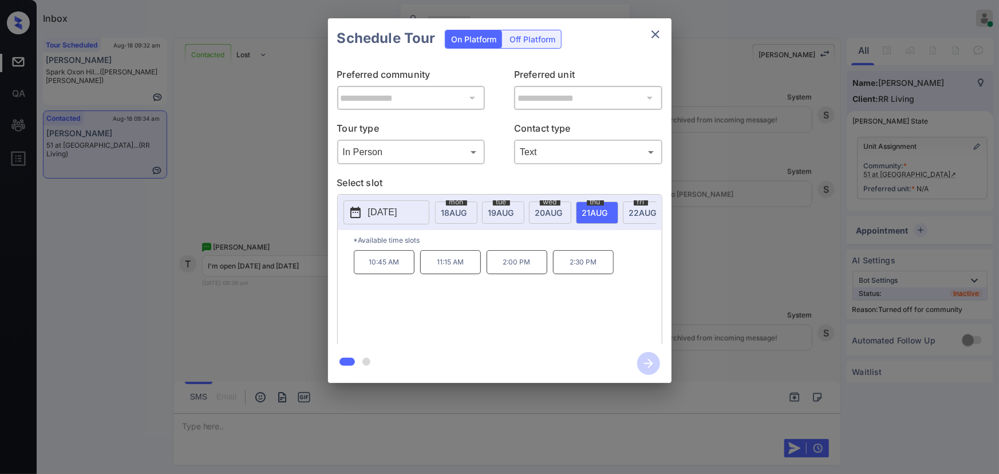
click at [628, 216] on div "[DATE]" at bounding box center [644, 213] width 42 height 22
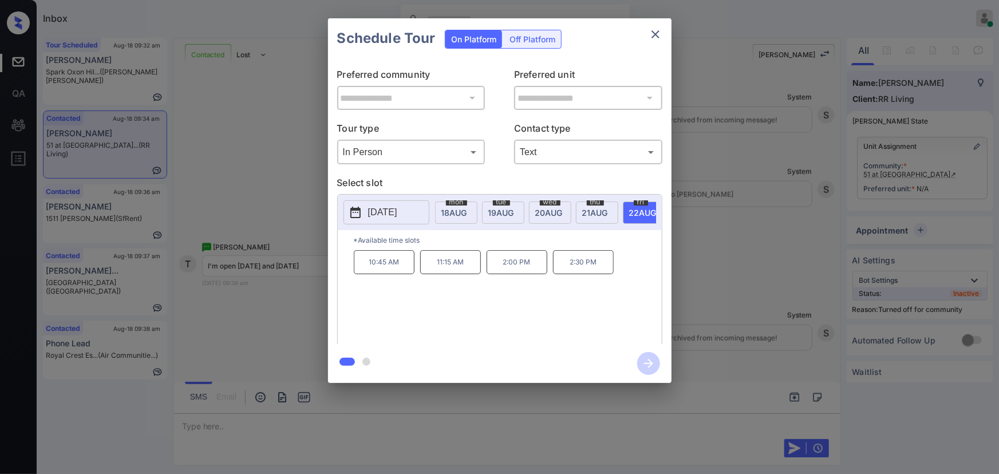
click at [467, 208] on span "[DATE]" at bounding box center [455, 213] width 26 height 10
click at [467, 210] on span "[DATE]" at bounding box center [455, 213] width 26 height 10
click at [467, 212] on span "[DATE]" at bounding box center [455, 213] width 26 height 10
copy div "10:45 AM 11:15 AM 2:00 PM 2:30 PM"
drag, startPoint x: 596, startPoint y: 265, endPoint x: 351, endPoint y: 265, distance: 245.7
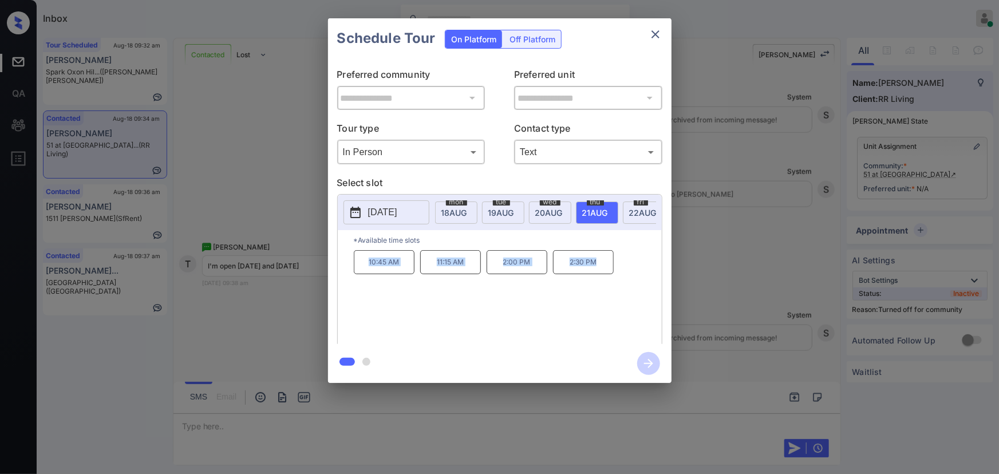
click at [351, 265] on div "*Available time slots 10:45 AM 11:15 AM 2:00 PM 2:30 PM" at bounding box center [500, 288] width 324 height 117
click at [357, 424] on div at bounding box center [499, 237] width 999 height 474
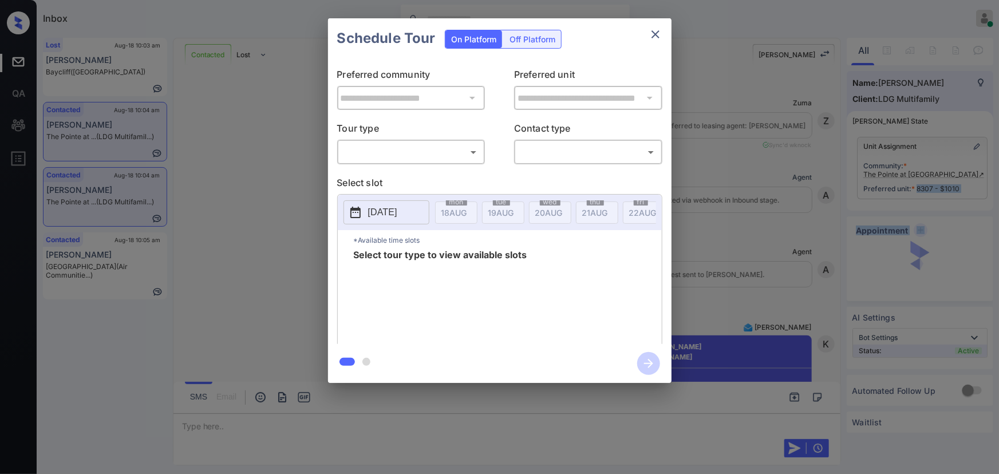
scroll to position [1902, 0]
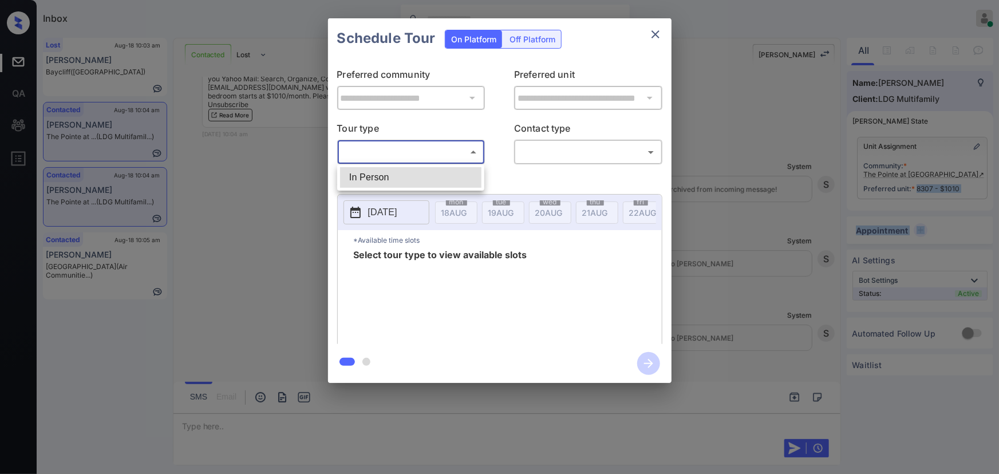
click at [402, 159] on body "Inbox [PERSON_NAME] Online Set yourself offline Set yourself on break Profile S…" at bounding box center [499, 237] width 999 height 474
drag, startPoint x: 389, startPoint y: 175, endPoint x: 515, endPoint y: 156, distance: 127.5
click at [392, 175] on li "In Person" at bounding box center [410, 177] width 141 height 21
type input "********"
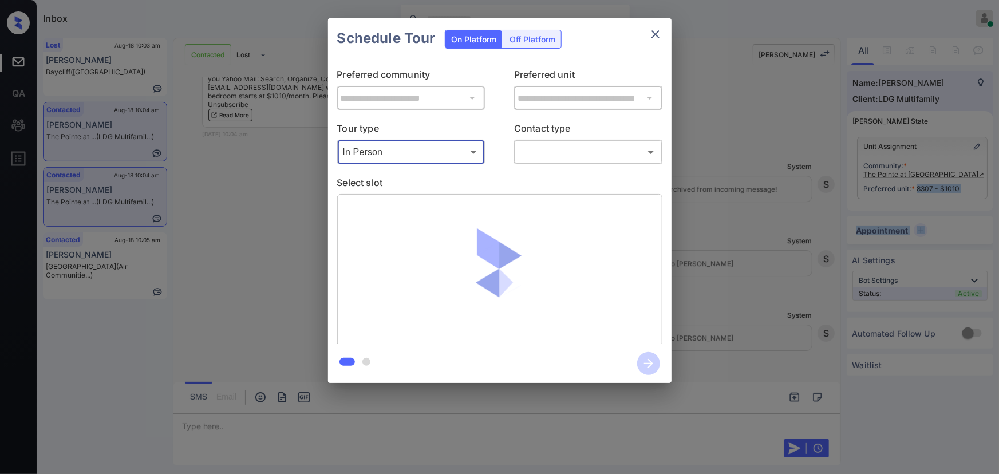
click at [542, 151] on body "Inbox [PERSON_NAME] Online Set yourself offline Set yourself on break Profile S…" at bounding box center [499, 237] width 999 height 474
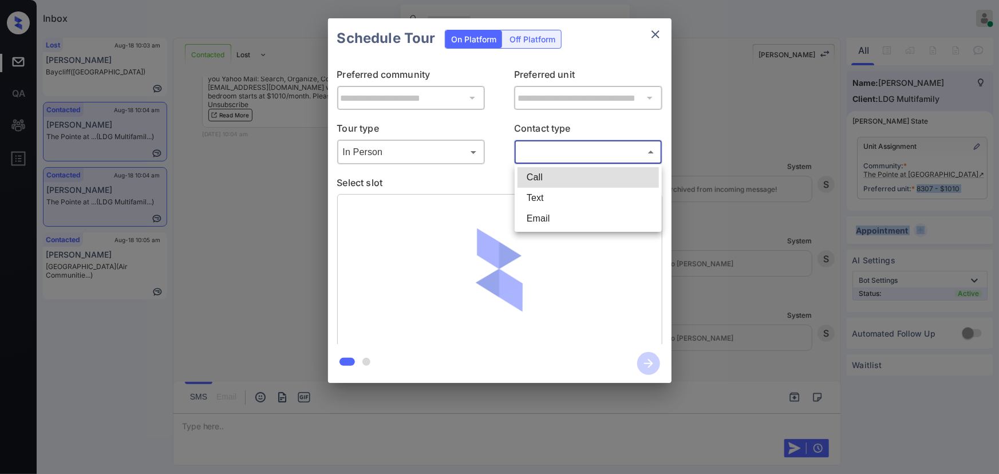
click at [537, 200] on li "Text" at bounding box center [588, 198] width 141 height 21
type input "****"
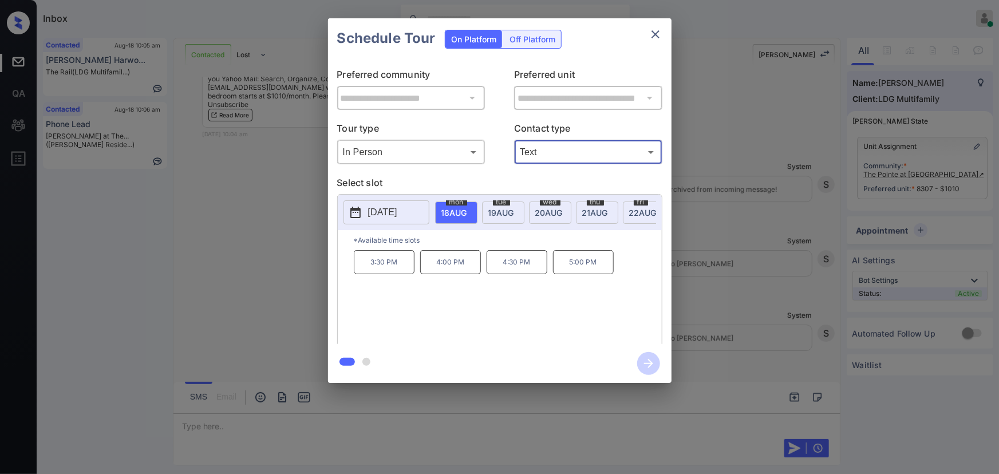
click at [520, 269] on p "4:30 PM" at bounding box center [517, 262] width 61 height 24
copy div "4:30 PM 5:00 PM"
drag, startPoint x: 601, startPoint y: 265, endPoint x: 528, endPoint y: 235, distance: 78.4
click at [501, 264] on div "3:30 PM 4:00 PM 4:30 PM 5:00 PM" at bounding box center [508, 296] width 308 height 92
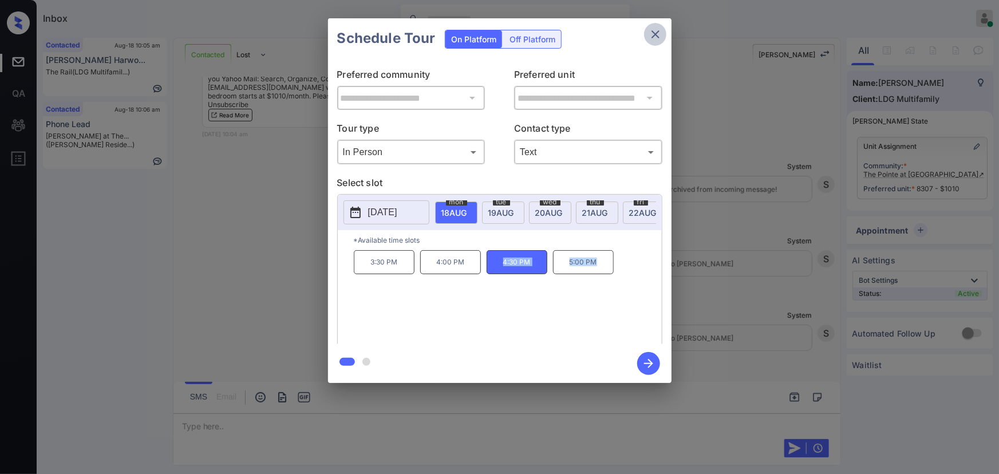
click at [652, 34] on icon "close" at bounding box center [656, 34] width 14 height 14
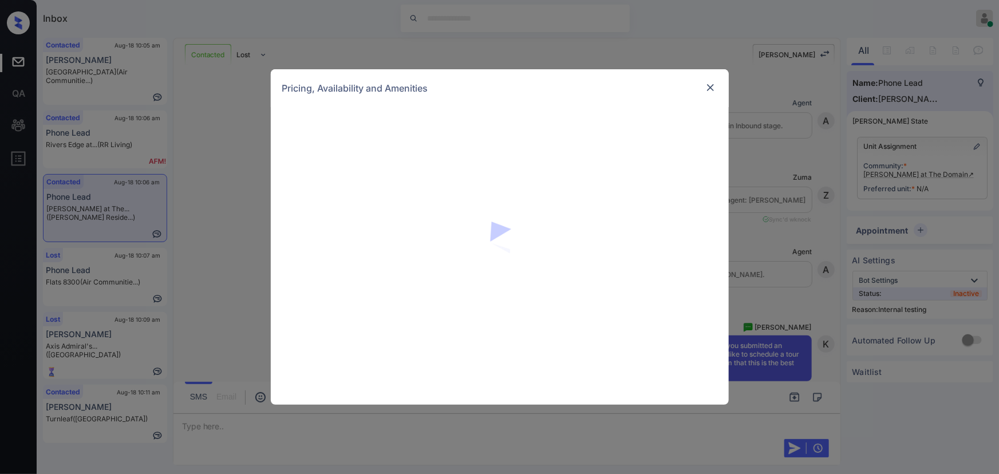
scroll to position [2878, 0]
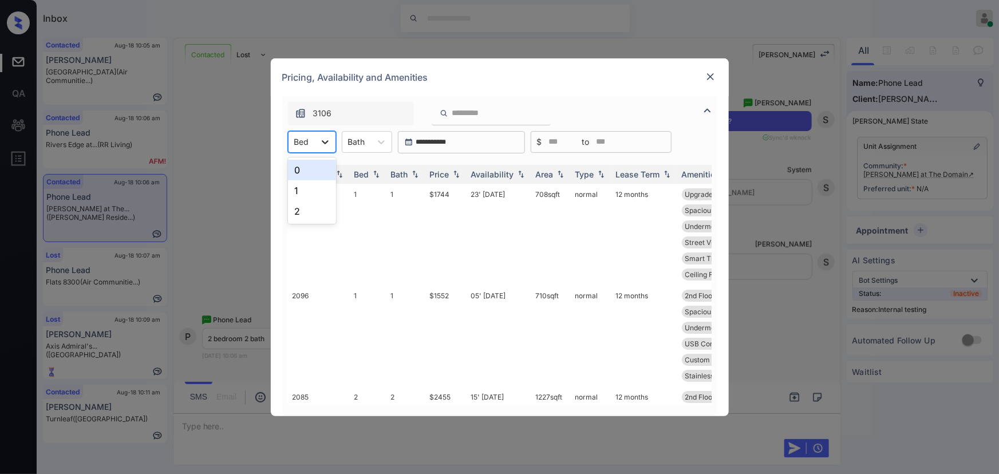
click at [320, 145] on icon at bounding box center [325, 141] width 11 height 11
drag, startPoint x: 293, startPoint y: 208, endPoint x: 377, endPoint y: 143, distance: 106.5
click at [294, 208] on div "2" at bounding box center [312, 211] width 48 height 21
click at [371, 143] on div "Bath" at bounding box center [357, 141] width 29 height 17
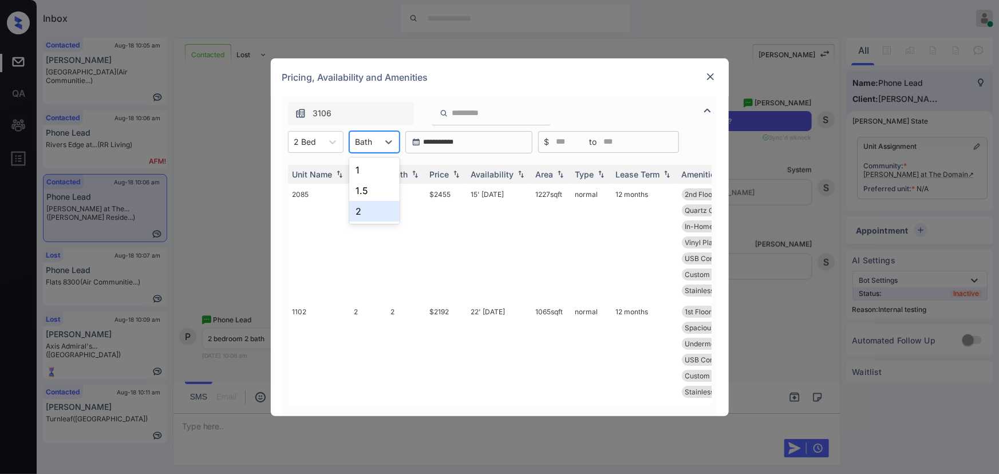
click at [359, 210] on div "2" at bounding box center [374, 211] width 50 height 21
click at [456, 176] on img at bounding box center [456, 174] width 11 height 8
click at [456, 176] on img at bounding box center [456, 174] width 11 height 9
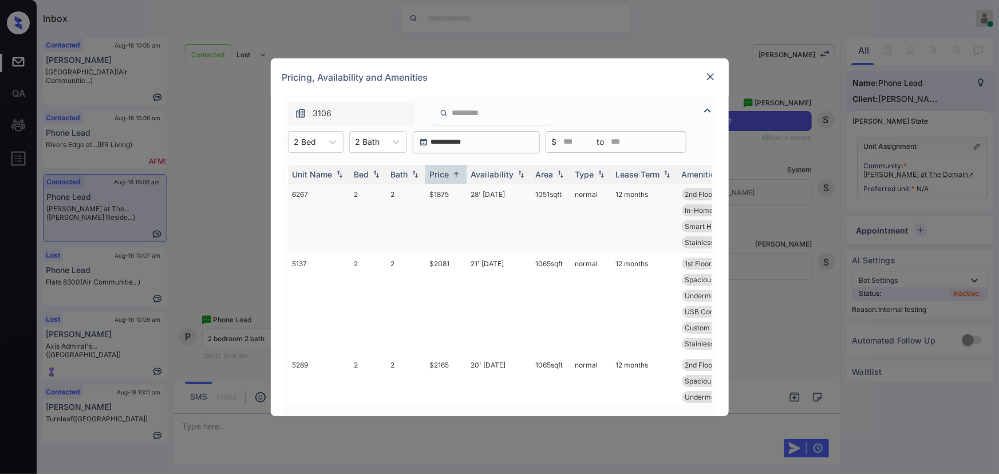
copy td "1051 sqft"
drag, startPoint x: 558, startPoint y: 195, endPoint x: 534, endPoint y: 195, distance: 24.1
click at [534, 195] on td "1051 sqft" at bounding box center [552, 218] width 40 height 69
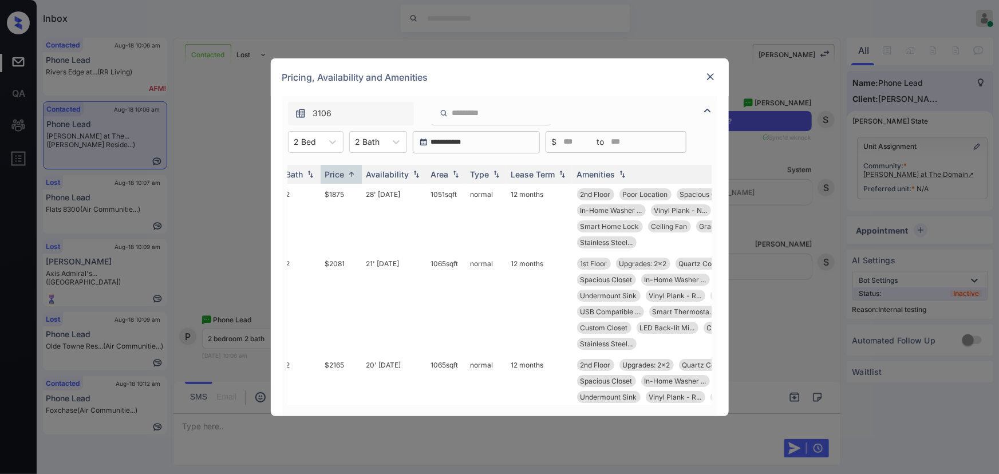
scroll to position [0, 103]
copy td "1051 sqft"
click at [372, 192] on td "28' Oct 25" at bounding box center [396, 218] width 65 height 69
drag, startPoint x: 372, startPoint y: 192, endPoint x: 692, endPoint y: 158, distance: 322.0
click at [375, 192] on td "28' Oct 25" at bounding box center [396, 218] width 65 height 69
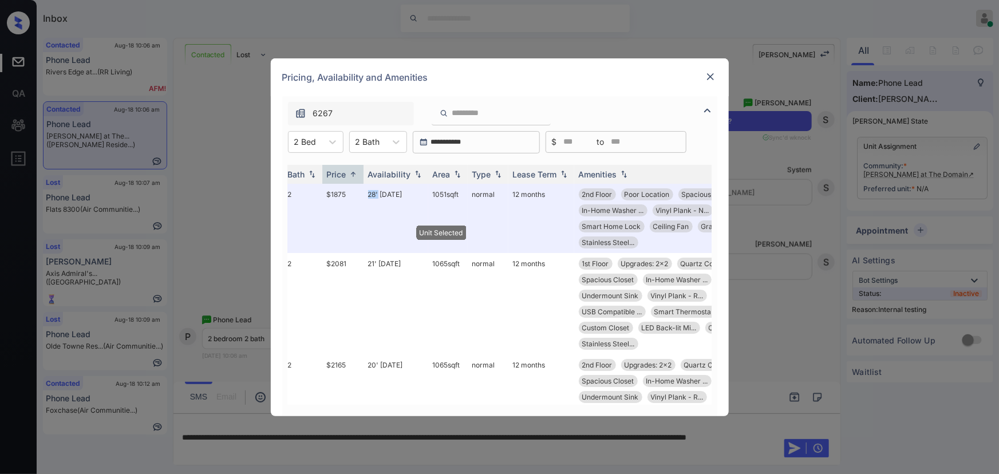
click at [711, 72] on img at bounding box center [710, 76] width 11 height 11
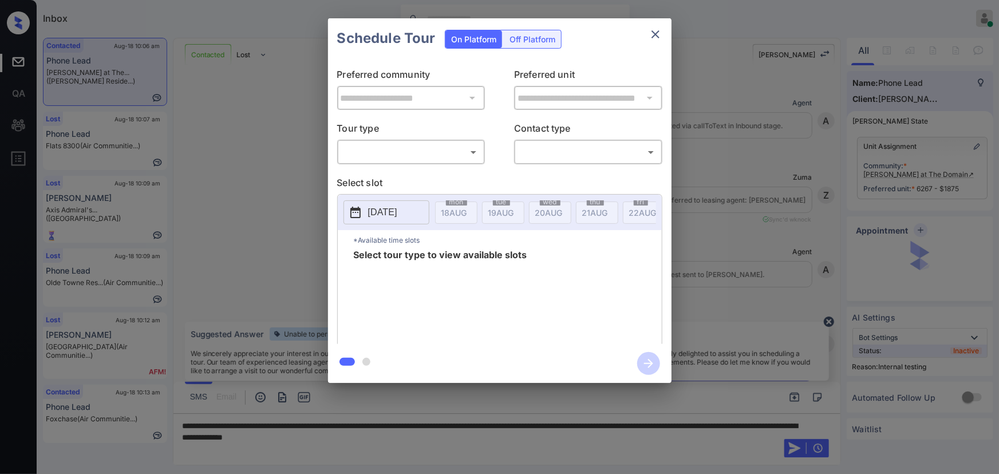
scroll to position [1213, 0]
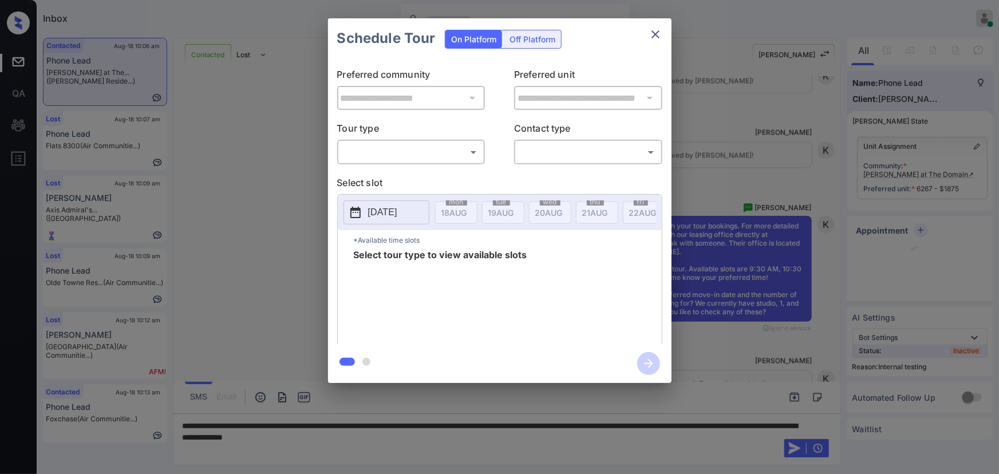
click at [456, 153] on body "Inbox Kenneth Umali Online Set yourself offline Set yourself on break Profile S…" at bounding box center [499, 237] width 999 height 474
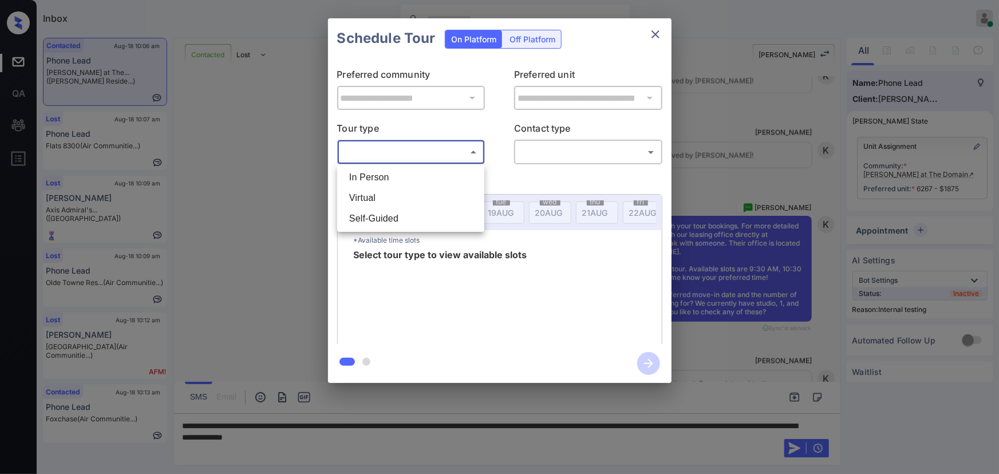
click at [414, 176] on li "In Person" at bounding box center [410, 177] width 141 height 21
type input "********"
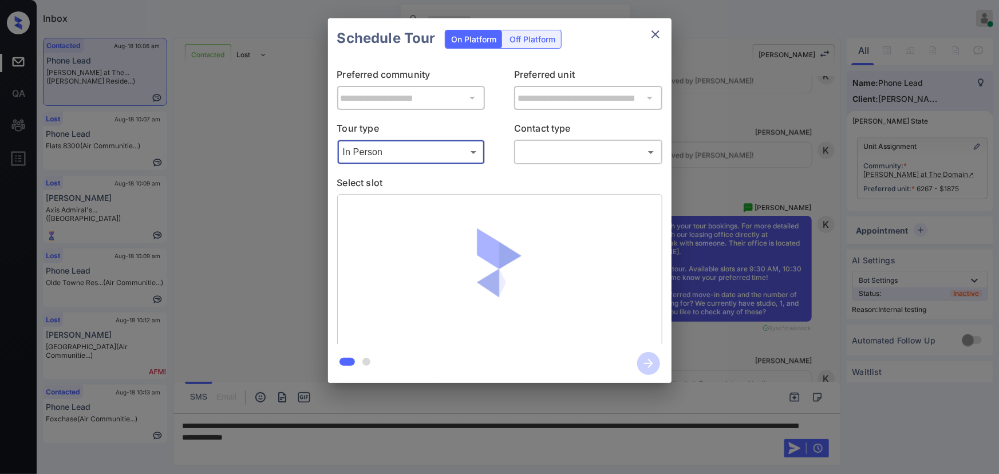
click at [553, 158] on body "Inbox Kenneth Umali Online Set yourself offline Set yourself on break Profile S…" at bounding box center [499, 237] width 999 height 474
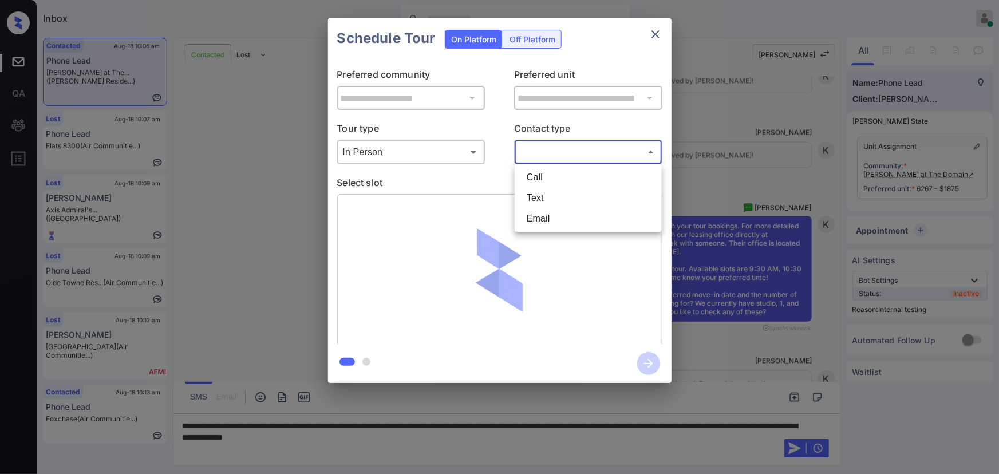
click at [544, 192] on li "Text" at bounding box center [588, 198] width 141 height 21
type input "****"
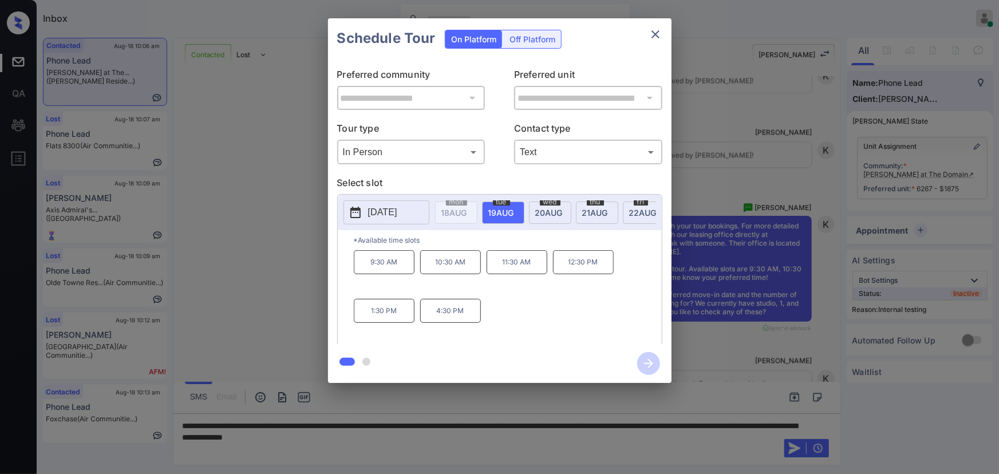
click at [467, 208] on span "19 AUG" at bounding box center [455, 213] width 26 height 10
drag, startPoint x: 462, startPoint y: 315, endPoint x: 414, endPoint y: 279, distance: 60.6
click at [414, 279] on div "9:30 AM 10:30 AM 11:30 AM 12:30 PM 1:30 PM 4:30 PM" at bounding box center [508, 296] width 308 height 92
copy div "10:30 AM 11:30 AM 12:30 PM 1:30 PM 4:30 PM"
click at [481, 436] on div at bounding box center [499, 237] width 999 height 474
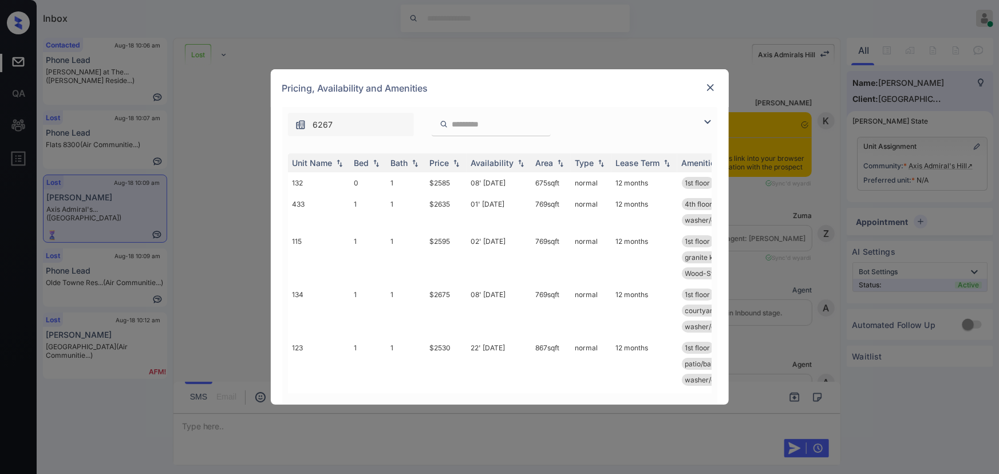
scroll to position [5701, 0]
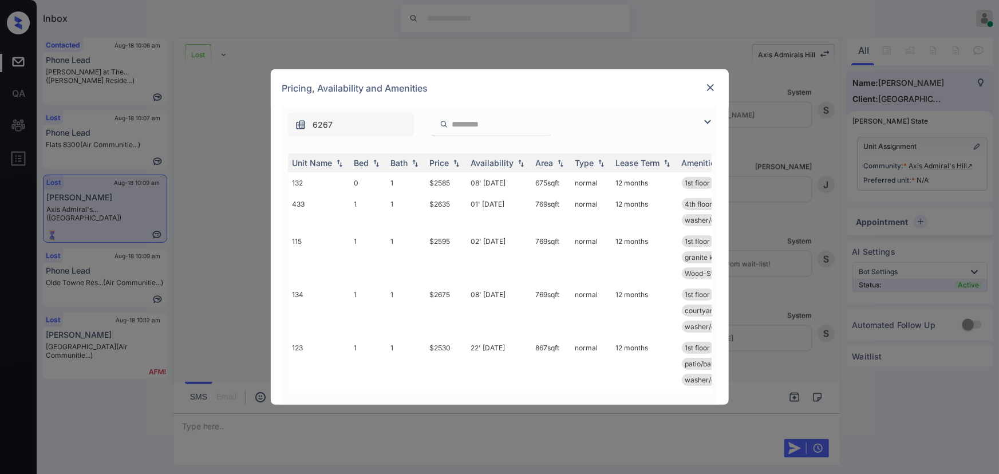
click at [706, 120] on img at bounding box center [708, 122] width 14 height 14
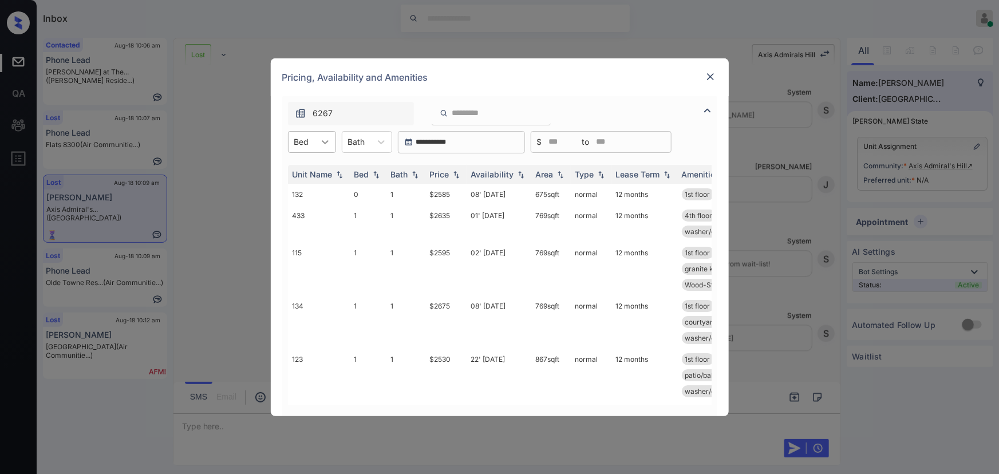
click at [316, 139] on div at bounding box center [325, 142] width 21 height 21
click at [709, 77] on img at bounding box center [710, 76] width 11 height 11
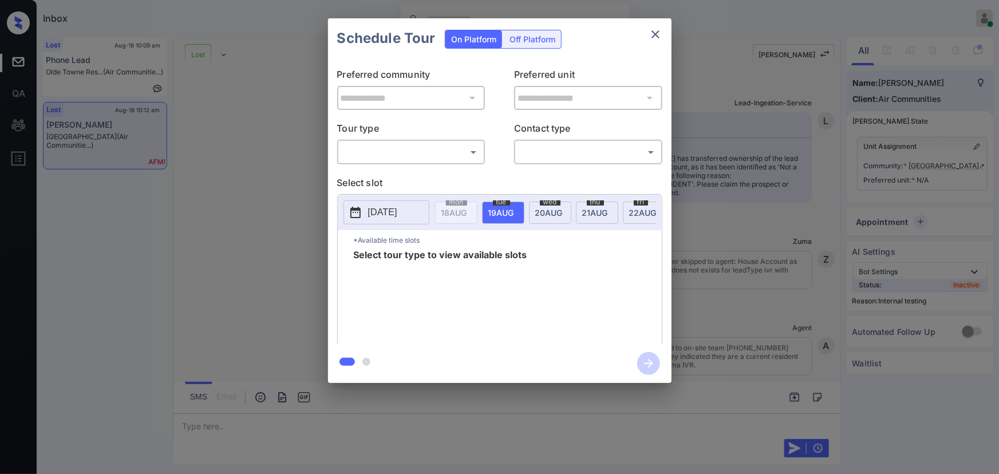
scroll to position [4807, 0]
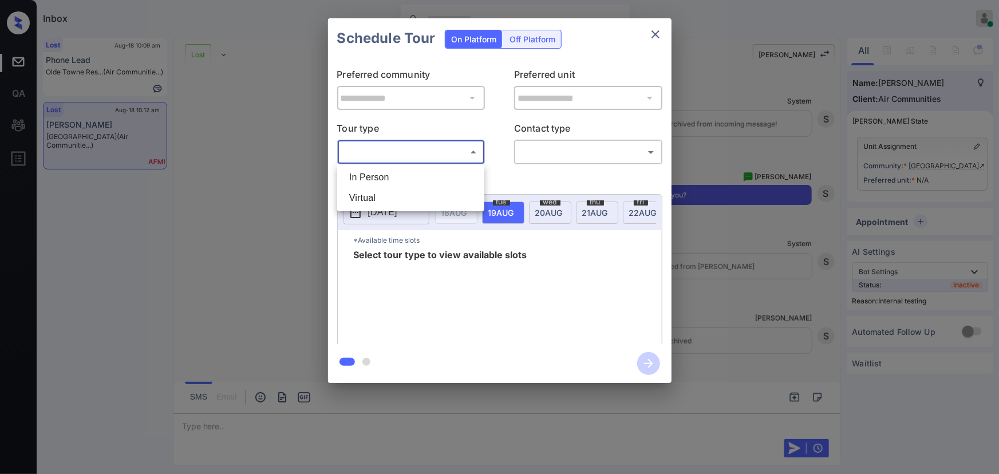
click at [405, 159] on body "Inbox Kenneth Umali Online Set yourself offline Set yourself on break Profile S…" at bounding box center [499, 237] width 999 height 474
click at [503, 212] on div at bounding box center [499, 237] width 999 height 474
click at [419, 147] on body "Inbox Kenneth Umali Online Set yourself offline Set yourself on break Profile S…" at bounding box center [499, 237] width 999 height 474
drag, startPoint x: 395, startPoint y: 173, endPoint x: 538, endPoint y: 152, distance: 144.1
click at [397, 173] on li "In Person" at bounding box center [410, 177] width 141 height 21
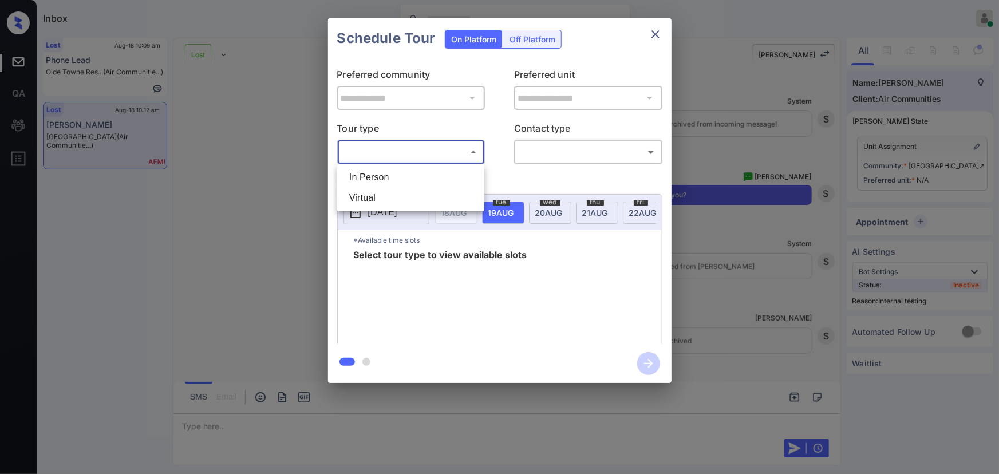
type input "********"
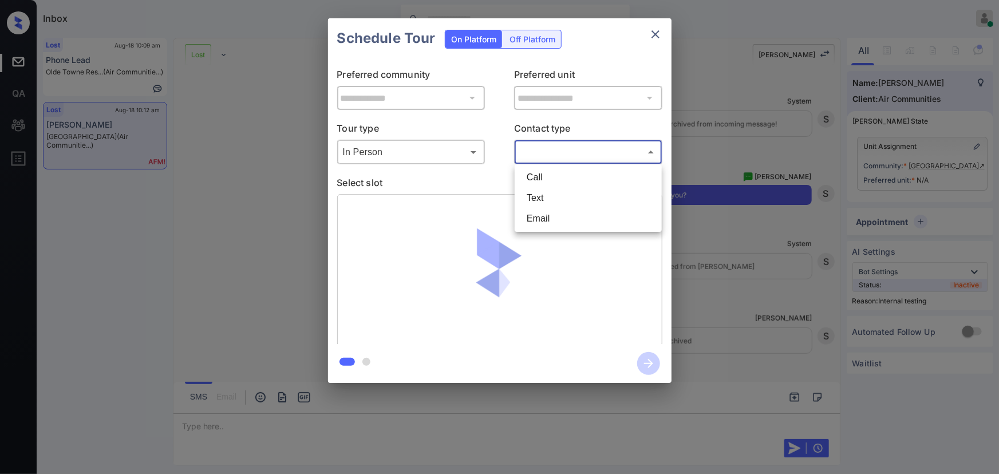
click at [543, 150] on body "Inbox Kenneth Umali Online Set yourself offline Set yourself on break Profile S…" at bounding box center [499, 237] width 999 height 474
click at [534, 195] on li "Text" at bounding box center [588, 198] width 141 height 21
type input "****"
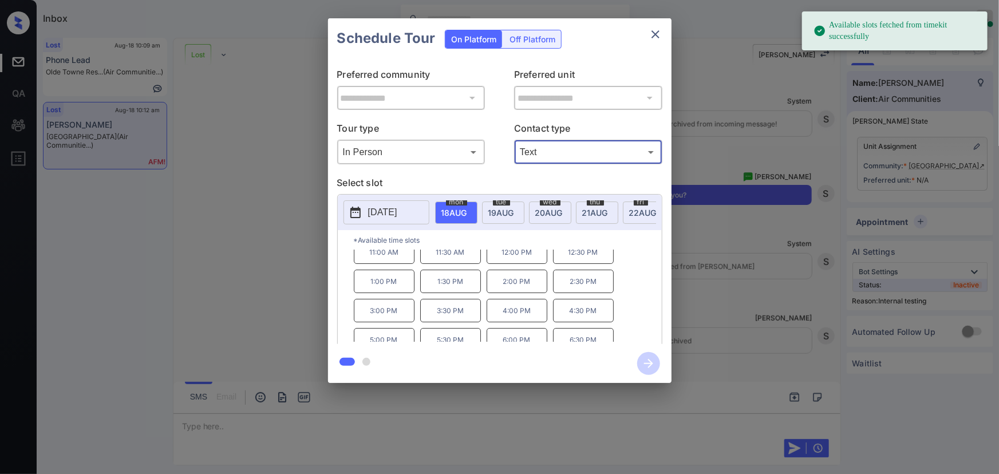
scroll to position [19, 0]
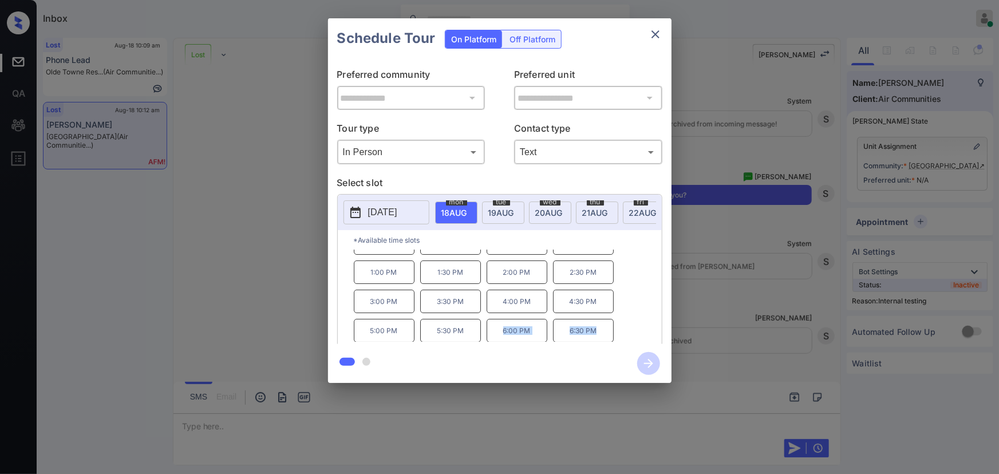
copy div "6:00 PM 6:30 PM"
drag, startPoint x: 601, startPoint y: 337, endPoint x: 501, endPoint y: 326, distance: 101.4
click at [501, 329] on div "11:00 AM 11:30 AM 12:00 PM 12:30 PM 1:00 PM 1:30 PM 2:00 PM 2:30 PM 3:00 PM 3:3…" at bounding box center [508, 296] width 308 height 92
click at [467, 212] on span "[DATE]" at bounding box center [455, 213] width 26 height 10
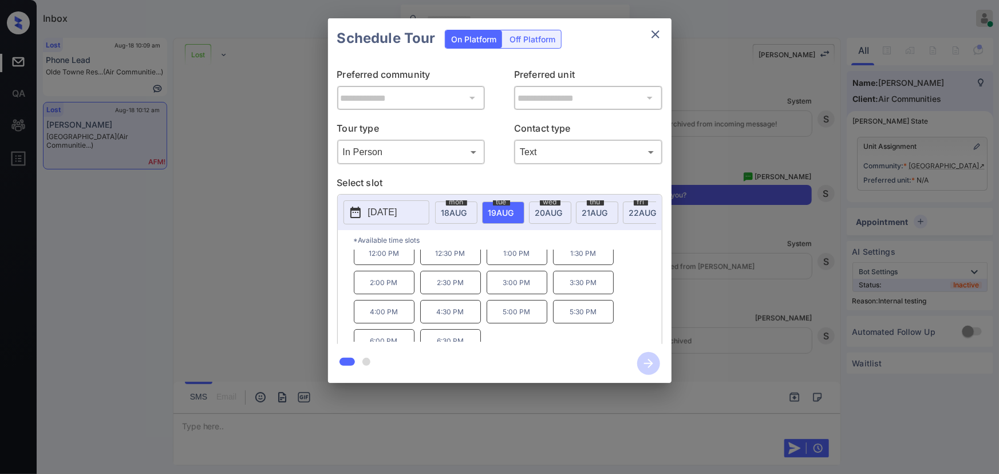
scroll to position [48, 0]
click at [447, 422] on div at bounding box center [499, 237] width 999 height 474
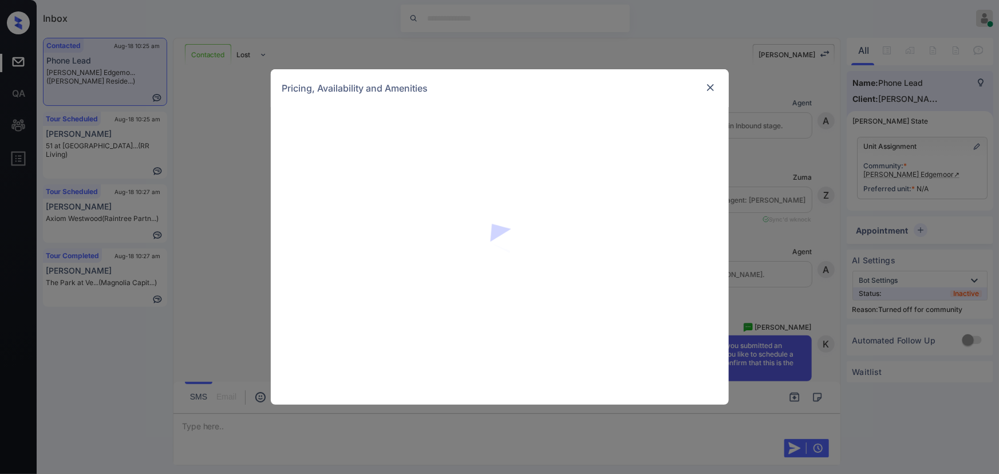
scroll to position [324, 0]
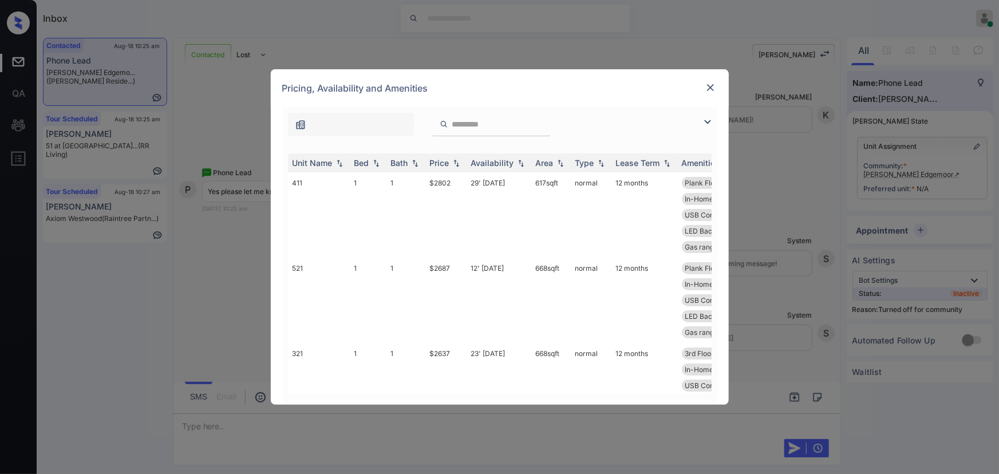
click at [707, 119] on img at bounding box center [708, 122] width 14 height 14
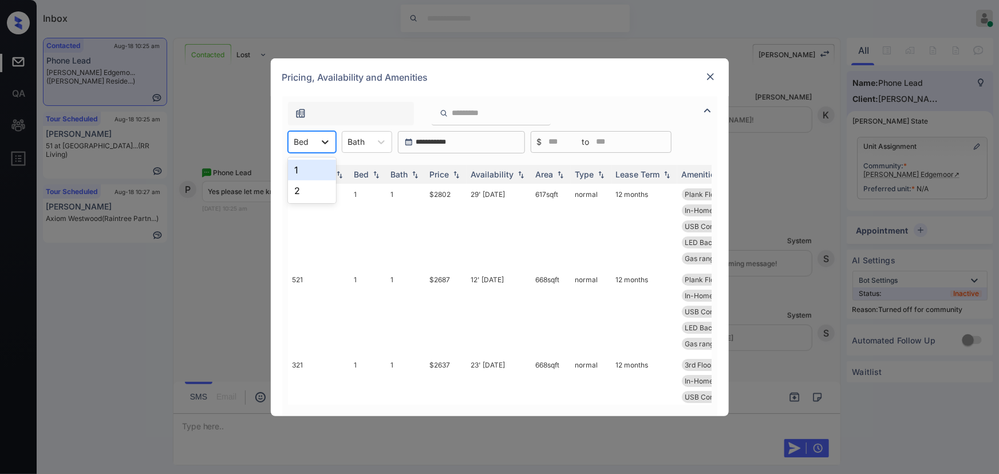
click at [318, 145] on div at bounding box center [325, 142] width 21 height 21
drag, startPoint x: 314, startPoint y: 168, endPoint x: 381, endPoint y: 140, distance: 72.7
click at [315, 167] on div "1" at bounding box center [312, 170] width 48 height 21
click at [382, 139] on icon at bounding box center [386, 141] width 11 height 11
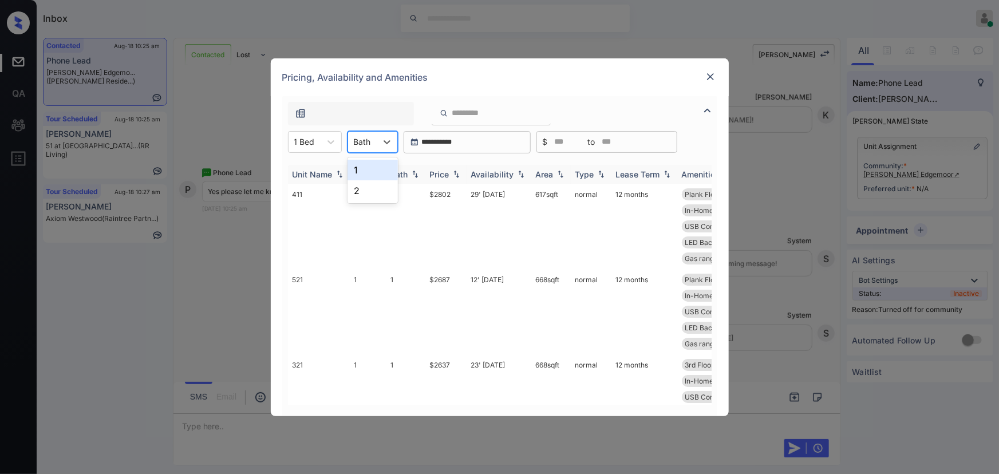
click at [363, 172] on div "1" at bounding box center [373, 170] width 50 height 21
click at [459, 172] on img at bounding box center [456, 174] width 11 height 8
click at [459, 172] on img at bounding box center [456, 174] width 11 height 9
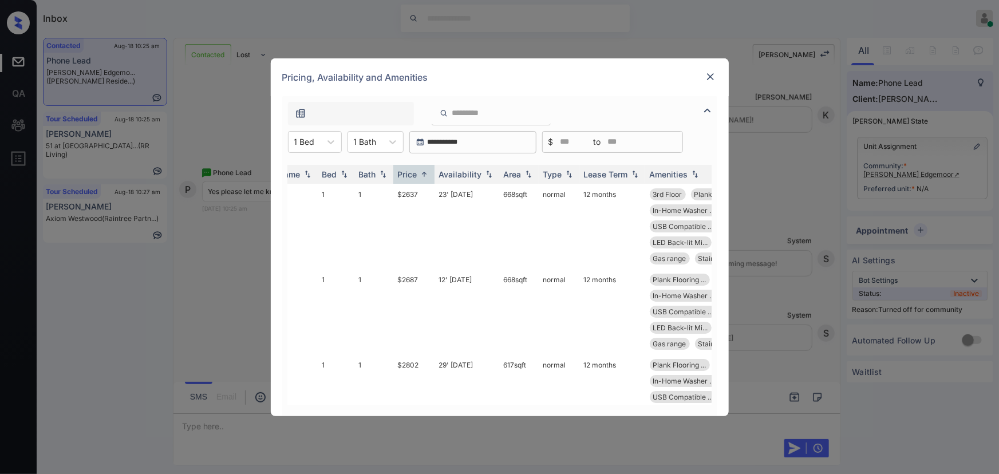
scroll to position [0, 0]
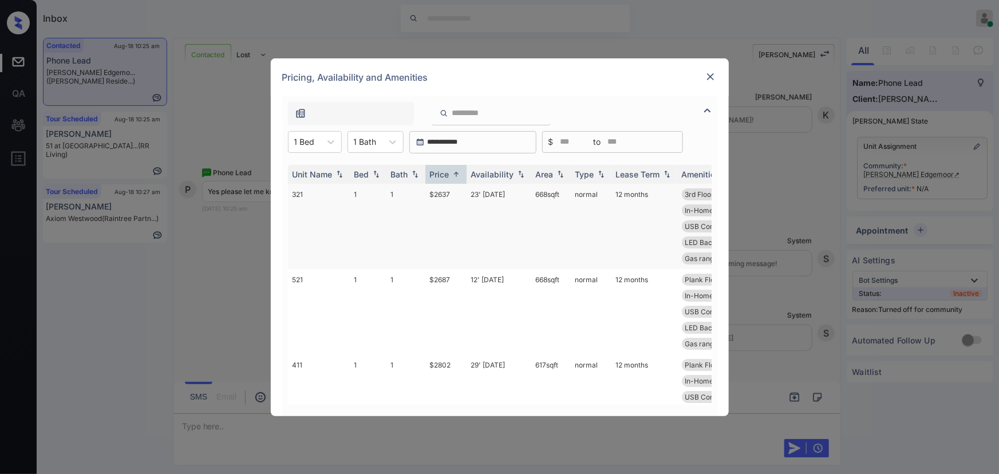
click at [442, 190] on td "$2637" at bounding box center [446, 226] width 41 height 85
click at [438, 191] on td "$2637" at bounding box center [446, 226] width 41 height 85
click at [710, 72] on img at bounding box center [710, 76] width 11 height 11
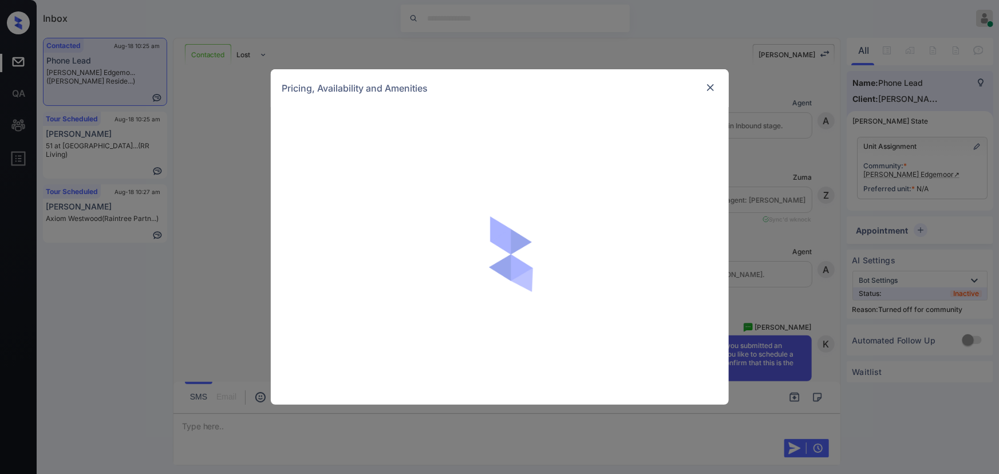
scroll to position [324, 0]
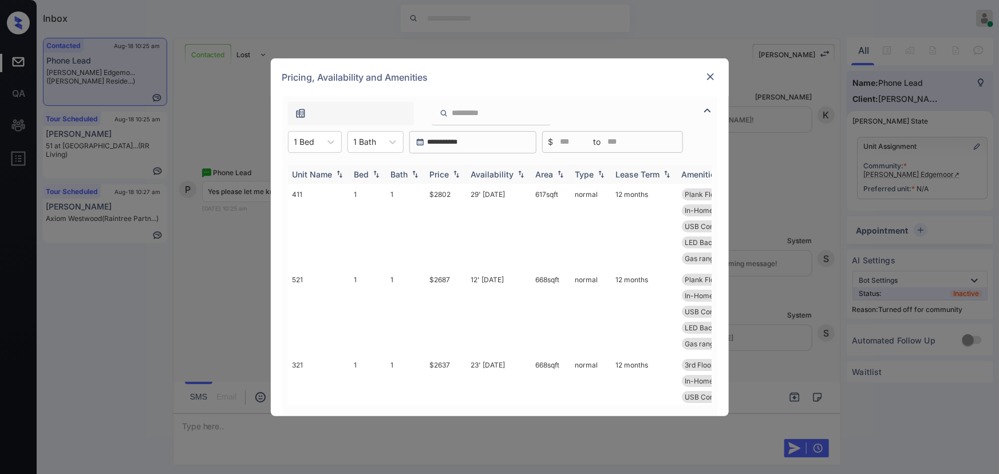
click at [452, 174] on img at bounding box center [456, 174] width 11 height 8
click at [453, 174] on img at bounding box center [456, 174] width 11 height 9
click at [452, 189] on td "$2637" at bounding box center [446, 226] width 41 height 85
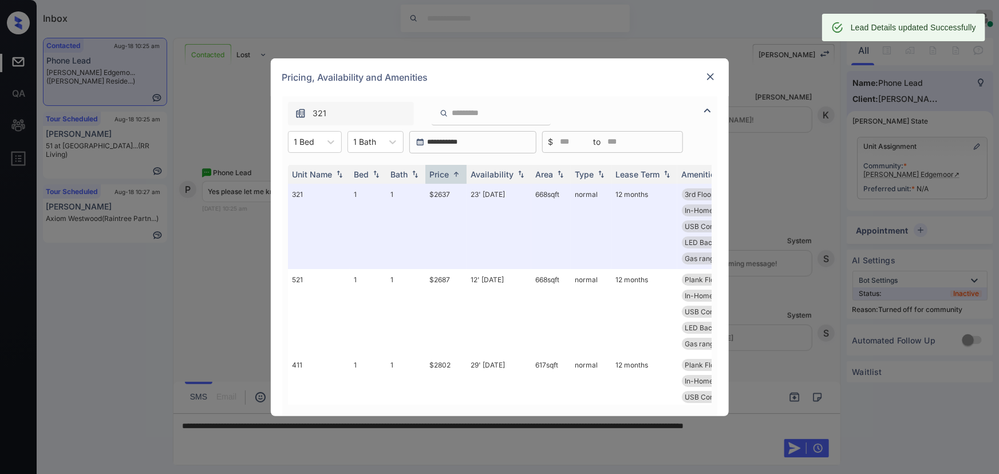
click at [709, 78] on img at bounding box center [710, 76] width 11 height 11
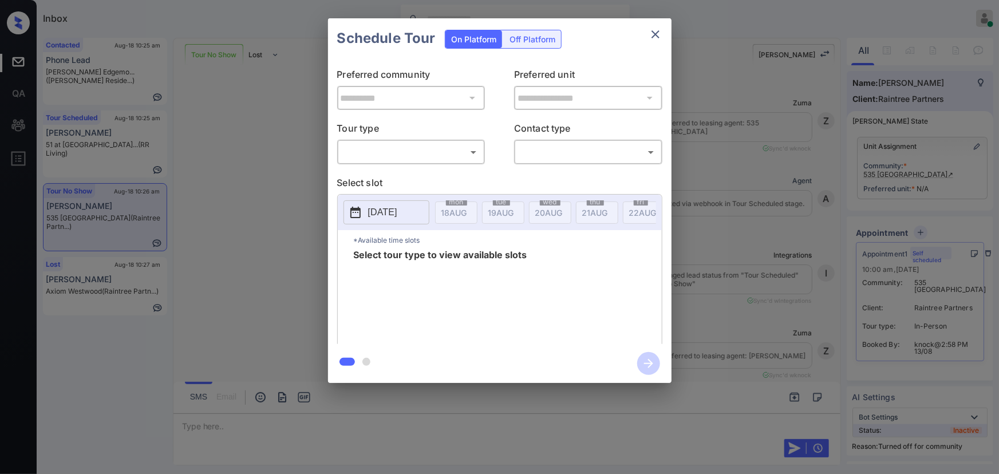
scroll to position [375, 0]
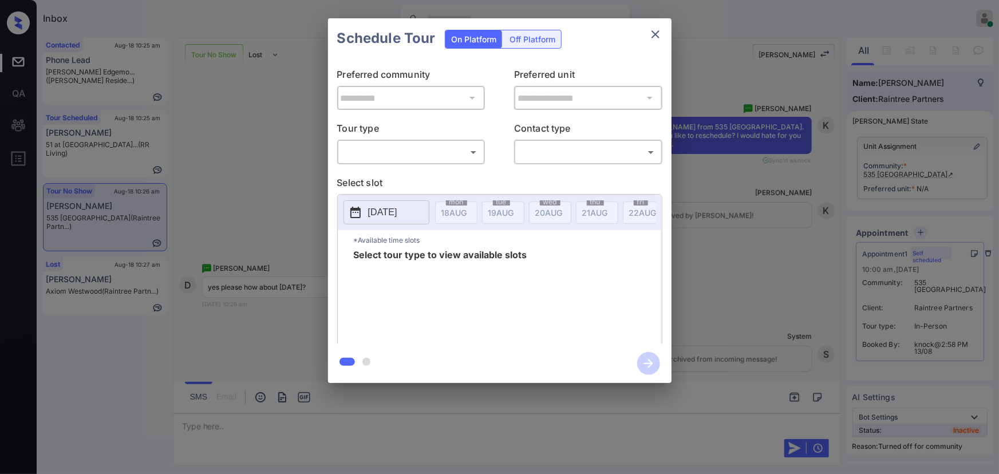
click at [366, 144] on body "Inbox Kenneth Umali Online Set yourself offline Set yourself on break Profile S…" at bounding box center [499, 237] width 999 height 474
drag, startPoint x: 367, startPoint y: 172, endPoint x: 494, endPoint y: 175, distance: 127.2
click at [370, 172] on li "In Person" at bounding box center [410, 177] width 141 height 21
type input "********"
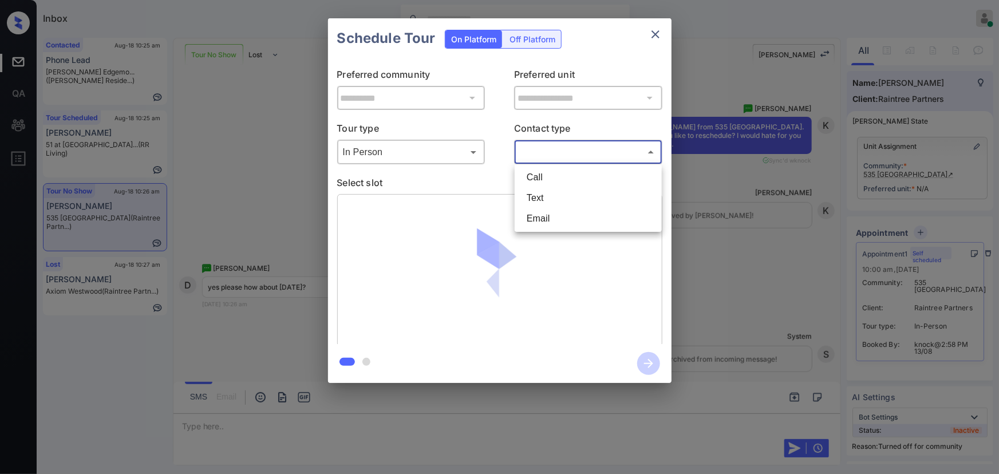
click at [580, 155] on body "Inbox Kenneth Umali Online Set yourself offline Set yourself on break Profile S…" at bounding box center [499, 237] width 999 height 474
click at [548, 199] on li "Text" at bounding box center [588, 198] width 141 height 21
type input "****"
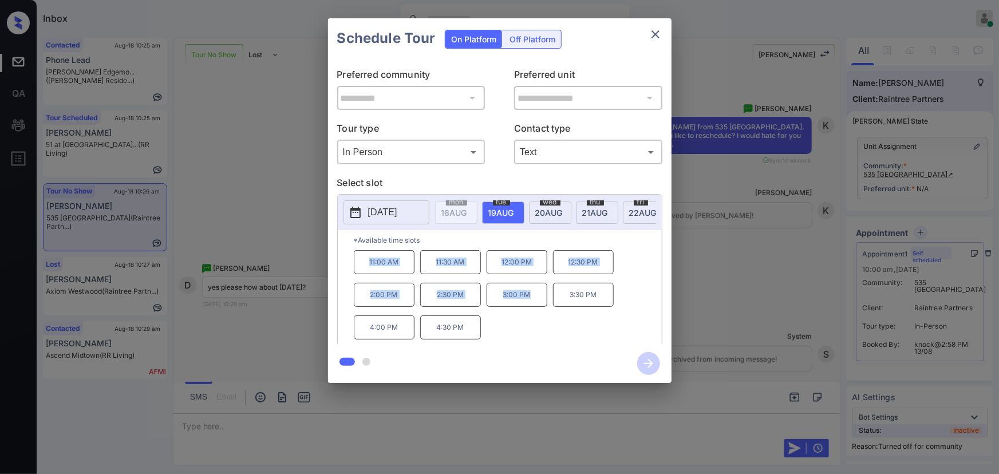
copy div "11:00 AM 11:30 AM 12:00 PM 12:30 PM 2:00 PM 2:30 PM 3:00 PM"
drag, startPoint x: 528, startPoint y: 299, endPoint x: 361, endPoint y: 275, distance: 169.0
click at [369, 264] on div "11:00 AM 11:30 AM 12:00 PM 12:30 PM 2:00 PM 2:30 PM 3:00 PM 3:30 PM 4:00 PM 4:3…" at bounding box center [508, 296] width 308 height 92
click at [320, 415] on div at bounding box center [499, 237] width 999 height 474
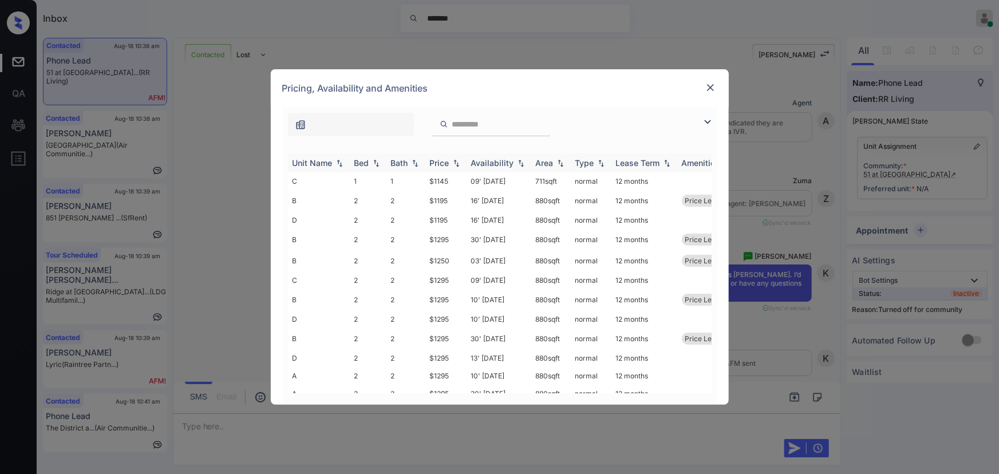
scroll to position [528, 0]
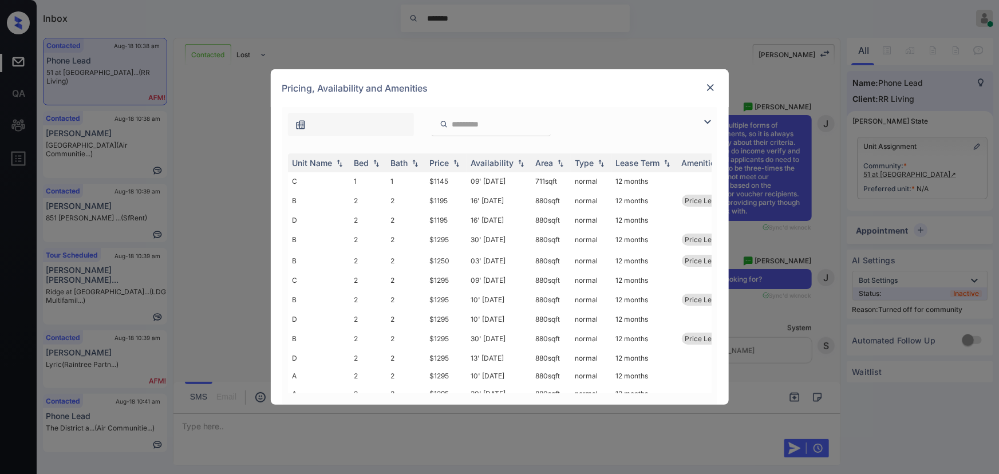
click at [704, 119] on img at bounding box center [708, 122] width 14 height 14
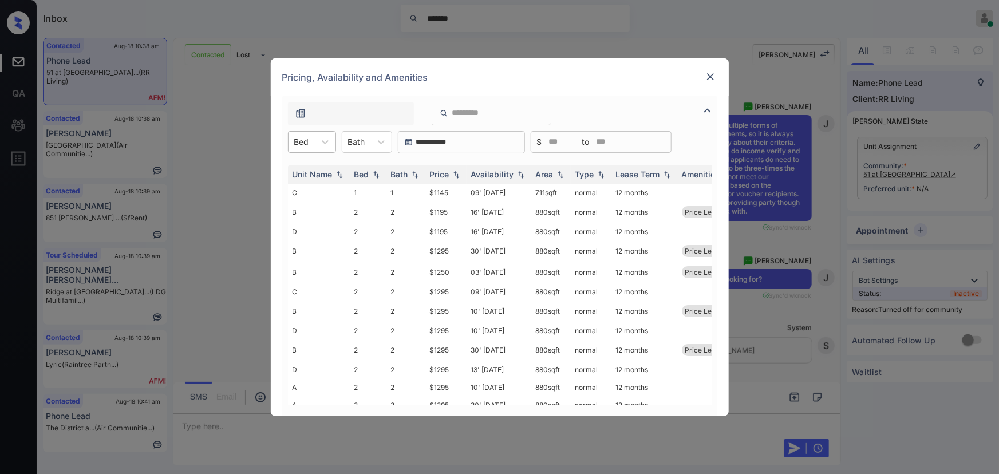
click at [309, 141] on div at bounding box center [301, 142] width 15 height 12
drag, startPoint x: 306, startPoint y: 164, endPoint x: 374, endPoint y: 141, distance: 71.2
click at [309, 161] on div "1" at bounding box center [312, 170] width 48 height 21
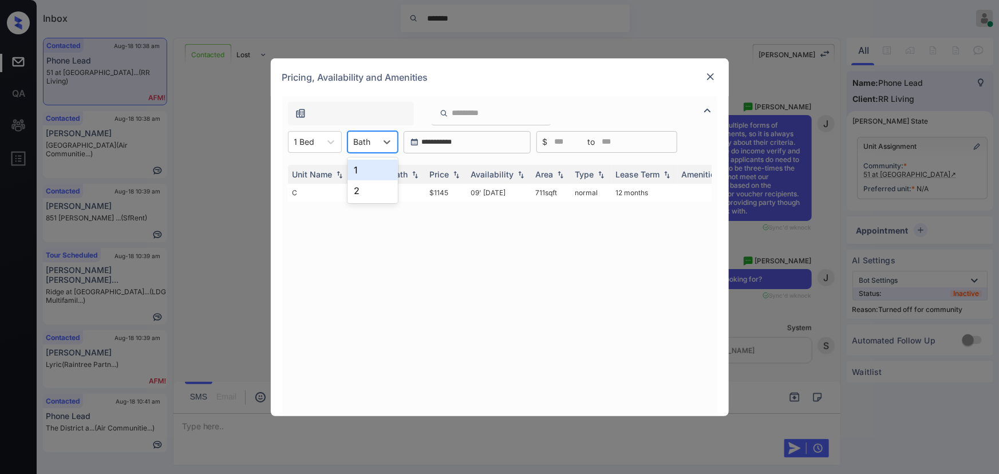
drag, startPoint x: 374, startPoint y: 141, endPoint x: 360, endPoint y: 163, distance: 26.1
click at [374, 141] on div "Bath" at bounding box center [362, 141] width 29 height 17
drag, startPoint x: 359, startPoint y: 166, endPoint x: 430, endPoint y: 168, distance: 71.1
click at [360, 166] on div "1" at bounding box center [373, 170] width 50 height 21
click at [452, 171] on img at bounding box center [456, 174] width 11 height 8
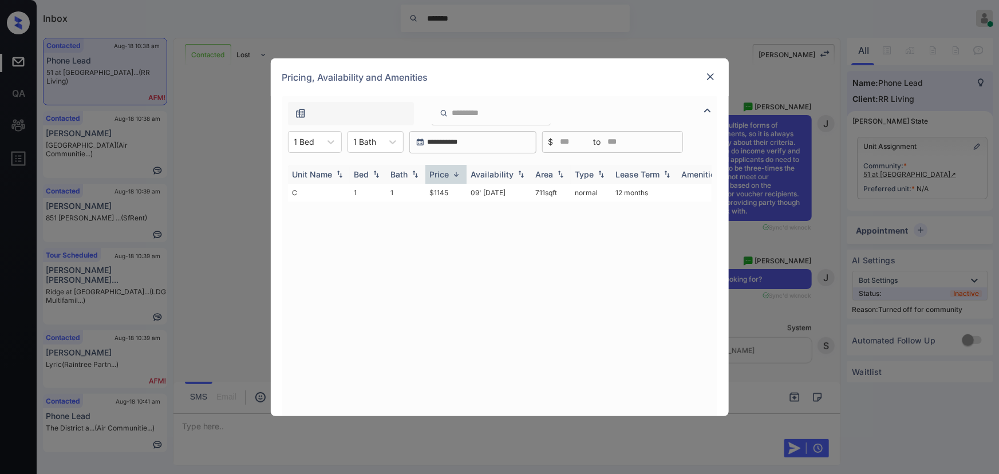
click at [452, 171] on img at bounding box center [456, 174] width 11 height 9
click at [446, 195] on td "$1145" at bounding box center [446, 193] width 41 height 18
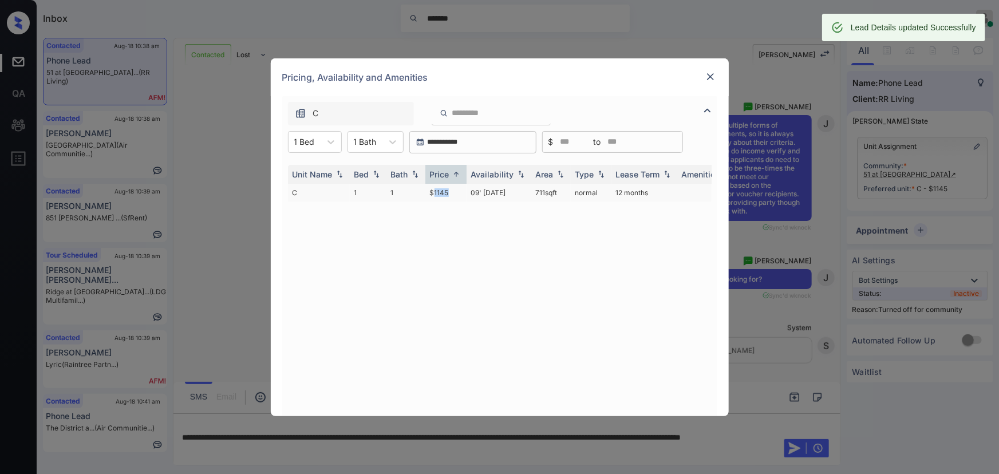
copy td "711 sqft"
drag, startPoint x: 564, startPoint y: 192, endPoint x: 625, endPoint y: 135, distance: 84.3
click at [536, 193] on td "711 sqft" at bounding box center [552, 193] width 40 height 18
click at [711, 74] on img at bounding box center [710, 76] width 11 height 11
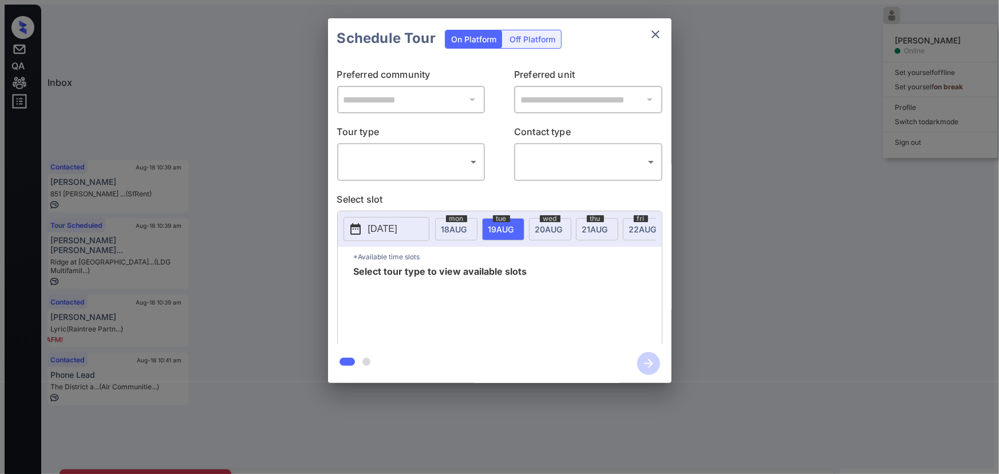
scroll to position [528, 0]
click at [383, 155] on body "Inbox ******* Kenneth Umali Online Set yourself offline Set yourself on break P…" at bounding box center [500, 242] width 990 height 474
click at [376, 186] on li "In Person" at bounding box center [410, 179] width 147 height 21
type input "********"
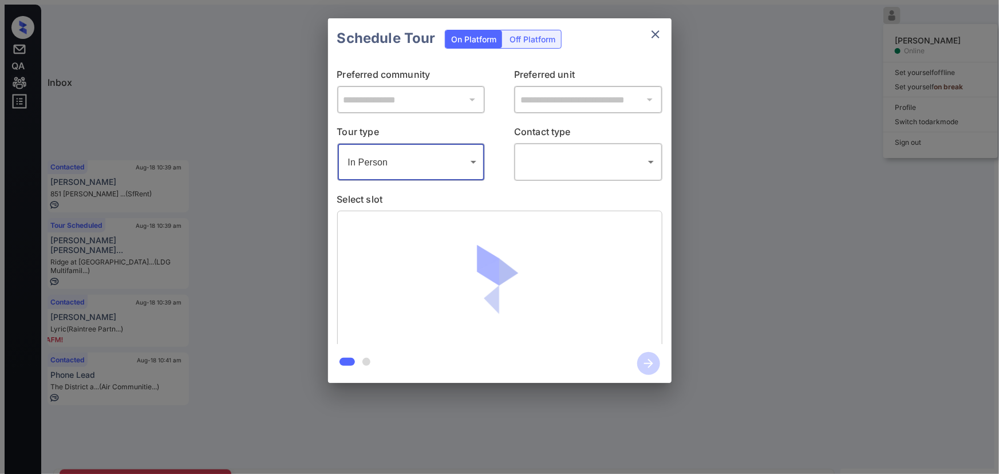
click at [570, 149] on body "Inbox ******* Kenneth Umali Online Set yourself offline Set yourself on break P…" at bounding box center [500, 242] width 990 height 474
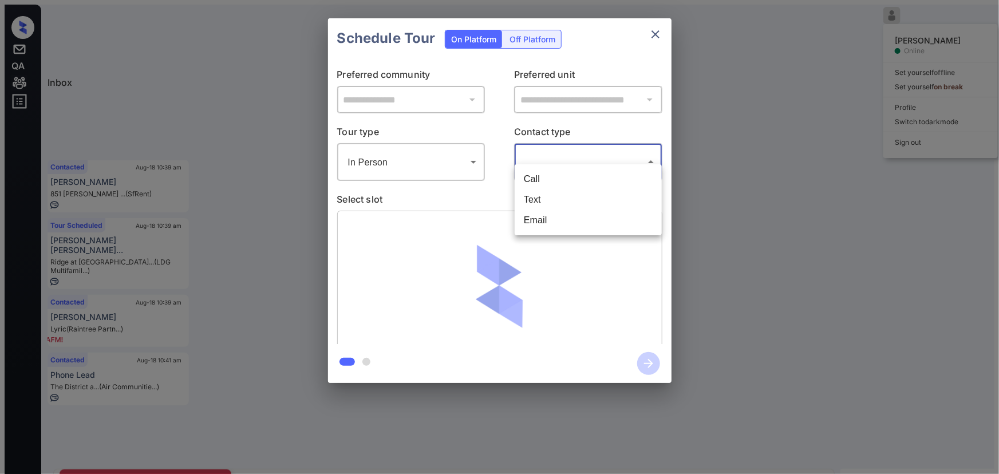
click at [549, 194] on li "Text" at bounding box center [588, 200] width 147 height 21
type input "****"
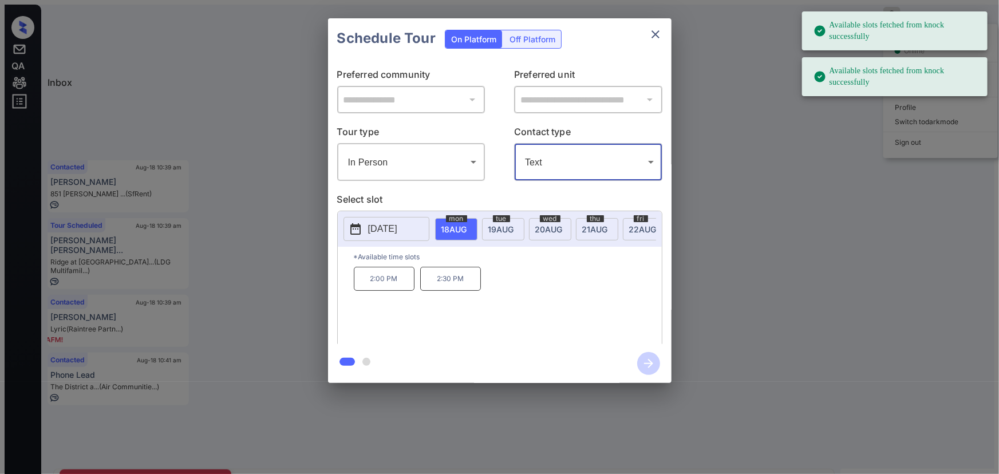
click at [467, 225] on span "[DATE]" at bounding box center [455, 230] width 26 height 10
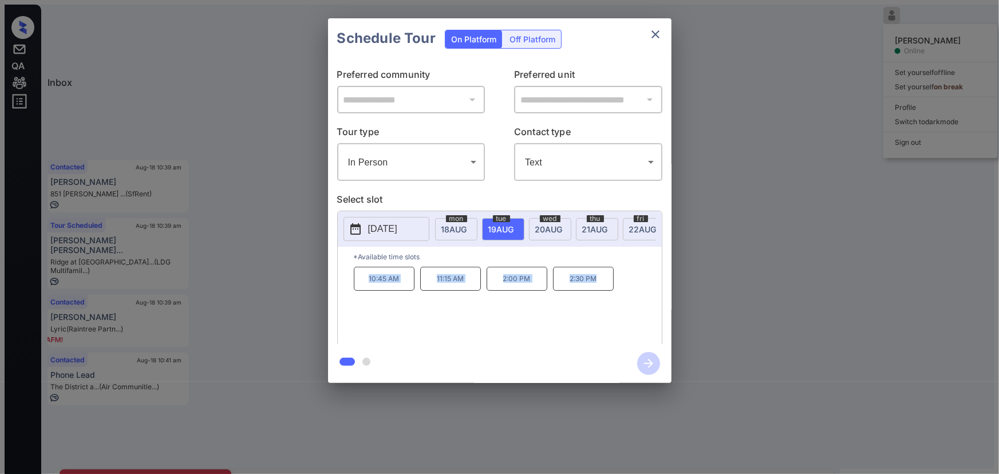
drag, startPoint x: 605, startPoint y: 270, endPoint x: 362, endPoint y: 339, distance: 252.9
click at [356, 267] on div "10:45 AM 11:15 AM 2:00 PM 2:30 PM" at bounding box center [508, 313] width 308 height 92
copy div "10:45 AM 11:15 AM 2:00 PM 2:30 PM"
click at [325, 439] on div at bounding box center [499, 237] width 999 height 474
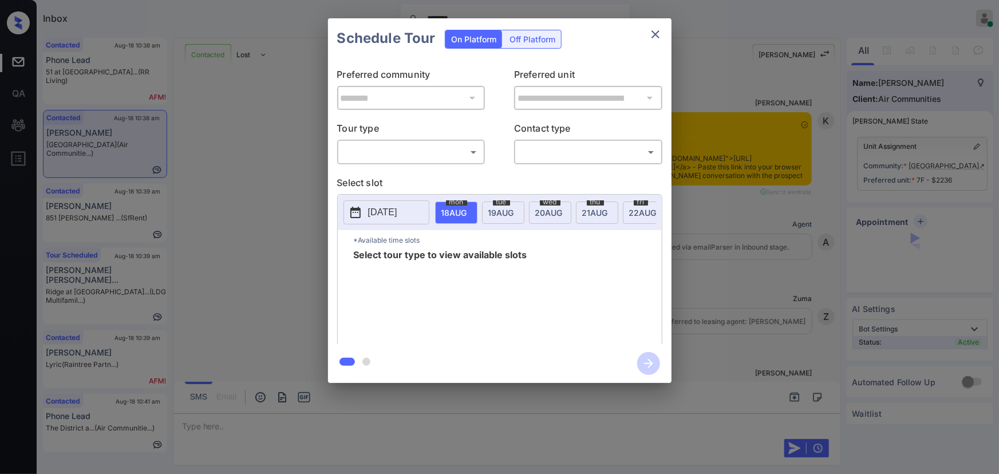
scroll to position [912, 0]
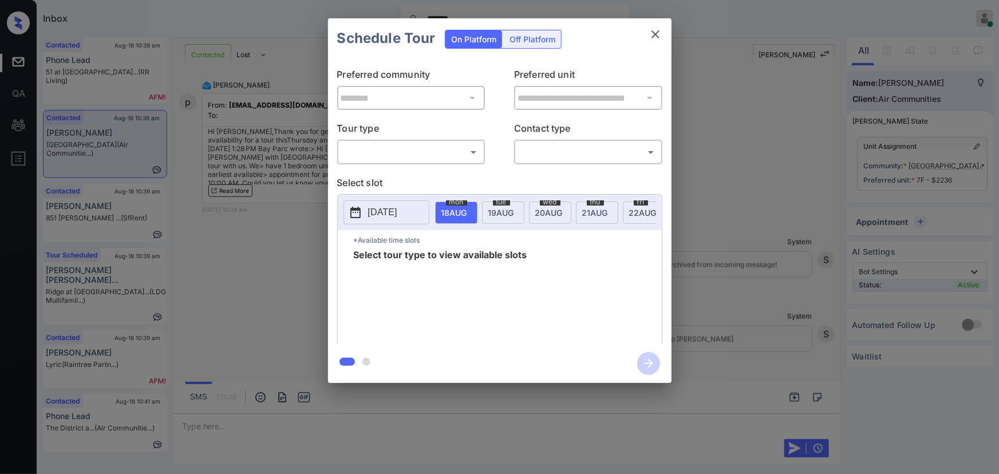
click at [364, 149] on body "Inbox ******* [PERSON_NAME] Online Set yourself offline Set yourself on break P…" at bounding box center [499, 237] width 999 height 474
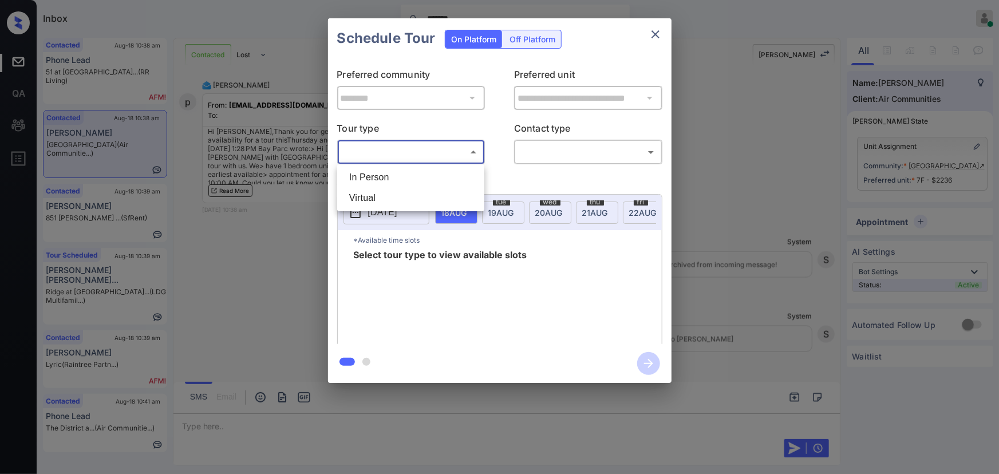
drag, startPoint x: 367, startPoint y: 166, endPoint x: 372, endPoint y: 175, distance: 10.5
click at [368, 166] on ul "In Person Virtual" at bounding box center [410, 187] width 147 height 47
click at [372, 175] on li "In Person" at bounding box center [410, 177] width 141 height 21
type input "********"
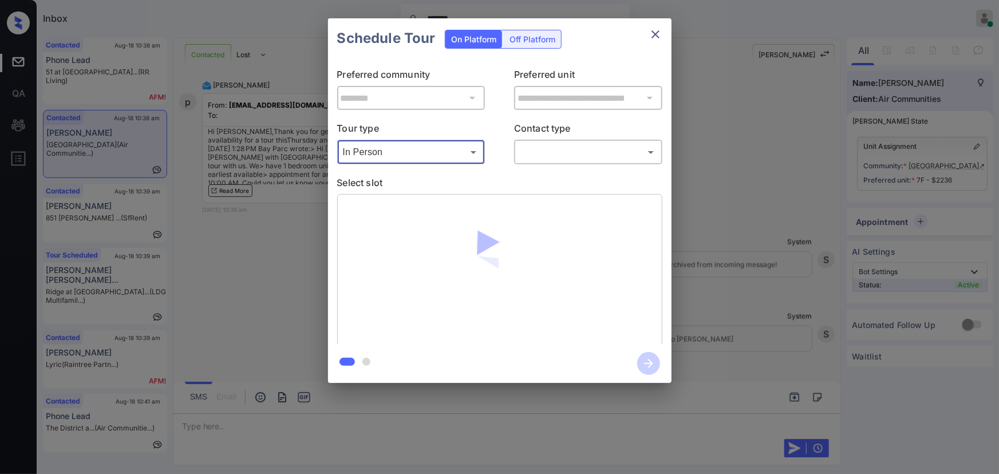
click at [542, 158] on body "Inbox ******* Kenneth Umali Online Set yourself offline Set yourself on break P…" at bounding box center [499, 237] width 999 height 474
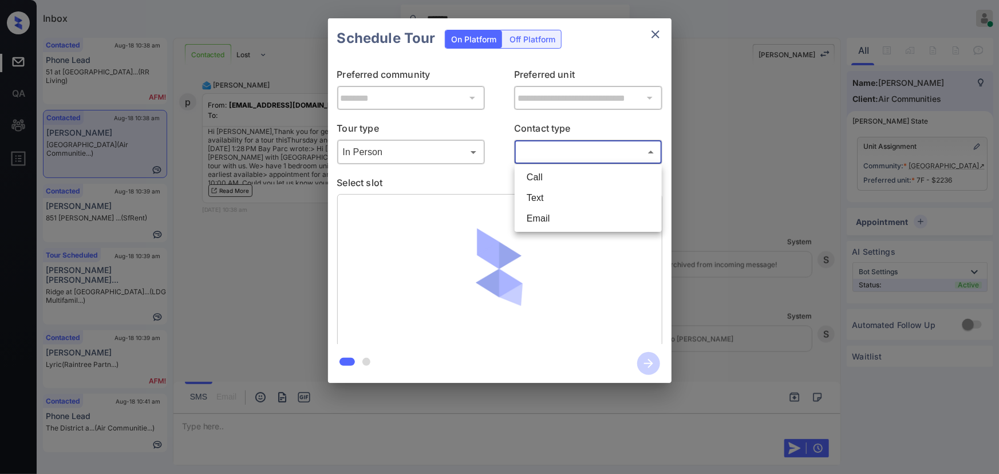
click at [527, 187] on li "Call" at bounding box center [588, 177] width 141 height 21
type input "****"
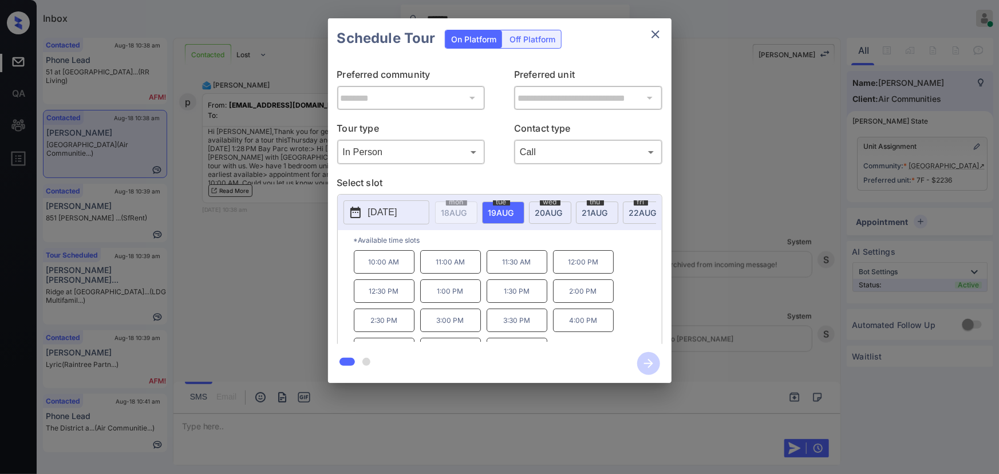
click at [467, 208] on span "21 AUG" at bounding box center [455, 213] width 26 height 10
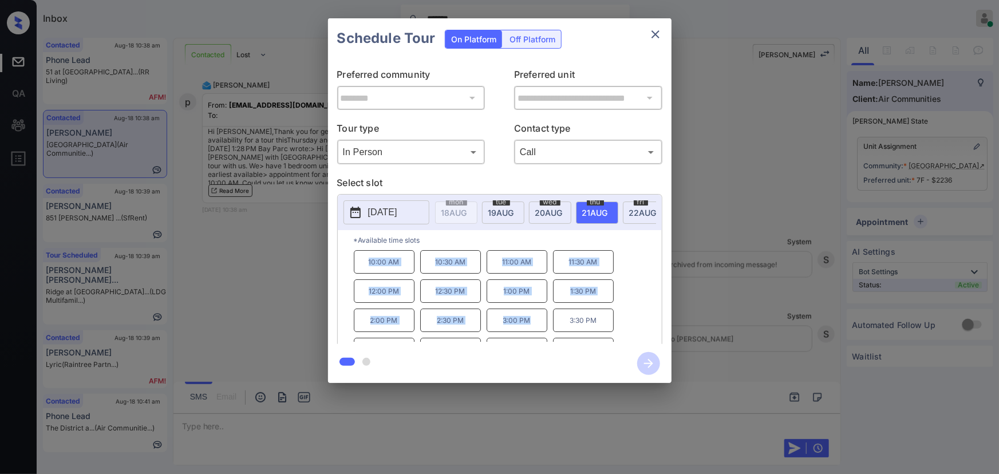
copy div "10:00 AM 10:30 AM 11:00 AM 11:30 AM 12:00 PM 12:30 PM 1:00 PM 1:30 PM 2:00 PM 2…"
drag, startPoint x: 532, startPoint y: 325, endPoint x: 411, endPoint y: 274, distance: 131.2
click at [367, 269] on div "10:00 AM 10:30 AM 11:00 AM 11:30 AM 12:00 PM 12:30 PM 1:00 PM 1:30 PM 2:00 PM 2…" at bounding box center [508, 296] width 308 height 92
click at [467, 210] on span "22 AUG" at bounding box center [455, 213] width 26 height 10
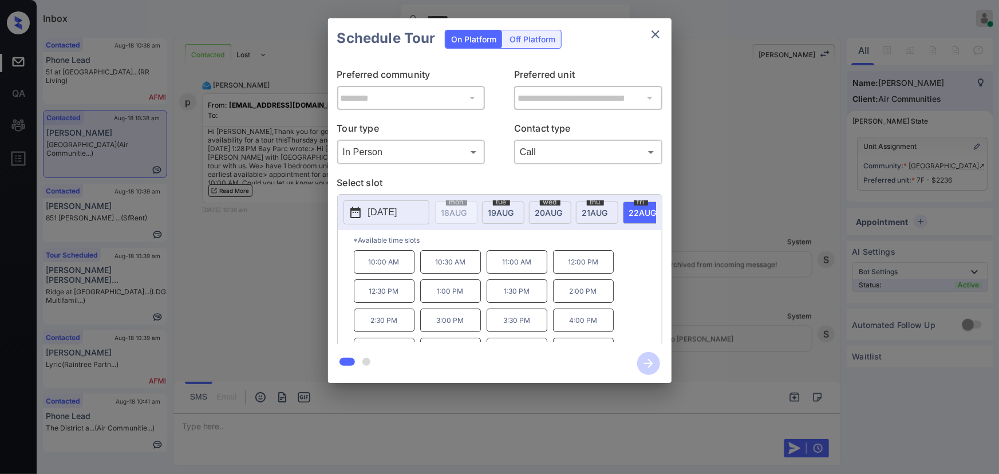
click at [540, 427] on div at bounding box center [499, 237] width 999 height 474
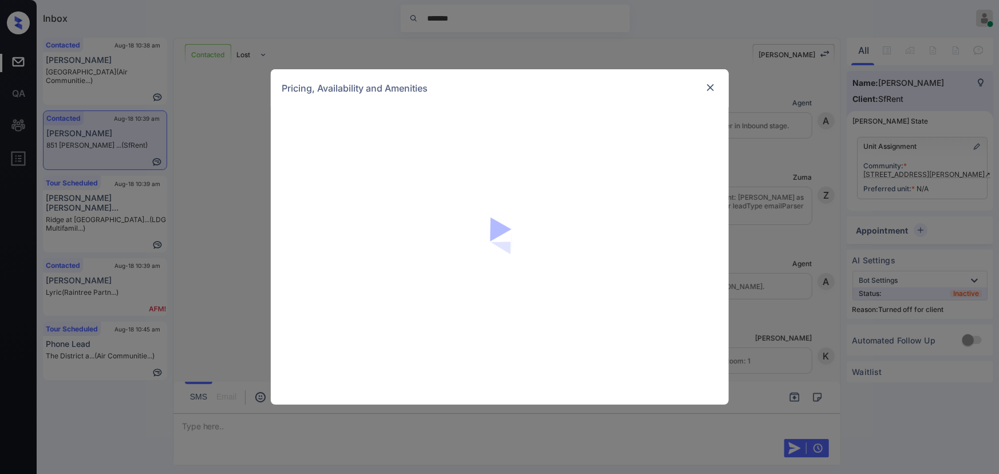
scroll to position [771, 0]
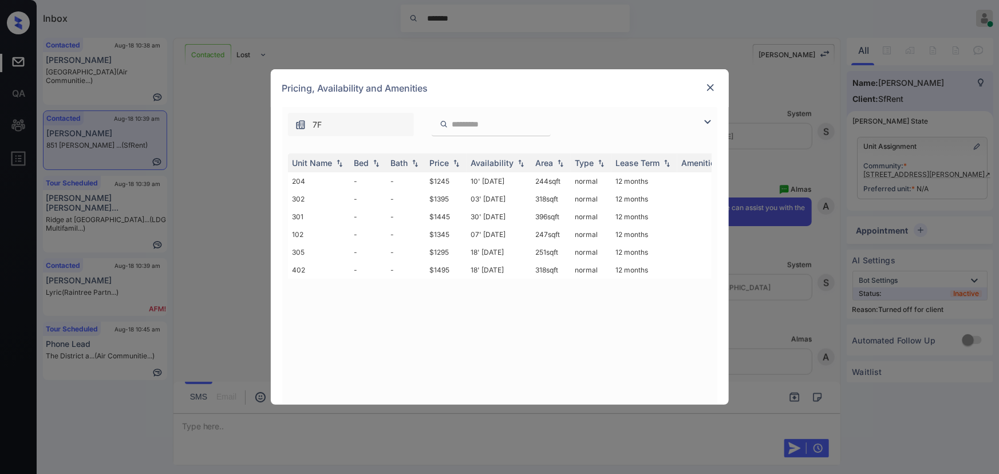
click at [916, 176] on div "**********" at bounding box center [499, 237] width 999 height 474
click at [711, 93] on img at bounding box center [710, 87] width 11 height 11
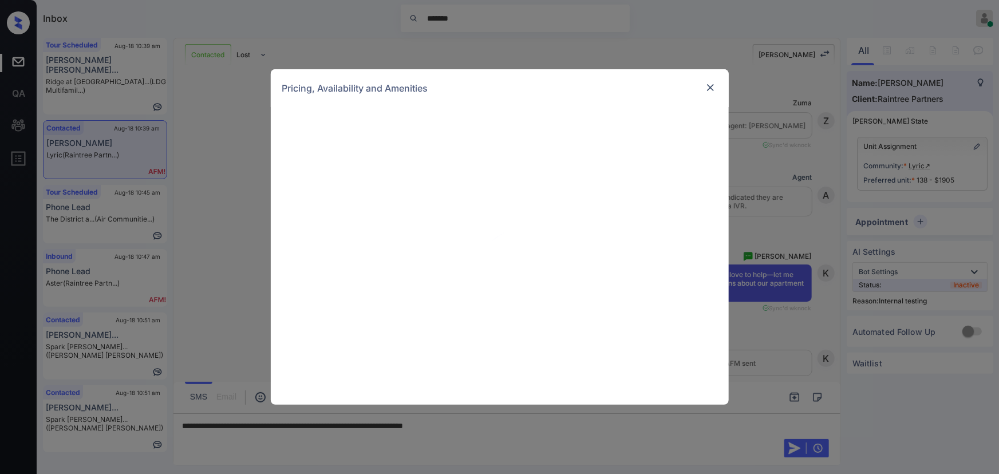
scroll to position [1705, 0]
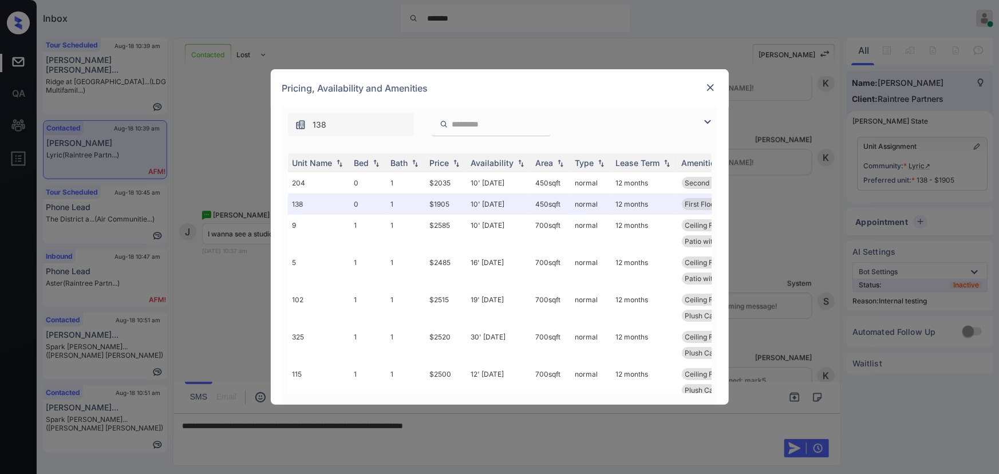
click at [706, 121] on img at bounding box center [708, 122] width 14 height 14
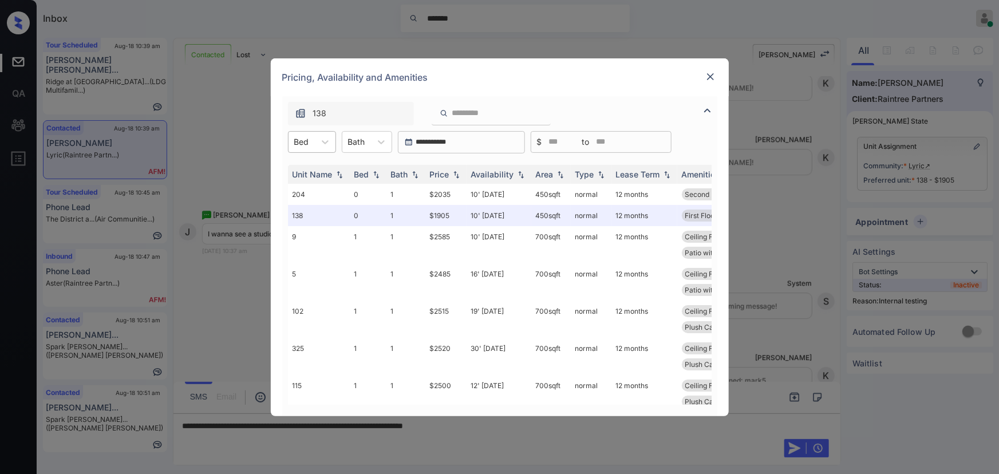
click at [310, 137] on div "Bed" at bounding box center [302, 141] width 26 height 17
click at [334, 156] on div "Unit Name Bed Bath Price Availability Area Type Lease Term Amenities 204 0 1 $2…" at bounding box center [499, 284] width 435 height 263
click at [315, 140] on div at bounding box center [325, 142] width 21 height 21
click at [294, 174] on div "0" at bounding box center [312, 170] width 48 height 21
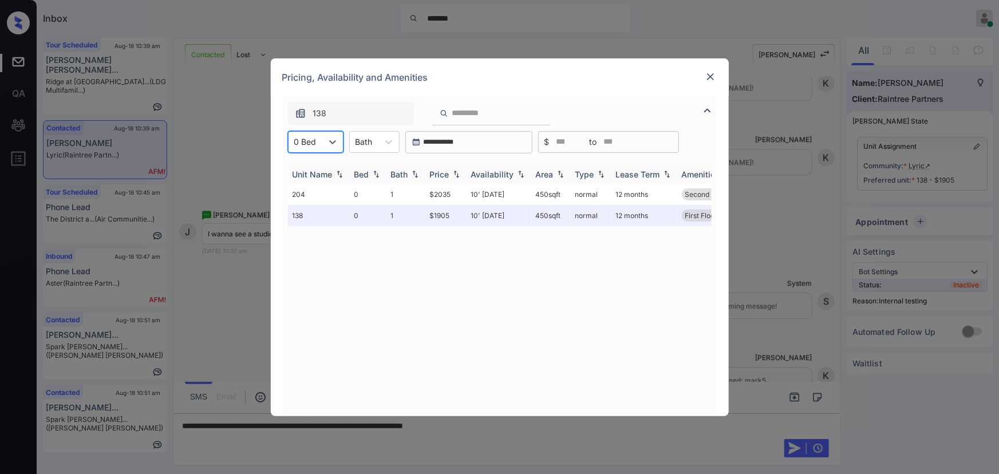
click at [300, 170] on div "Unit Name" at bounding box center [313, 175] width 40 height 10
click at [377, 139] on div "Bath" at bounding box center [364, 141] width 29 height 17
click at [369, 170] on div "1" at bounding box center [374, 170] width 50 height 21
click at [458, 174] on img at bounding box center [456, 174] width 11 height 8
click at [458, 174] on img at bounding box center [456, 174] width 11 height 9
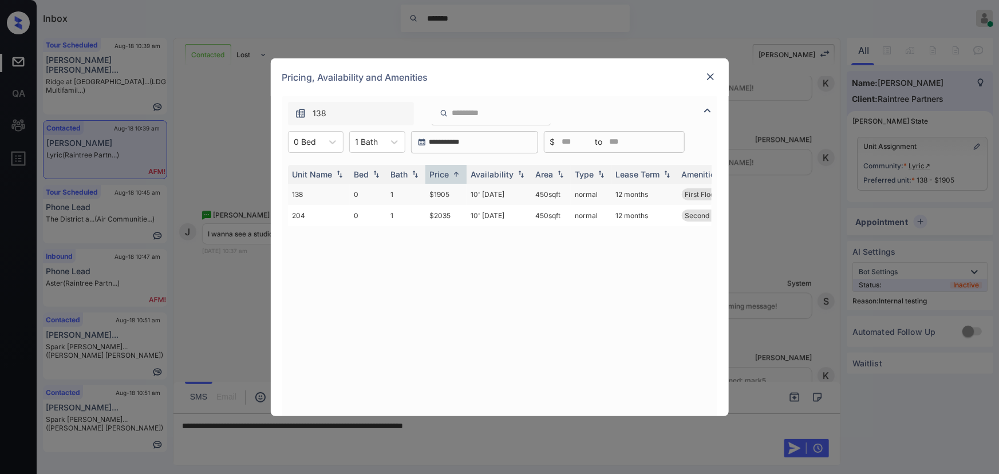
click at [438, 195] on td "$1905" at bounding box center [446, 194] width 41 height 21
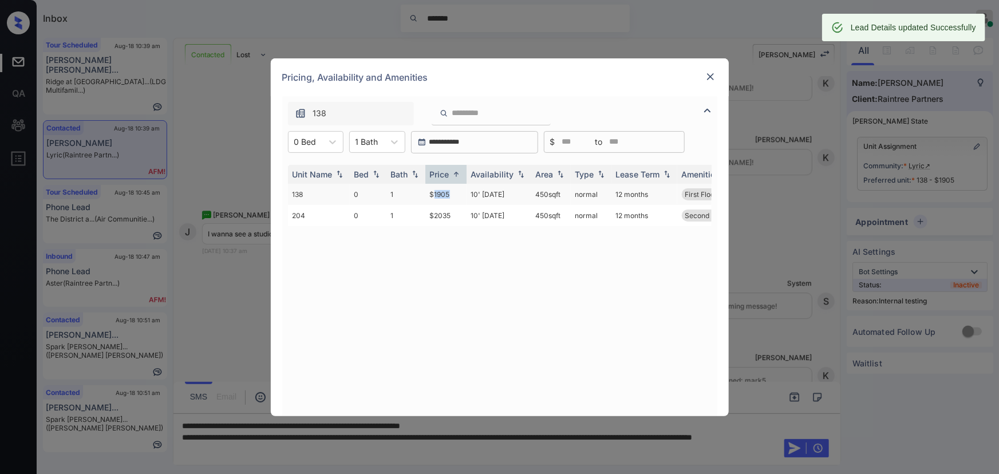
drag, startPoint x: 568, startPoint y: 193, endPoint x: 532, endPoint y: 192, distance: 35.5
click at [532, 192] on td "450 sqft" at bounding box center [552, 194] width 40 height 21
copy td "450 sqft"
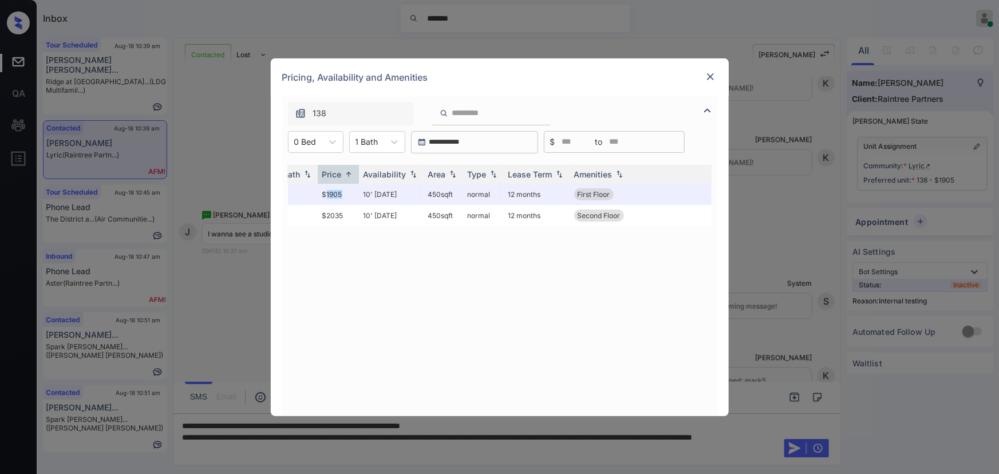
scroll to position [0, 108]
click at [709, 75] on img at bounding box center [710, 76] width 11 height 11
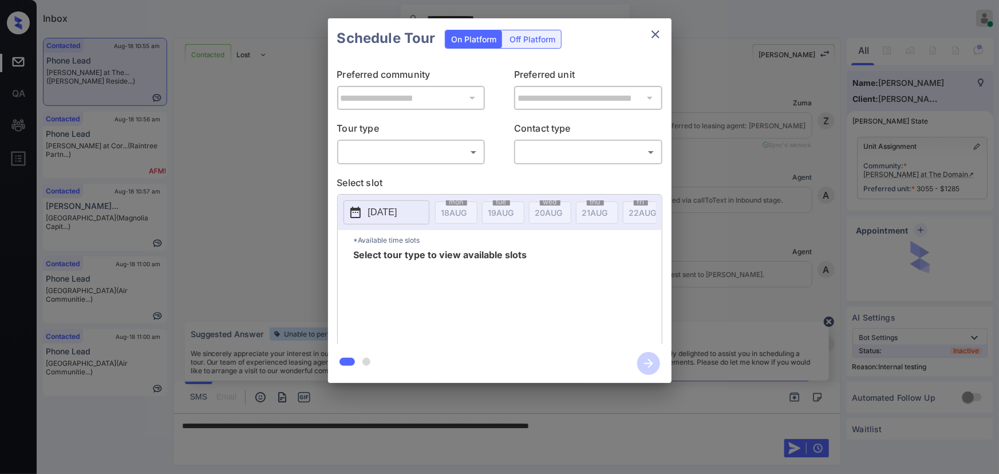
scroll to position [3795, 0]
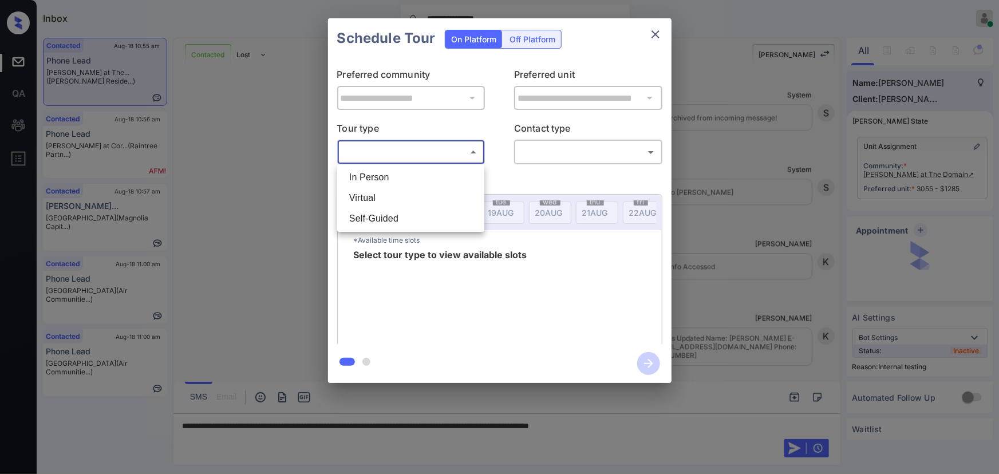
click at [402, 156] on body "**********" at bounding box center [499, 237] width 999 height 474
click at [393, 177] on li "In Person" at bounding box center [410, 177] width 141 height 21
type input "********"
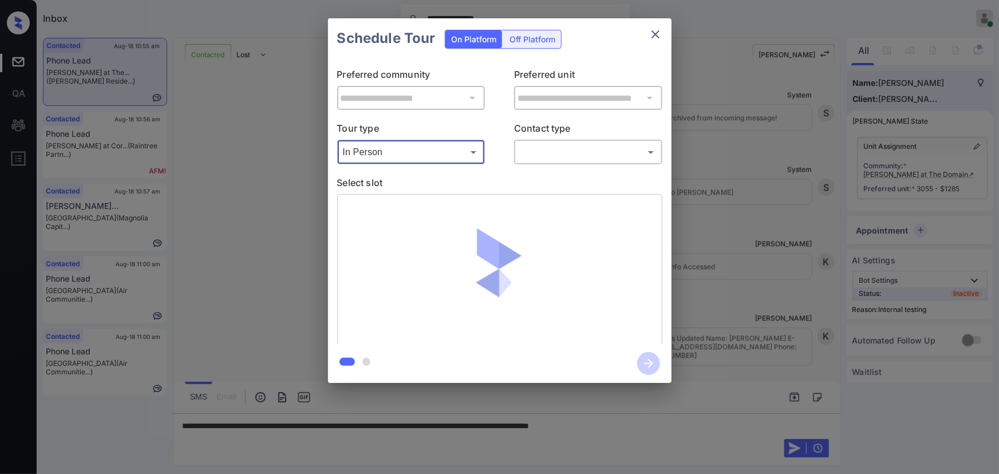
click at [553, 158] on body "**********" at bounding box center [499, 237] width 999 height 474
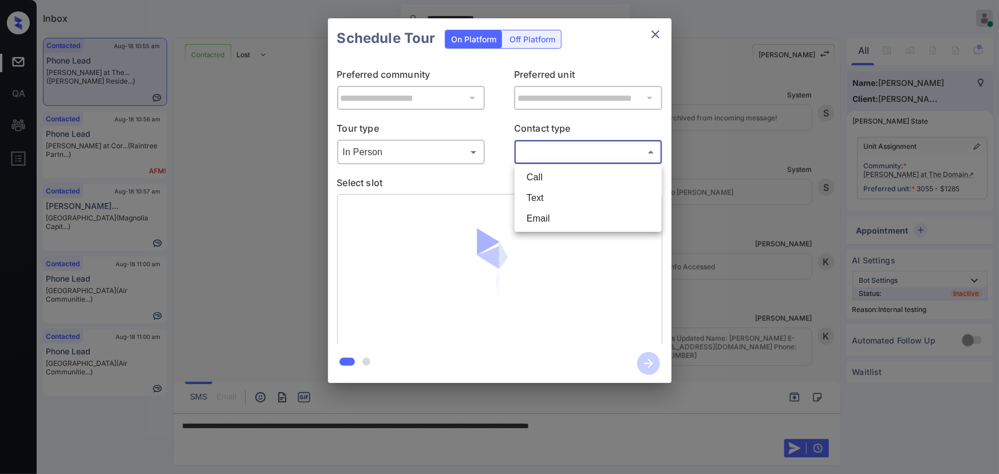
click at [533, 192] on li "Text" at bounding box center [588, 198] width 141 height 21
type input "****"
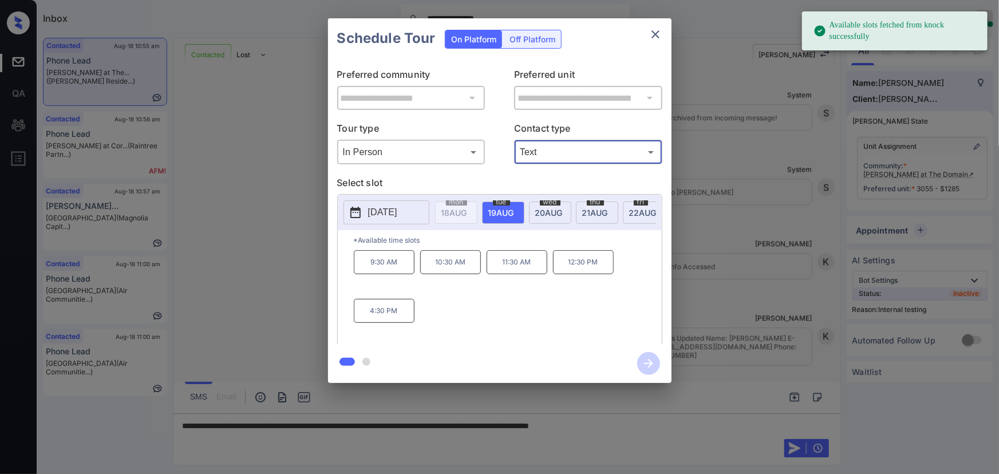
click at [467, 210] on span "19 AUG" at bounding box center [455, 213] width 26 height 10
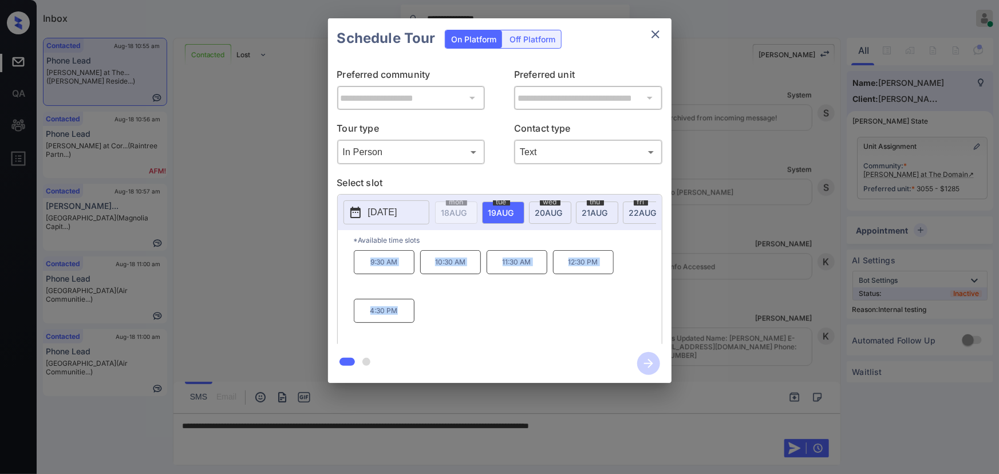
copy div "9:30 AM 10:30 AM 11:30 AM 12:30 PM 4:30 PM"
drag, startPoint x: 406, startPoint y: 310, endPoint x: 355, endPoint y: 269, distance: 66.4
click at [355, 269] on div "9:30 AM 10:30 AM 11:30 AM 12:30 PM 4:30 PM" at bounding box center [508, 296] width 308 height 92
click at [663, 420] on div at bounding box center [499, 237] width 999 height 474
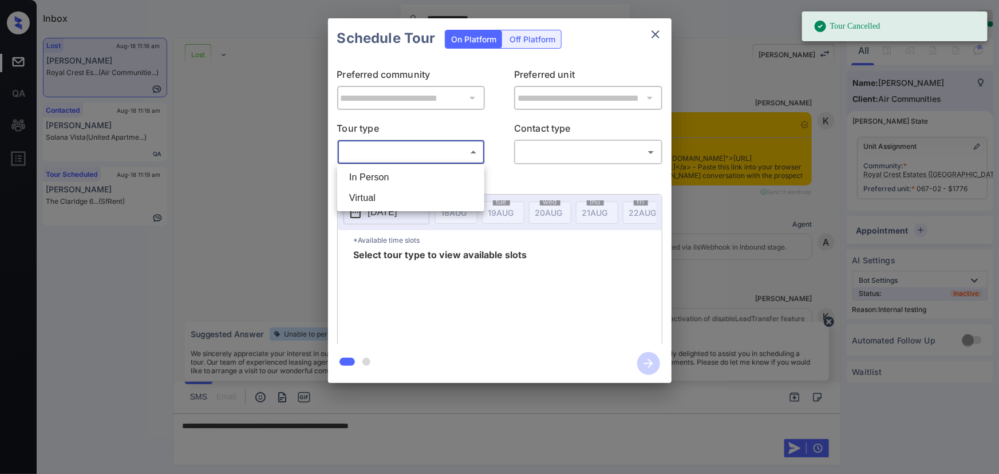
scroll to position [10797, 0]
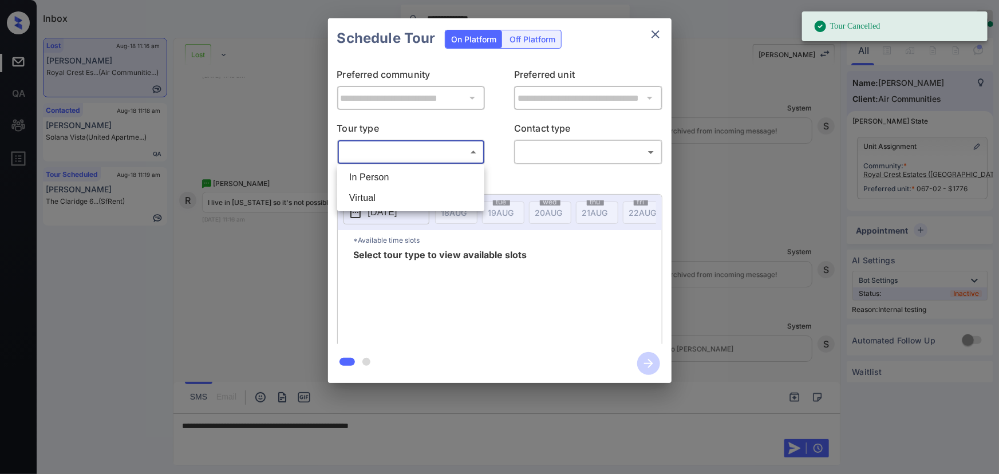
click at [389, 198] on li "Virtual" at bounding box center [410, 198] width 141 height 21
type input "*******"
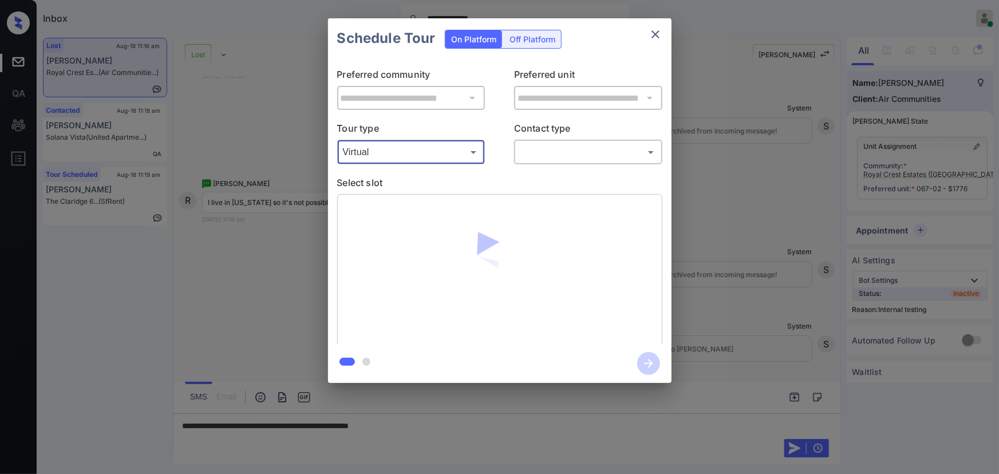
click at [549, 155] on body "**********" at bounding box center [499, 237] width 999 height 474
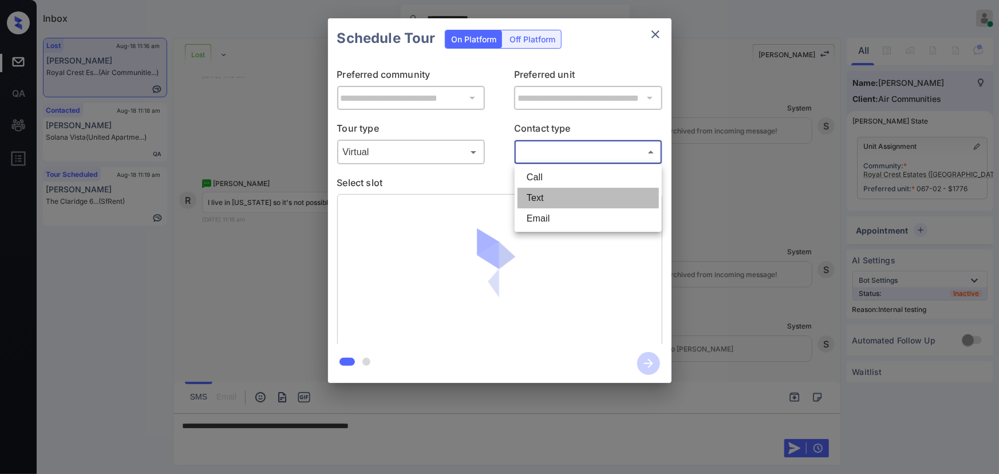
click at [540, 199] on li "Text" at bounding box center [588, 198] width 141 height 21
type input "****"
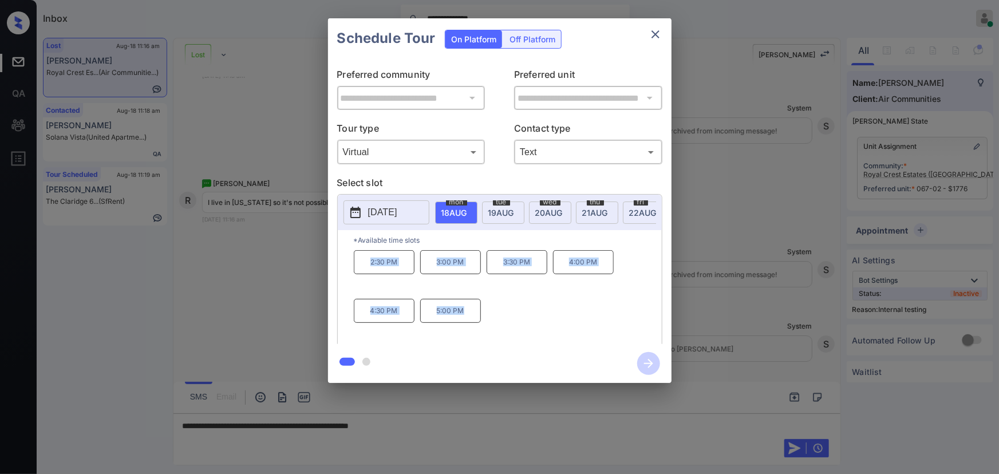
drag, startPoint x: 464, startPoint y: 318, endPoint x: 366, endPoint y: 277, distance: 106.5
click at [366, 277] on div "2:30 PM 3:00 PM 3:30 PM 4:00 PM 4:30 PM 5:00 PM" at bounding box center [508, 296] width 308 height 92
copy div "2:30 PM 3:00 PM 3:30 PM 4:00 PM 4:30 PM 5:00 PM"
click at [426, 424] on div at bounding box center [499, 237] width 999 height 474
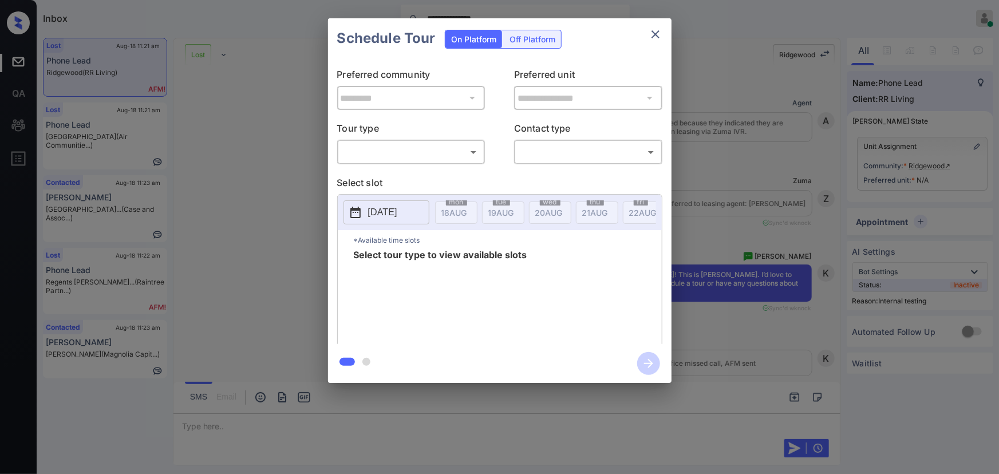
click at [763, 294] on div "**********" at bounding box center [499, 201] width 999 height 402
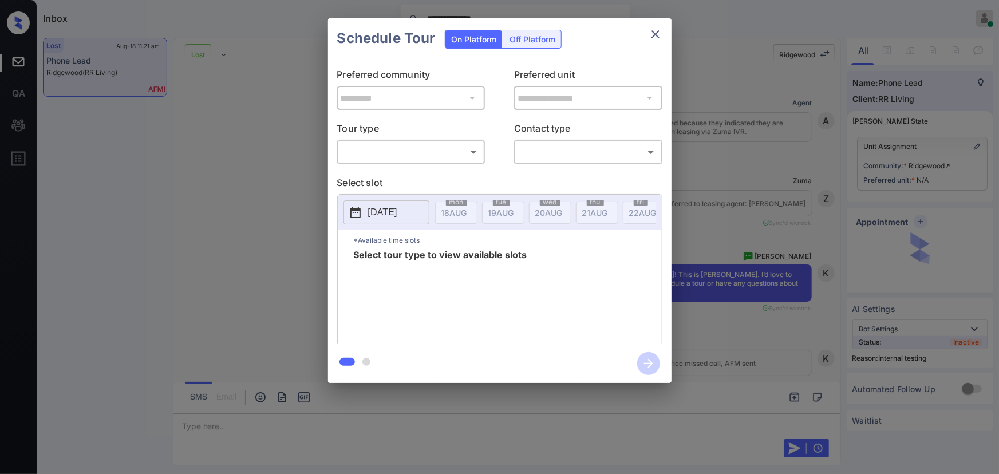
scroll to position [3095, 0]
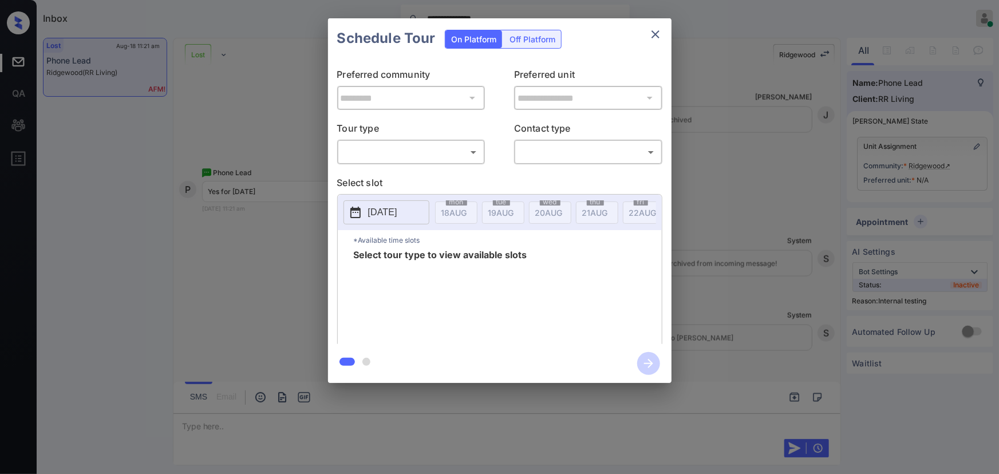
click at [382, 156] on body "**********" at bounding box center [499, 237] width 999 height 474
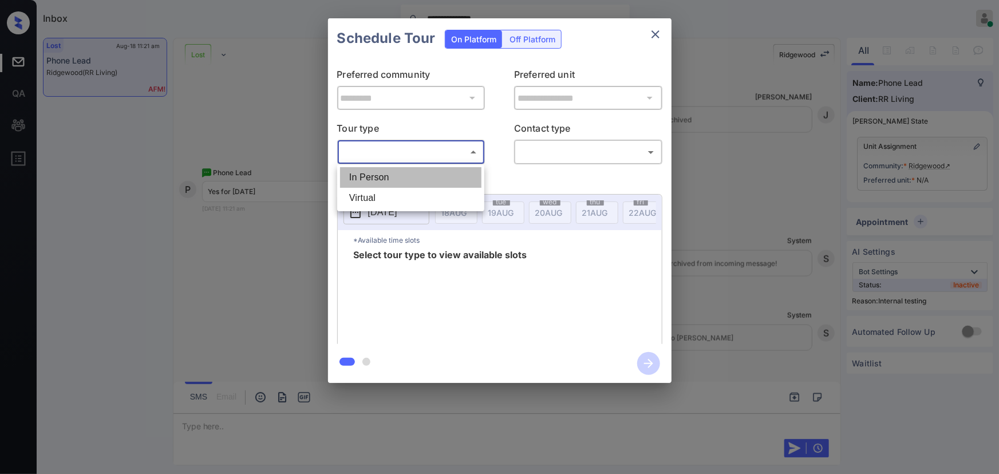
drag, startPoint x: 377, startPoint y: 173, endPoint x: 540, endPoint y: 158, distance: 163.3
click at [377, 174] on li "In Person" at bounding box center [410, 177] width 141 height 21
type input "********"
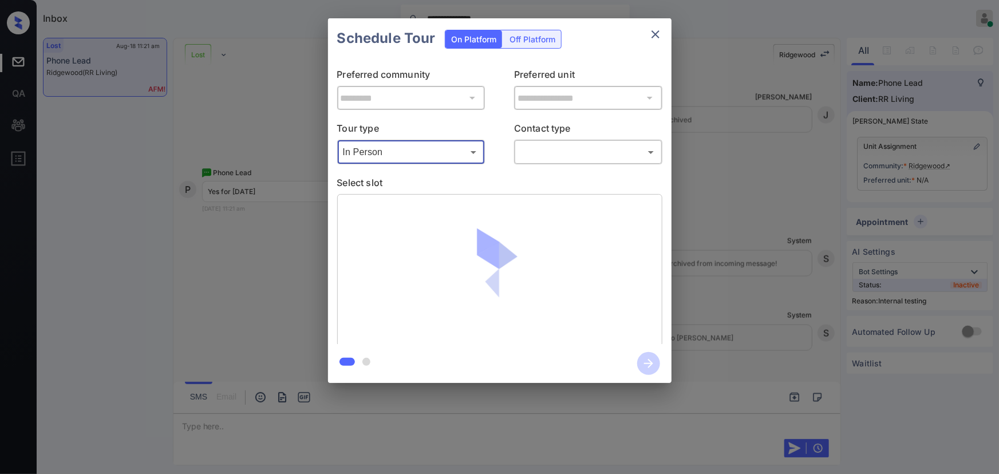
click at [548, 155] on body "**********" at bounding box center [499, 237] width 999 height 474
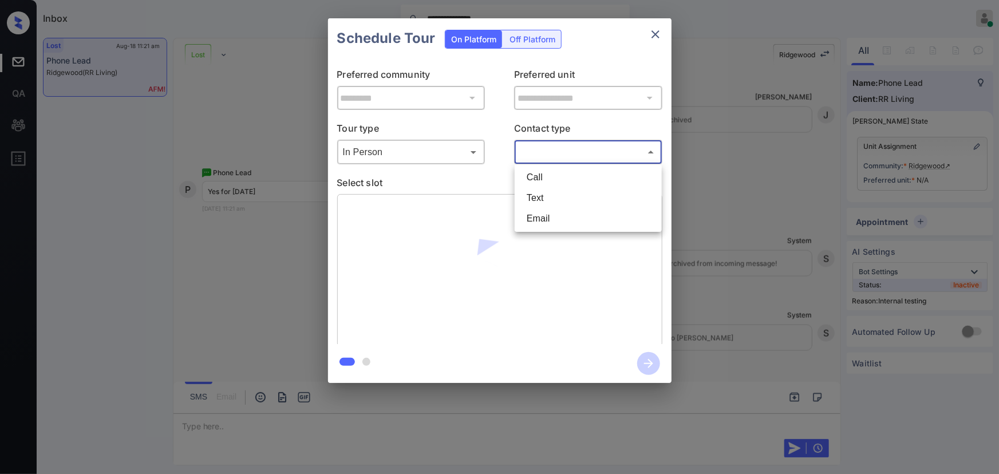
click at [541, 194] on li "Text" at bounding box center [588, 198] width 141 height 21
type input "****"
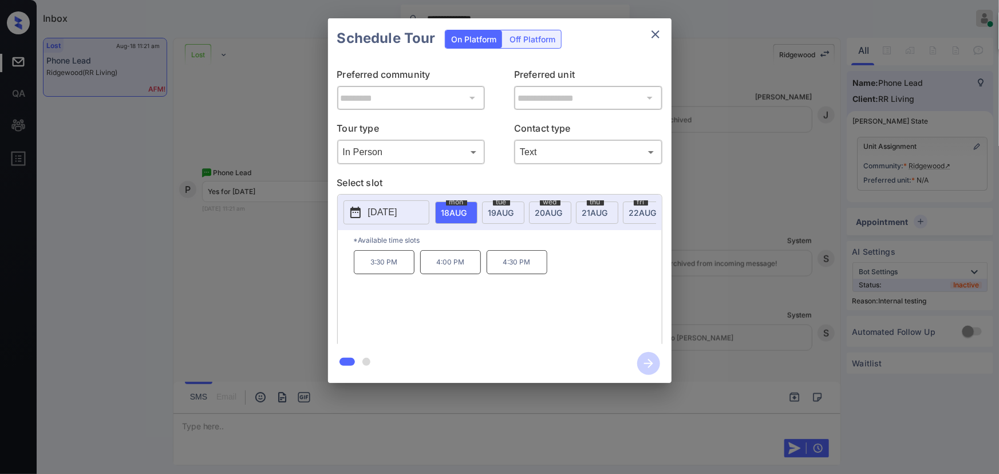
click at [467, 211] on span "[DATE]" at bounding box center [455, 213] width 26 height 10
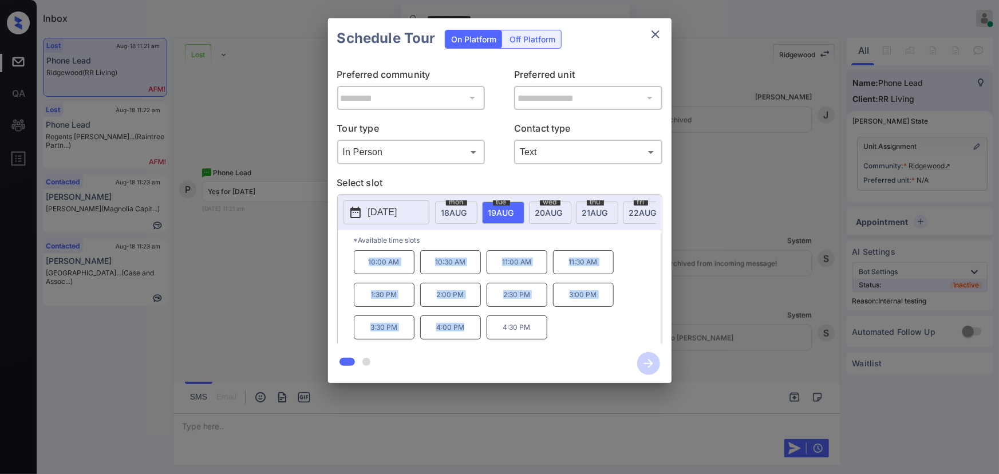
drag, startPoint x: 462, startPoint y: 330, endPoint x: 361, endPoint y: 269, distance: 118.5
click at [361, 269] on div "10:00 AM 10:30 AM 11:00 AM 11:30 AM 1:30 PM 2:00 PM 2:30 PM 3:00 PM 3:30 PM 4:0…" at bounding box center [508, 296] width 308 height 92
copy div "10:00 AM 10:30 AM 11:00 AM 11:30 AM 1:30 PM 2:00 PM 2:30 PM 3:00 PM 3:30 PM 4:0…"
click at [308, 422] on div at bounding box center [499, 237] width 999 height 474
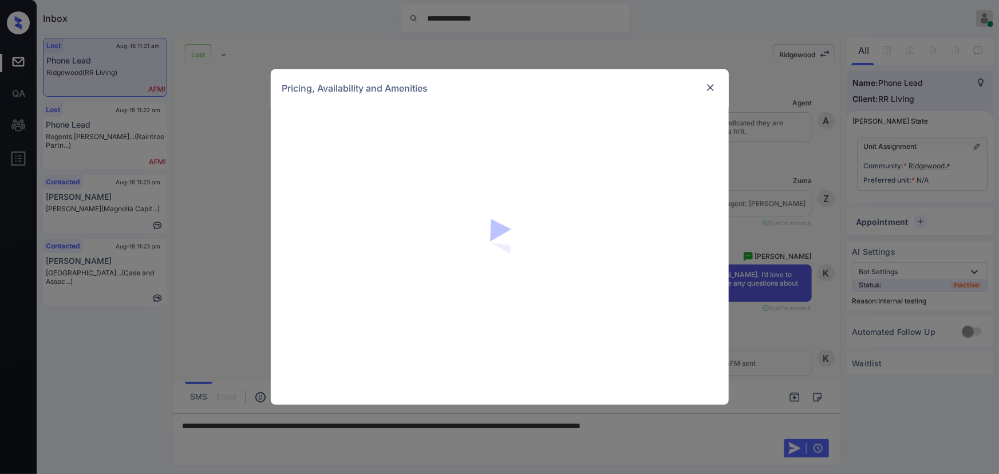
scroll to position [3095, 0]
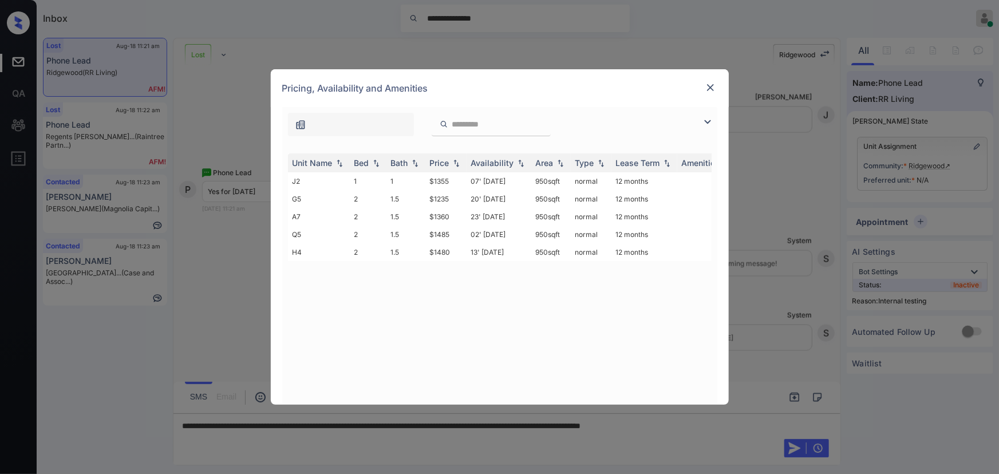
click at [702, 120] on img at bounding box center [708, 122] width 14 height 14
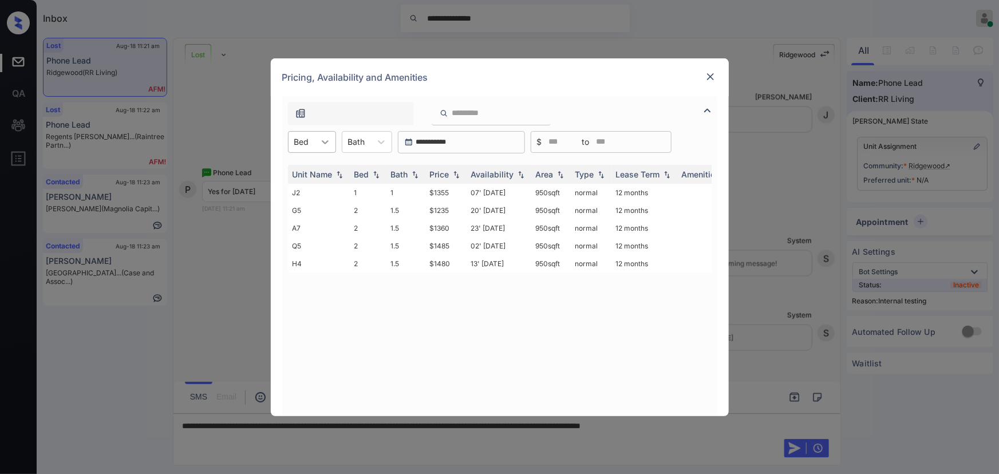
click at [315, 145] on div at bounding box center [325, 142] width 21 height 21
click at [313, 173] on div "1" at bounding box center [312, 170] width 48 height 21
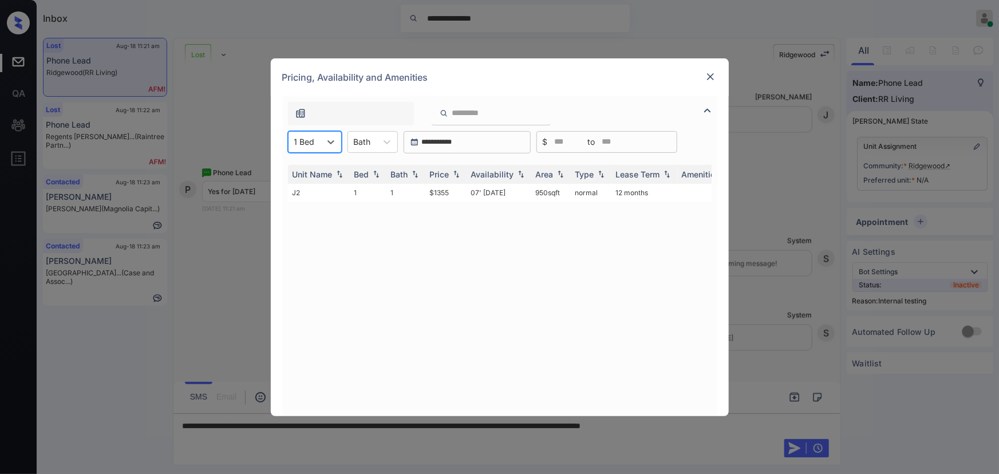
click at [711, 77] on img at bounding box center [710, 76] width 11 height 11
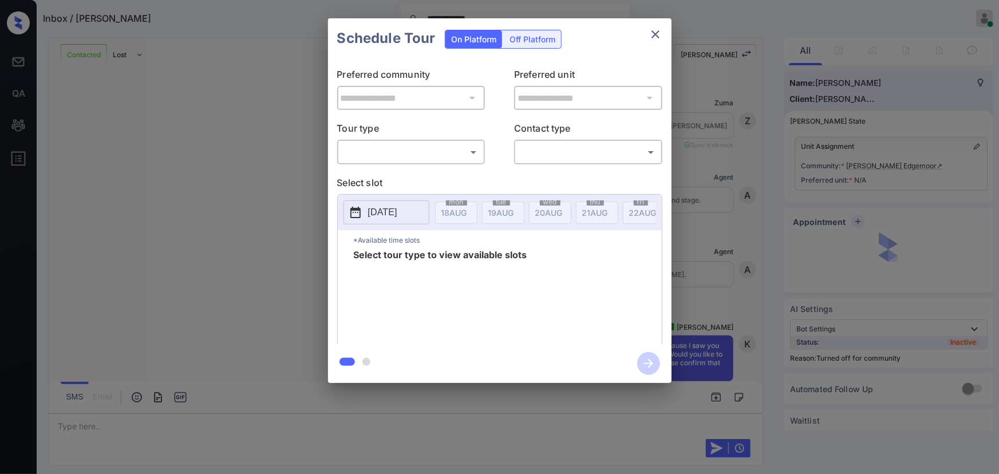
scroll to position [1246, 0]
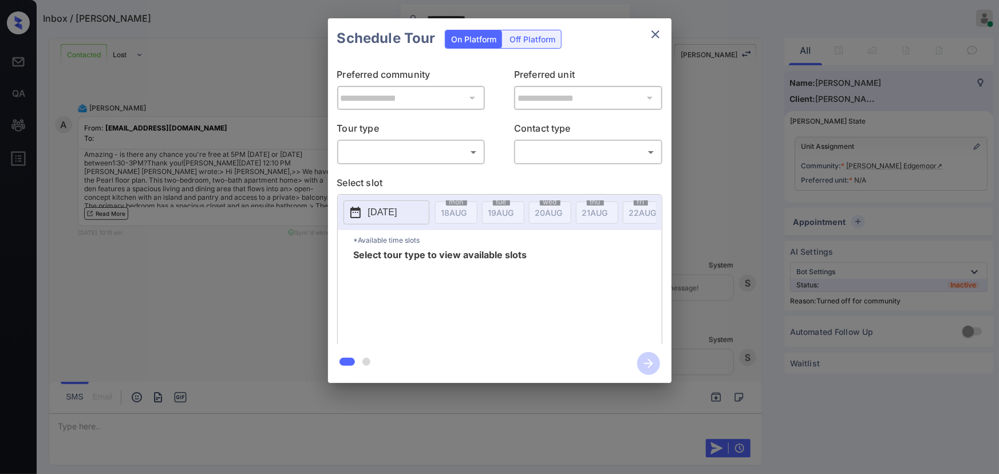
click at [722, 230] on div "**********" at bounding box center [499, 201] width 999 height 402
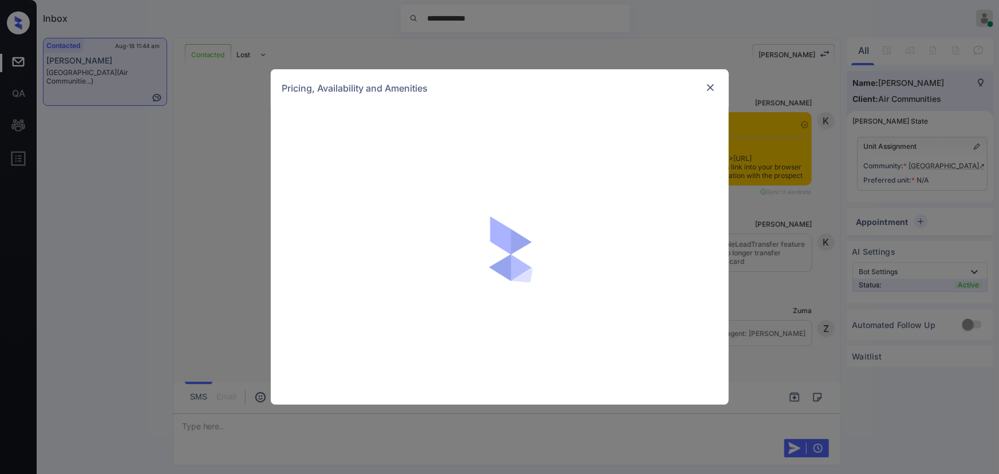
scroll to position [1652, 0]
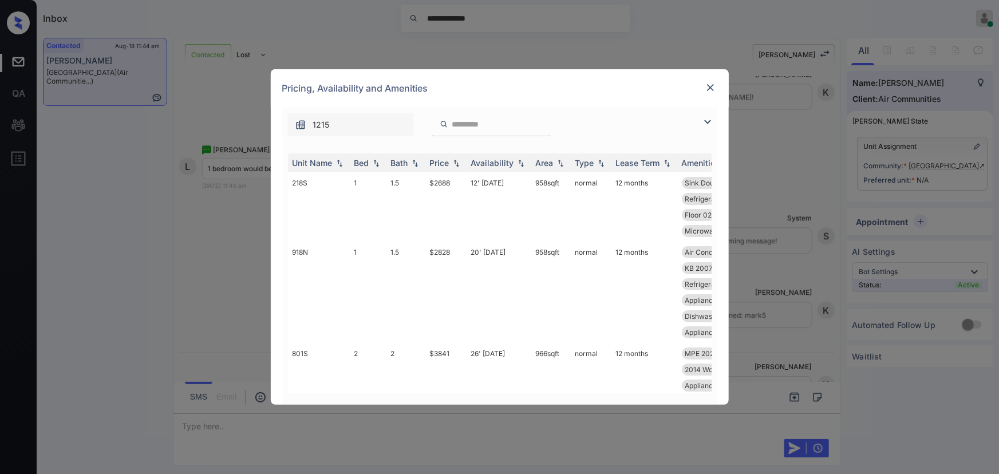
click at [703, 118] on img at bounding box center [708, 122] width 14 height 14
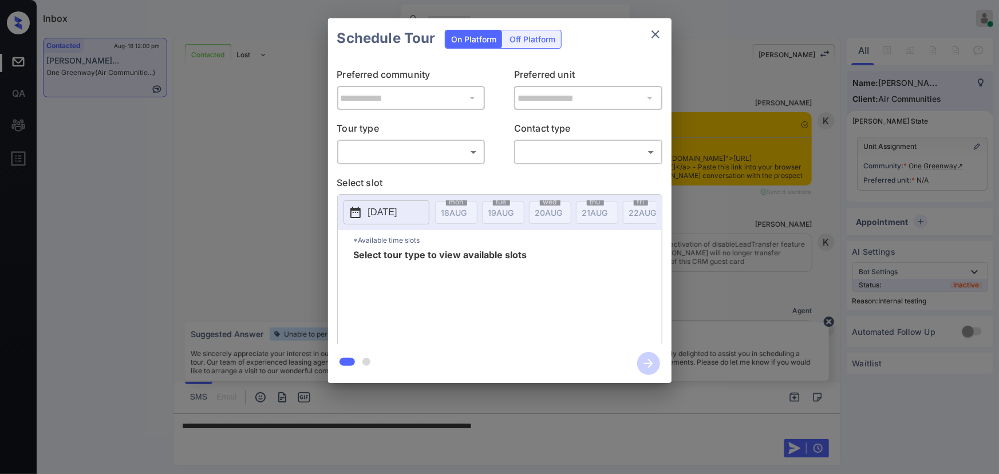
scroll to position [2644, 0]
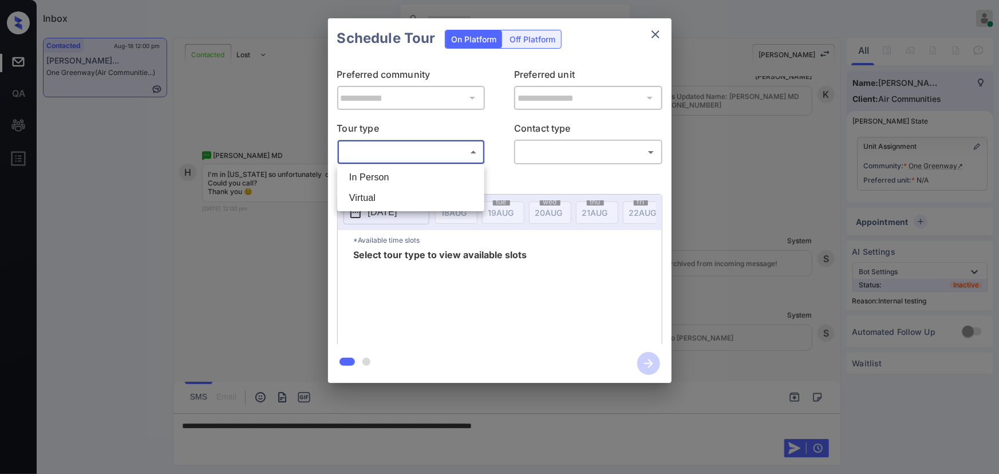
click at [409, 156] on body "Inbox [PERSON_NAME] Online Set yourself offline Set yourself on break Profile S…" at bounding box center [499, 237] width 999 height 474
click at [386, 194] on li "Virtual" at bounding box center [410, 198] width 141 height 21
type input "*******"
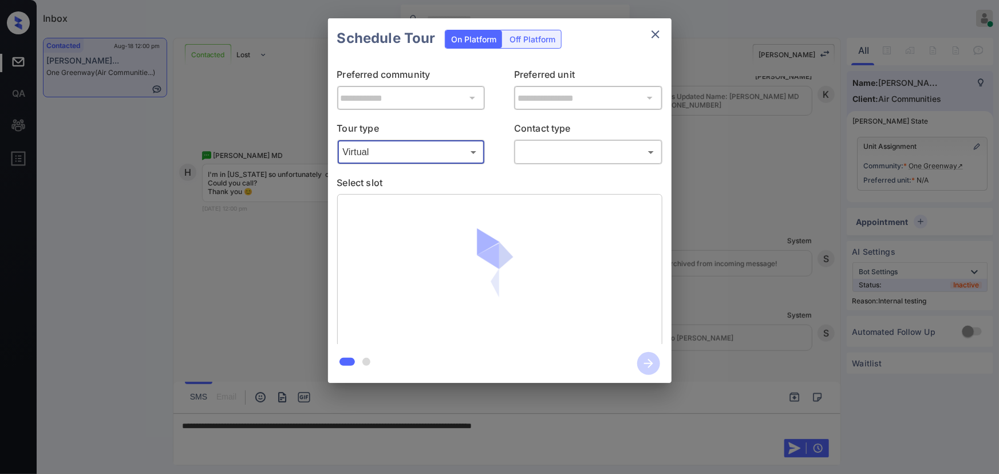
click at [562, 152] on body "Inbox Kenneth Umali Online Set yourself offline Set yourself on break Profile S…" at bounding box center [499, 237] width 999 height 474
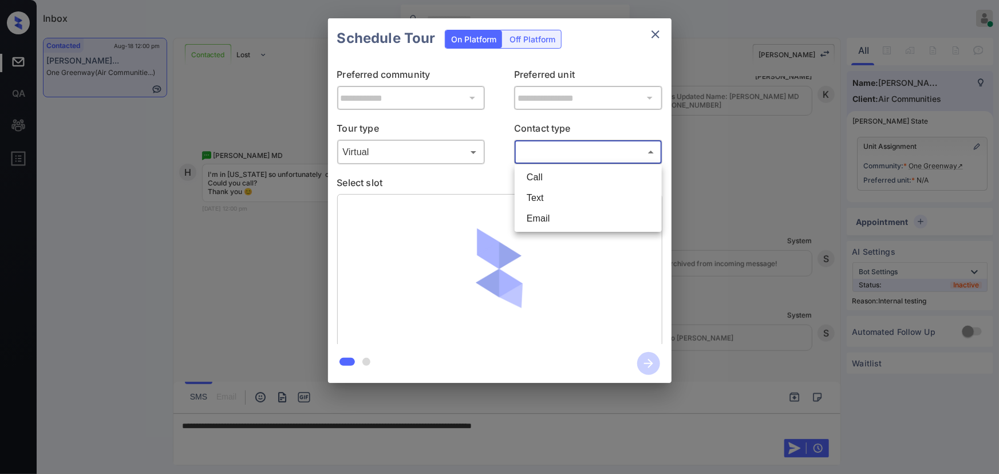
click at [542, 197] on li "Text" at bounding box center [588, 198] width 141 height 21
type input "****"
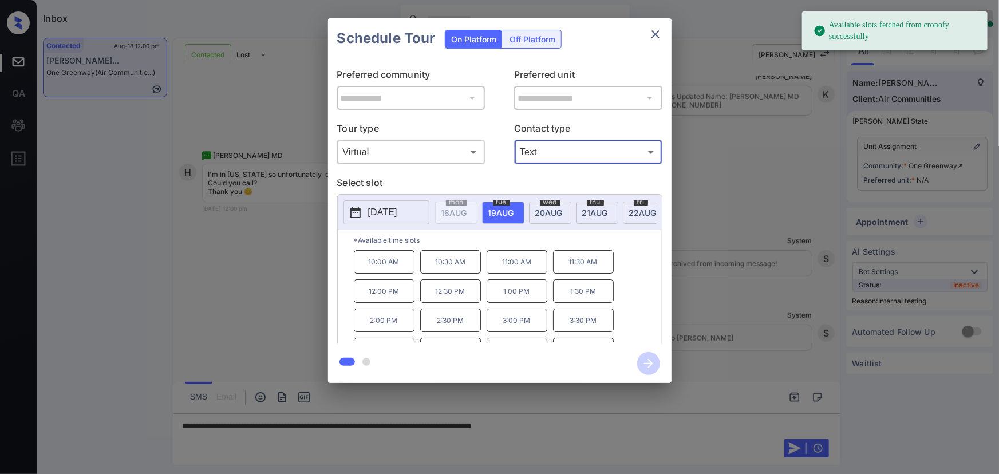
click at [467, 212] on span "19 AUG" at bounding box center [455, 213] width 26 height 10
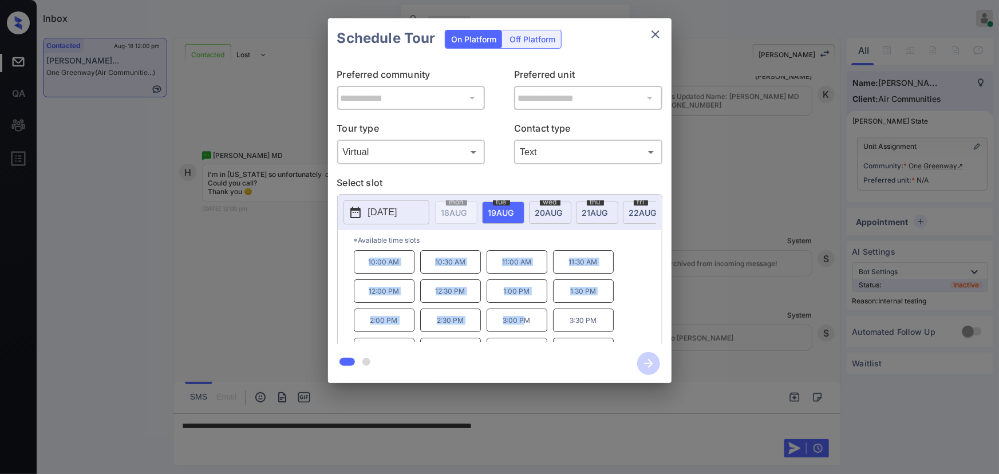
copy div "10:00 AM 10:30 AM 11:00 AM 11:30 AM 12:00 PM 12:30 PM 1:00 PM 1:30 PM 2:00 PM 2…"
drag, startPoint x: 526, startPoint y: 325, endPoint x: 362, endPoint y: 265, distance: 174.8
click at [363, 263] on div "10:00 AM 10:30 AM 11:00 AM 11:30 AM 12:00 PM 12:30 PM 1:00 PM 1:30 PM 2:00 PM 2…" at bounding box center [508, 296] width 308 height 92
click at [582, 420] on div at bounding box center [499, 237] width 999 height 474
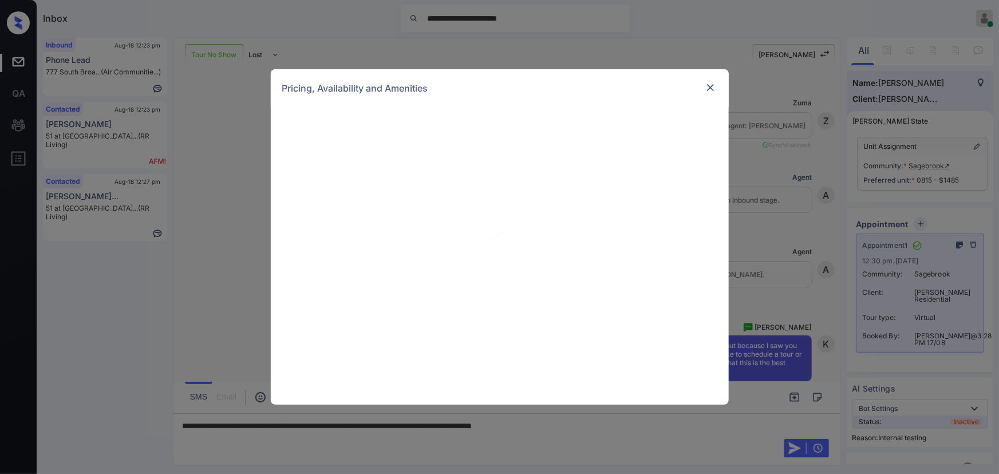
scroll to position [2237, 0]
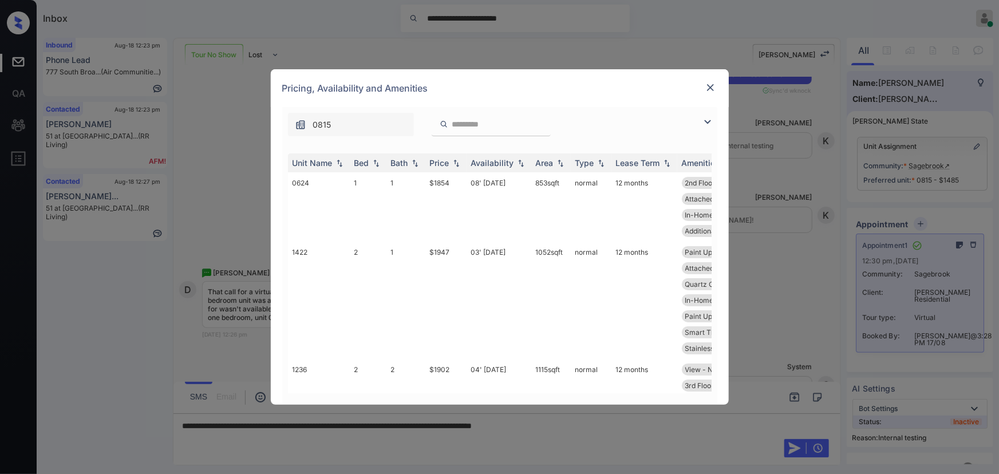
click at [708, 117] on img at bounding box center [708, 122] width 14 height 14
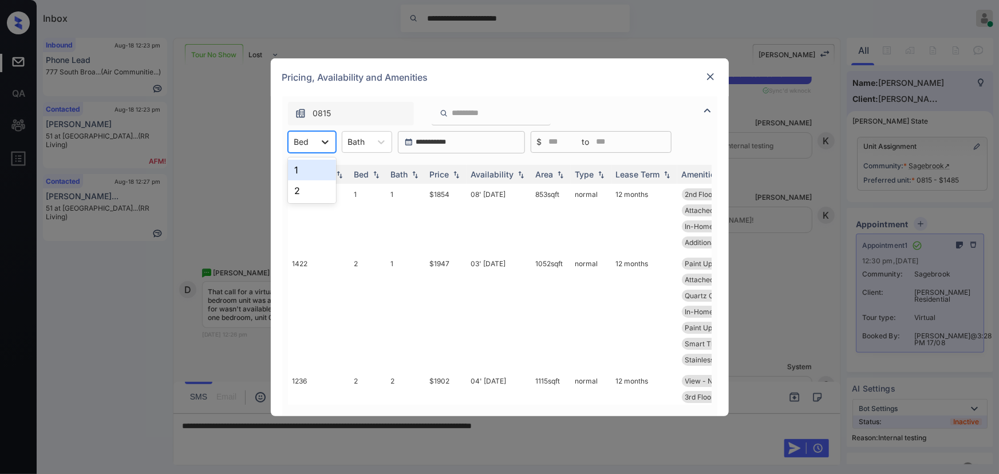
click at [316, 144] on div at bounding box center [325, 142] width 21 height 21
click at [306, 174] on div "1" at bounding box center [312, 170] width 48 height 21
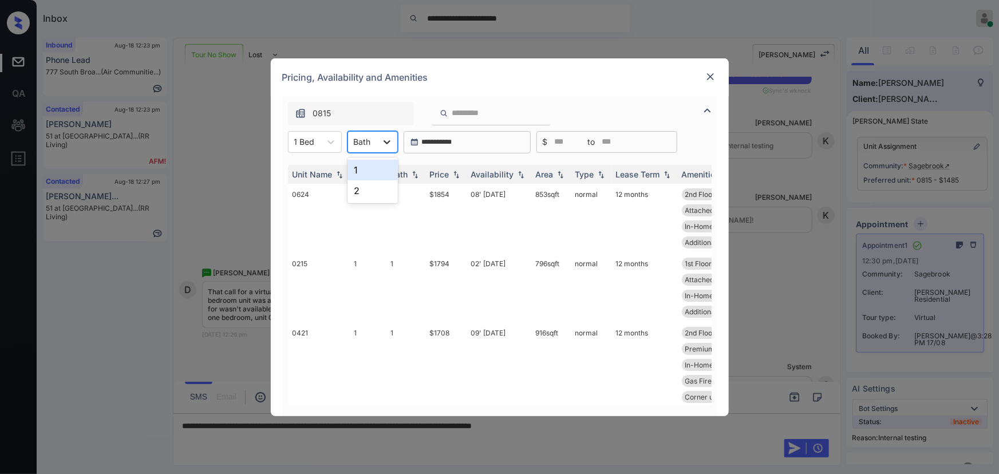
click at [381, 137] on icon at bounding box center [386, 141] width 11 height 11
click at [365, 174] on div "1" at bounding box center [373, 170] width 50 height 21
click at [448, 174] on div "Price" at bounding box center [439, 175] width 19 height 10
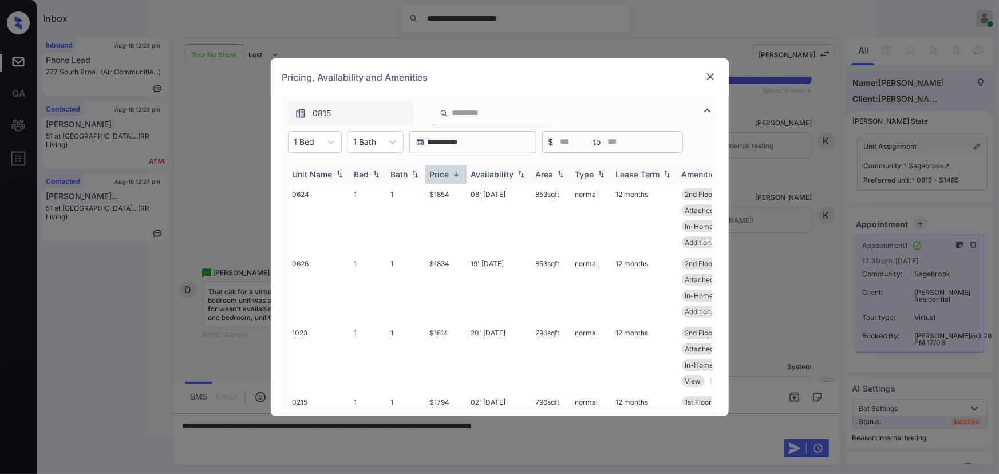
click at [448, 174] on div "Price" at bounding box center [439, 175] width 19 height 10
copy td "06' [DATE]"
drag, startPoint x: 511, startPoint y: 193, endPoint x: 470, endPoint y: 191, distance: 41.8
click at [470, 191] on td "06' [DATE]" at bounding box center [499, 218] width 65 height 69
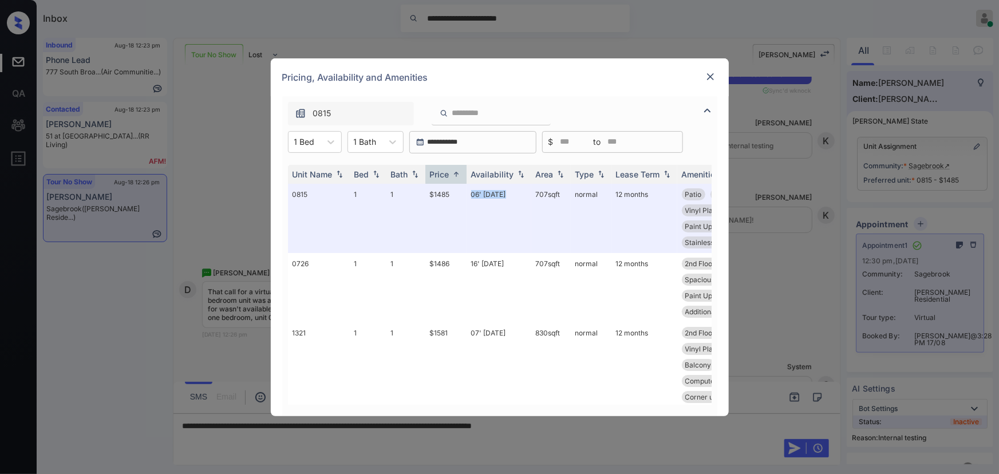
click at [711, 76] on img at bounding box center [710, 76] width 11 height 11
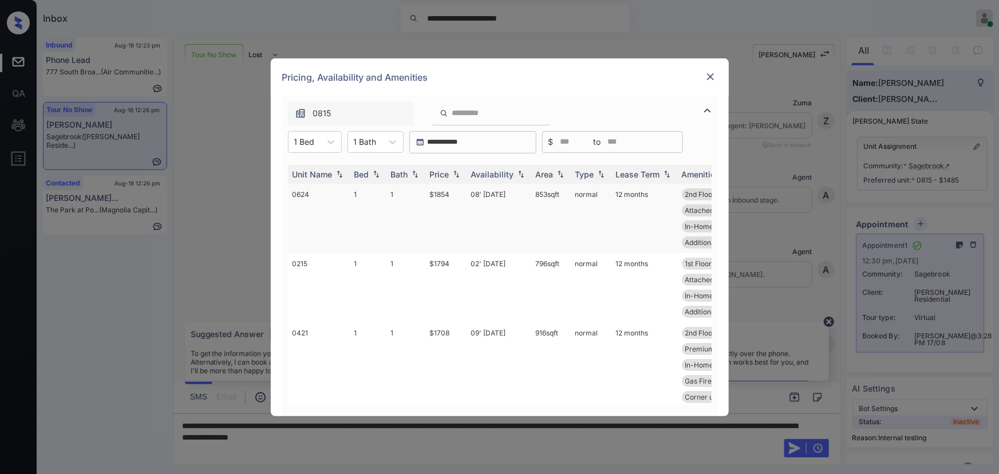
scroll to position [2237, 0]
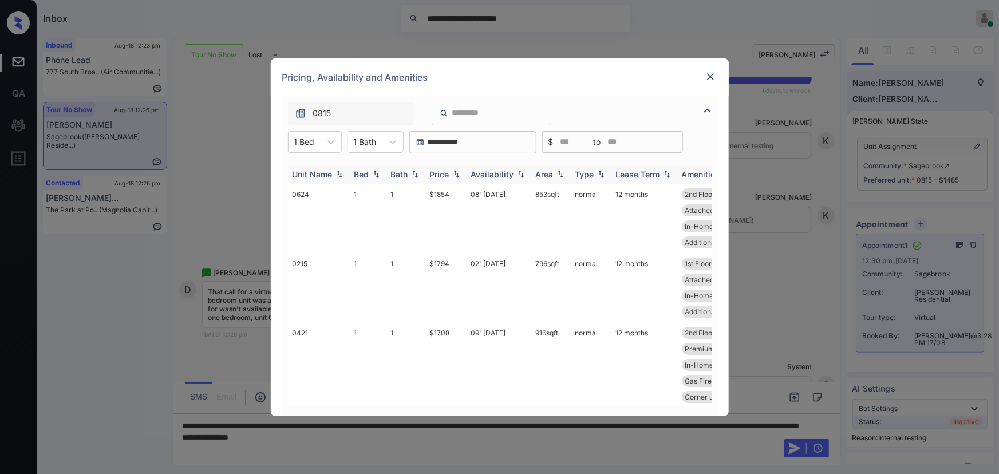
click at [457, 172] on img at bounding box center [456, 174] width 11 height 8
click at [457, 172] on img at bounding box center [456, 174] width 11 height 9
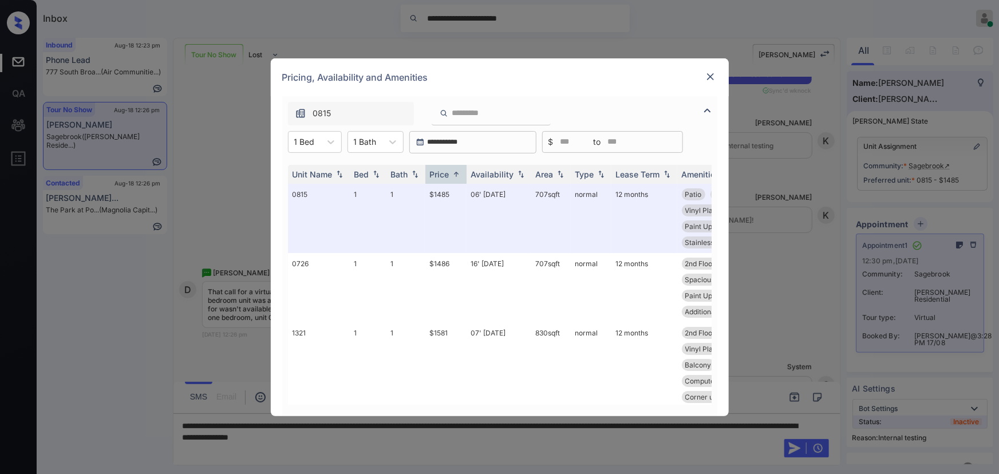
click at [451, 440] on div "**********" at bounding box center [499, 237] width 999 height 474
click at [711, 74] on img at bounding box center [710, 76] width 11 height 11
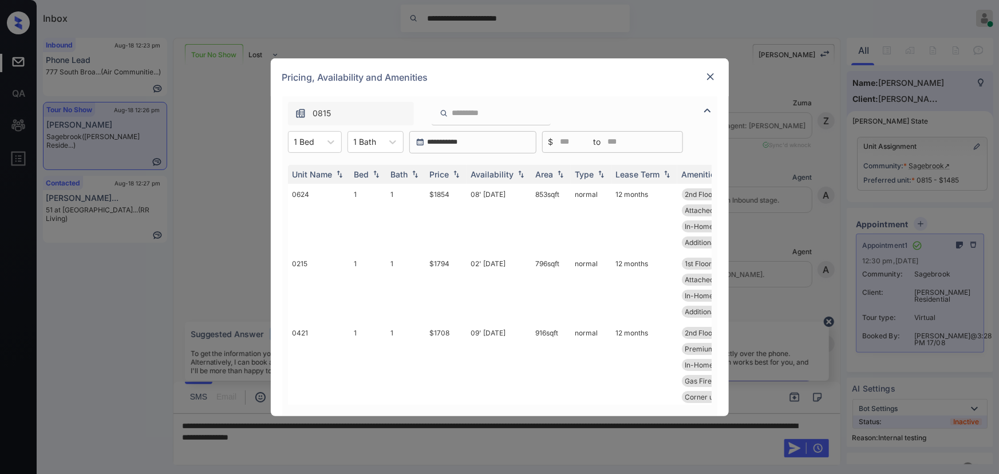
scroll to position [2237, 0]
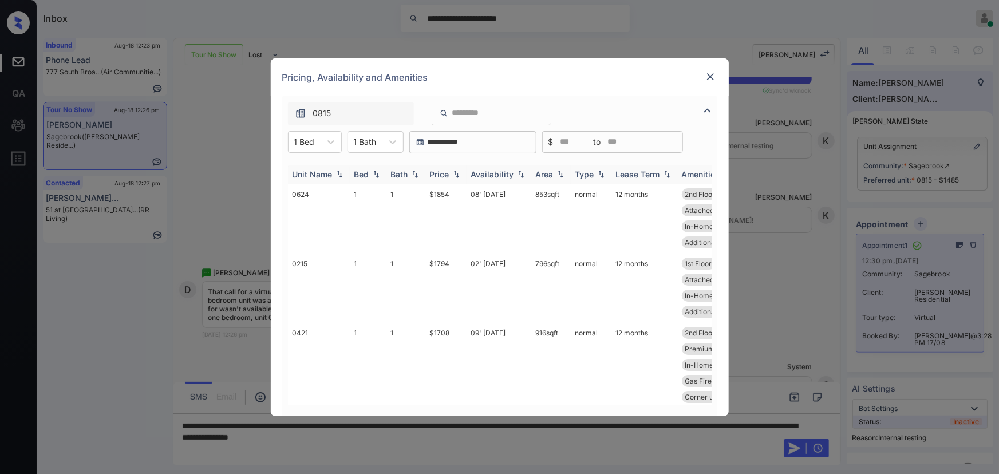
click at [451, 174] on img at bounding box center [456, 174] width 11 height 8
click at [451, 174] on img at bounding box center [456, 174] width 11 height 9
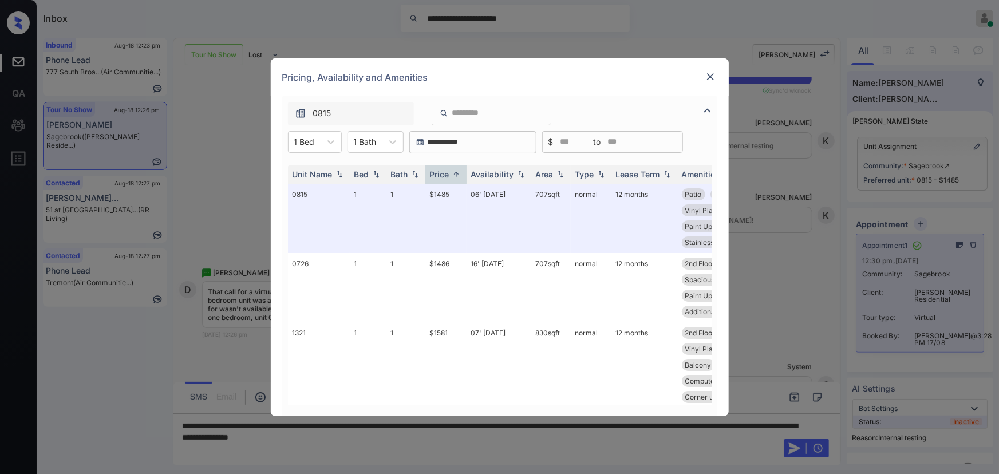
click at [715, 78] on img at bounding box center [710, 76] width 11 height 11
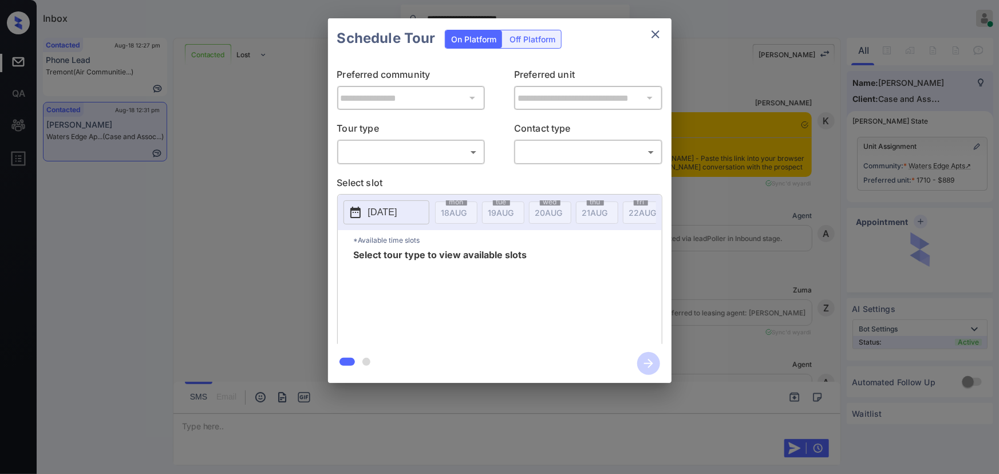
scroll to position [1920, 0]
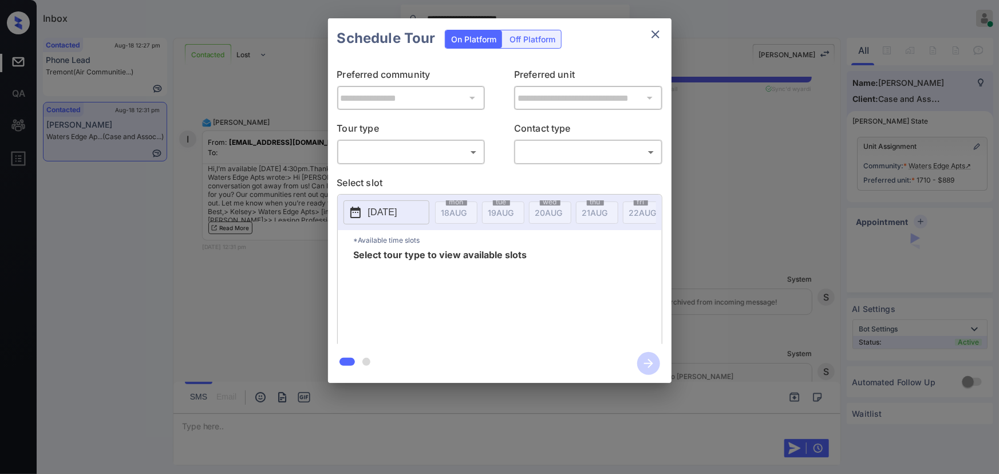
click at [381, 143] on body "**********" at bounding box center [499, 237] width 999 height 474
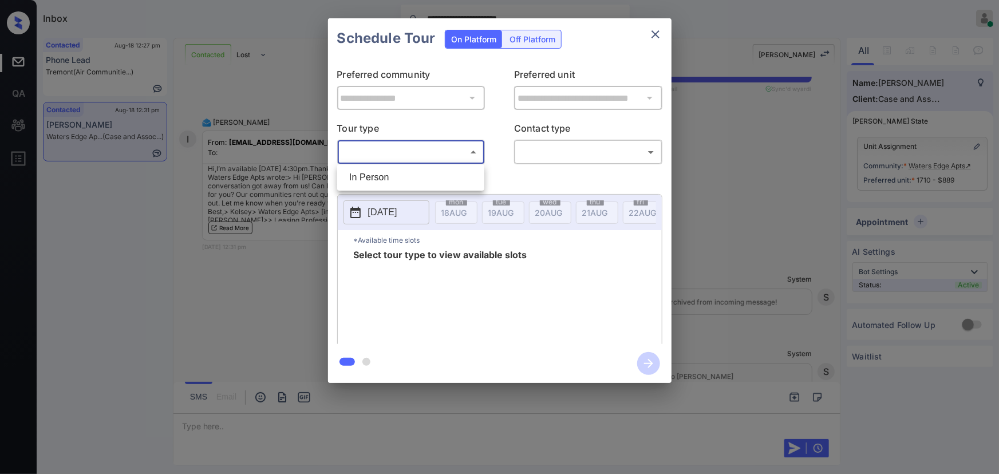
drag, startPoint x: 379, startPoint y: 177, endPoint x: 440, endPoint y: 172, distance: 61.5
click at [380, 176] on li "In Person" at bounding box center [410, 177] width 141 height 21
type input "********"
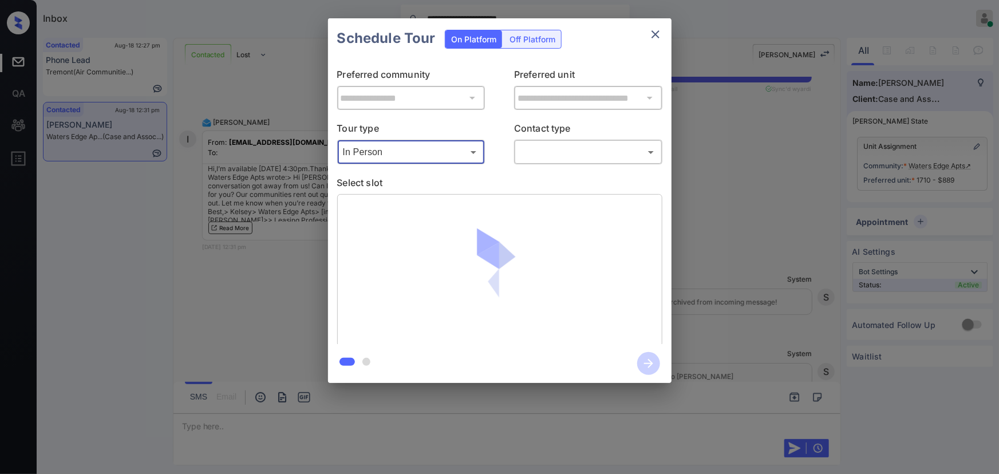
click at [559, 157] on body "**********" at bounding box center [499, 237] width 999 height 474
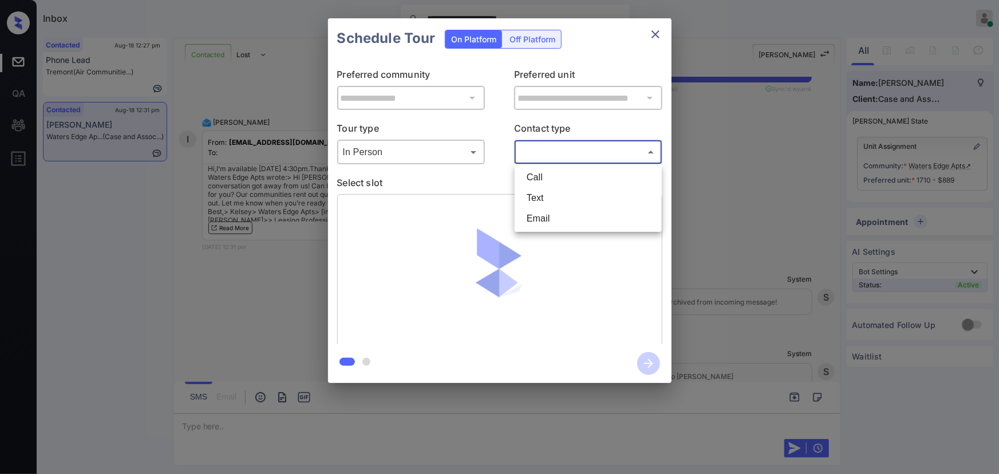
click at [532, 197] on li "Text" at bounding box center [588, 198] width 141 height 21
type input "****"
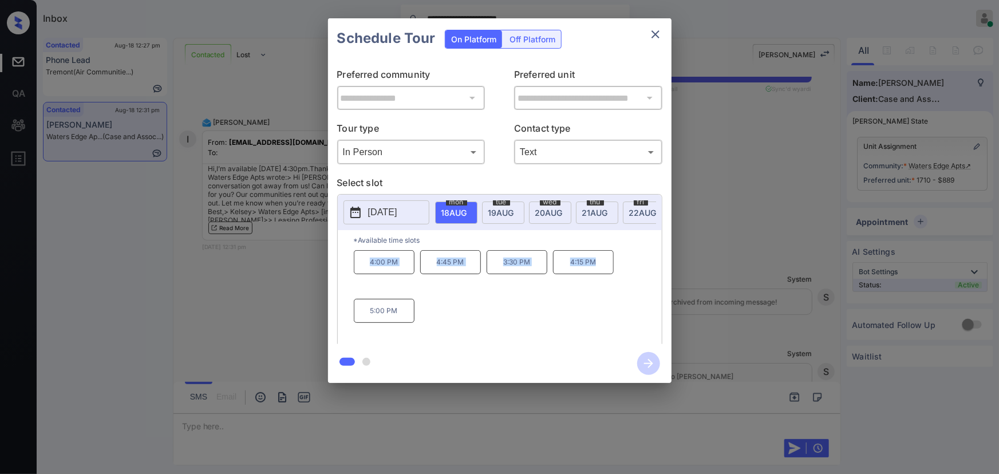
copy div "4:00 PM 4:45 PM 3:30 PM 4:15 PM"
drag, startPoint x: 601, startPoint y: 271, endPoint x: 357, endPoint y: 261, distance: 243.6
click at [357, 261] on div "4:00 PM 4:45 PM 3:30 PM 4:15 PM 5:00 PM" at bounding box center [508, 296] width 308 height 92
click at [354, 425] on div at bounding box center [499, 237] width 999 height 474
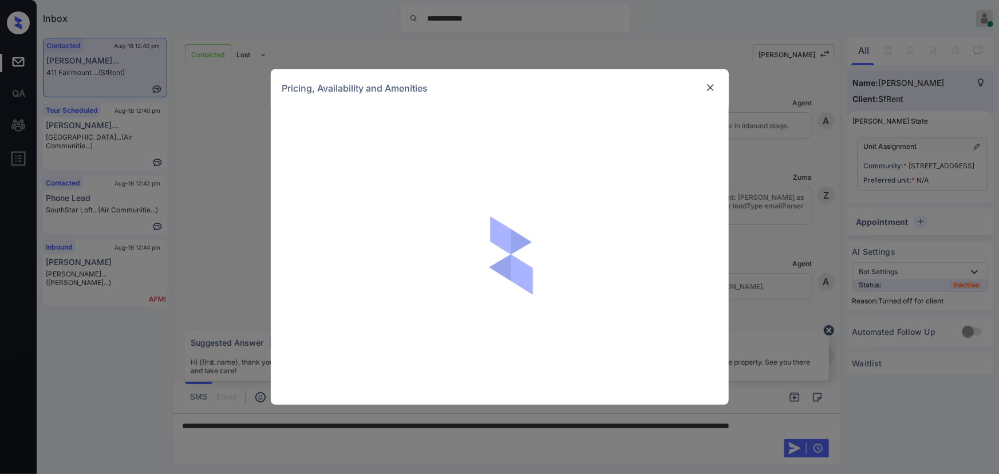
scroll to position [2262, 0]
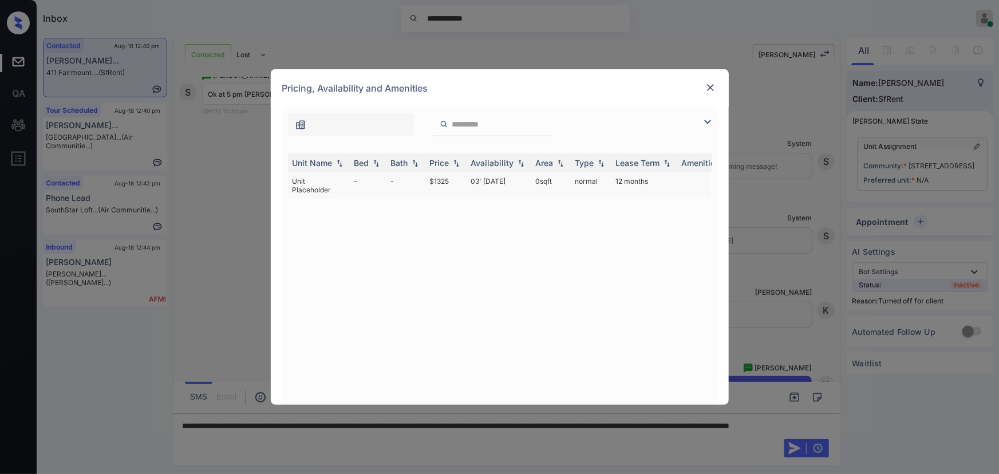
click at [447, 180] on td "$1325" at bounding box center [446, 185] width 41 height 26
click at [448, 180] on td "$1325" at bounding box center [446, 185] width 41 height 26
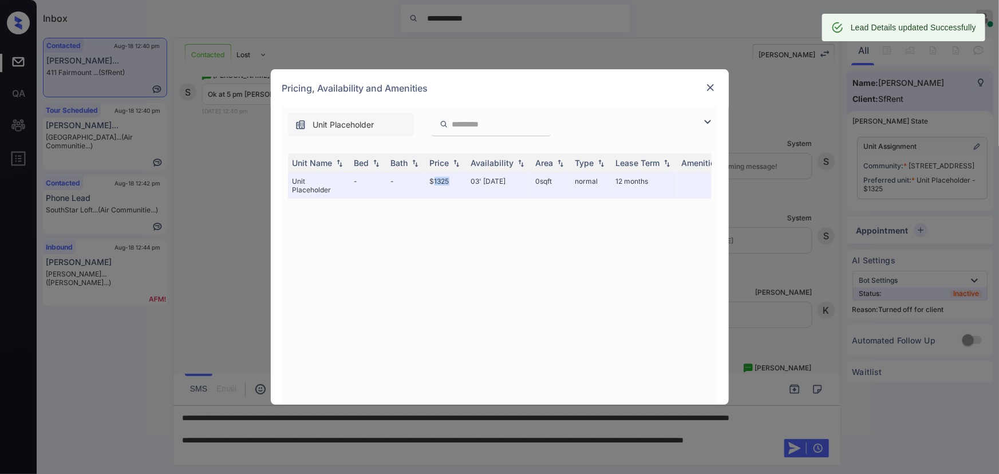
click at [711, 86] on img at bounding box center [710, 87] width 11 height 11
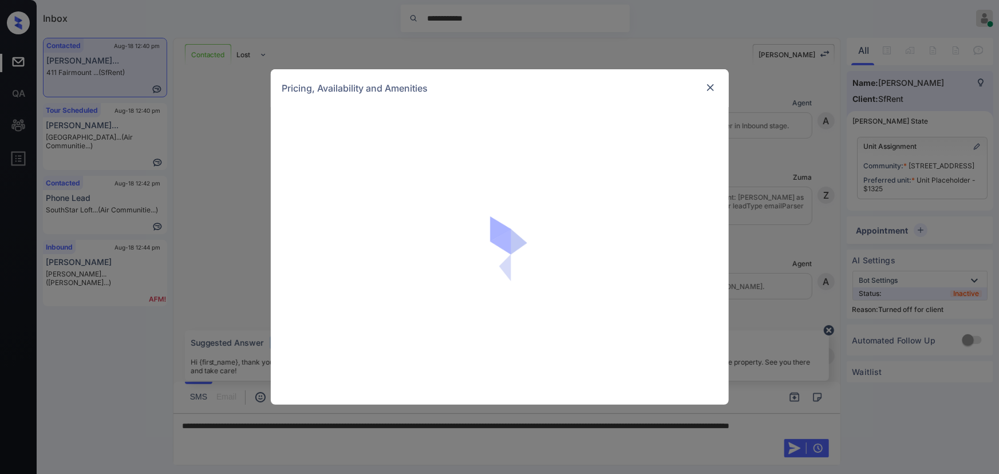
scroll to position [2262, 0]
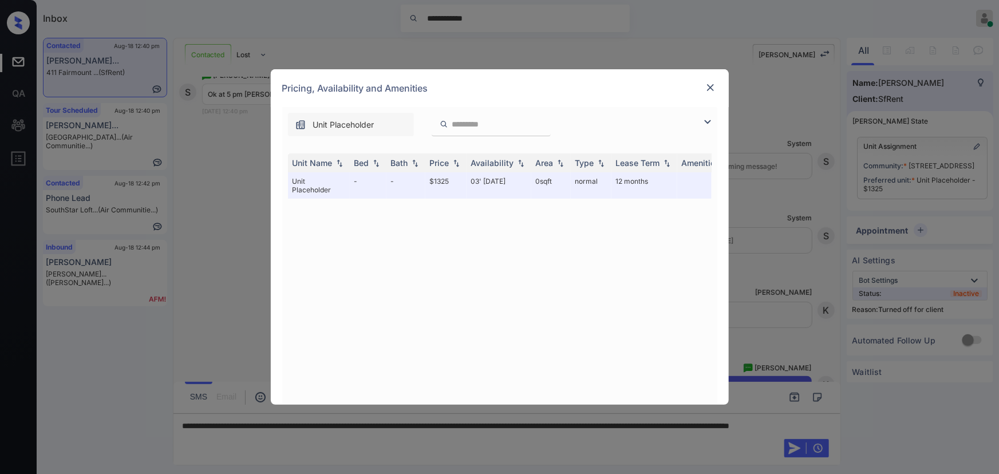
click at [707, 118] on img at bounding box center [708, 122] width 14 height 14
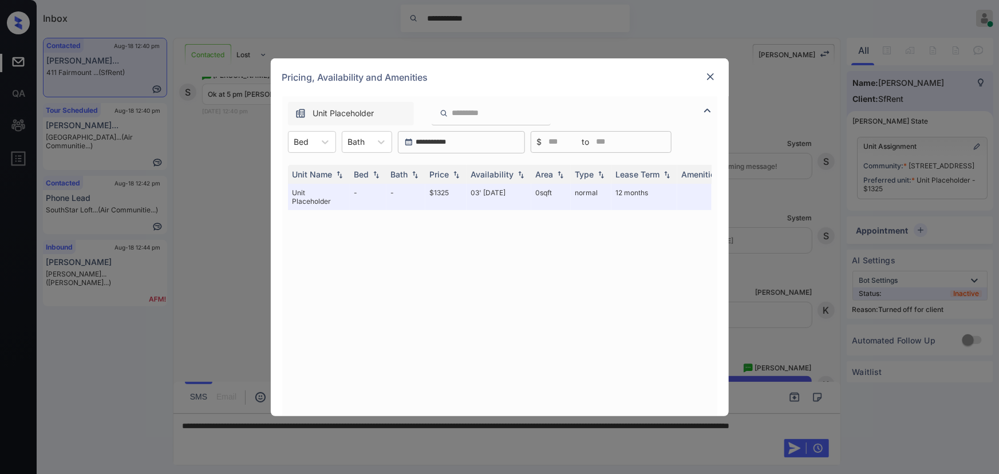
click at [710, 73] on img at bounding box center [710, 76] width 11 height 11
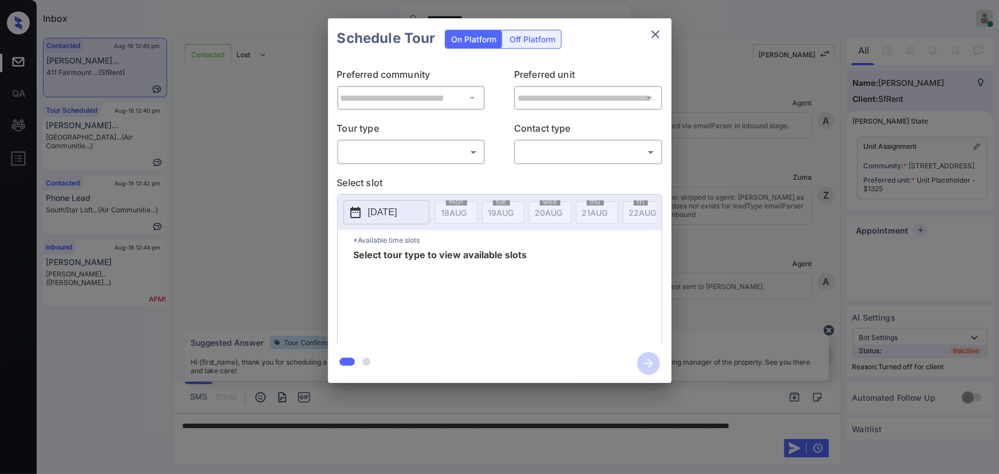
scroll to position [2262, 0]
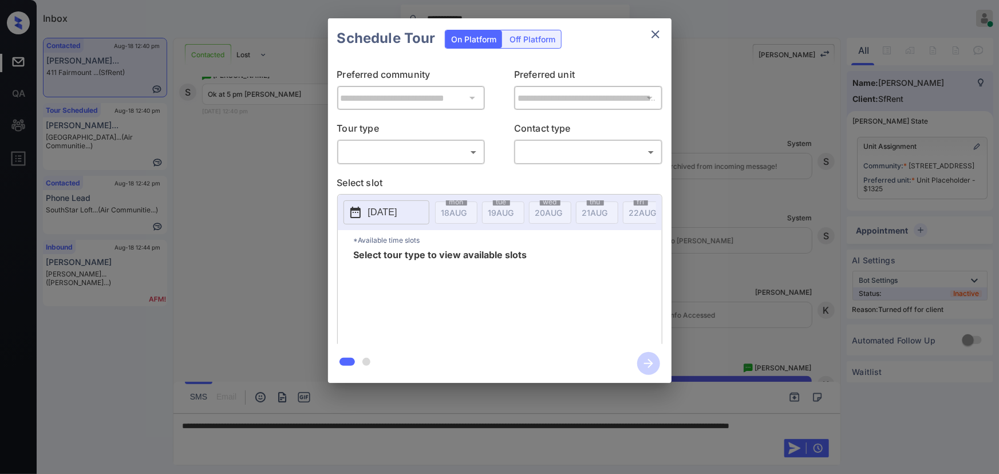
click at [543, 35] on div "Off Platform" at bounding box center [532, 39] width 57 height 18
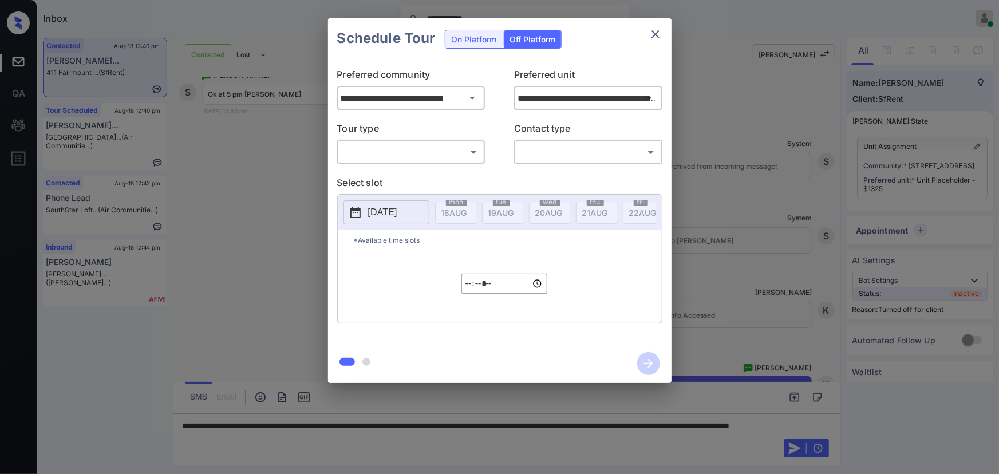
click at [387, 159] on body "**********" at bounding box center [499, 237] width 999 height 474
drag, startPoint x: 378, startPoint y: 180, endPoint x: 474, endPoint y: 178, distance: 95.7
click at [382, 180] on li "In Person" at bounding box center [410, 177] width 141 height 21
type input "********"
click at [547, 160] on body "**********" at bounding box center [499, 237] width 999 height 474
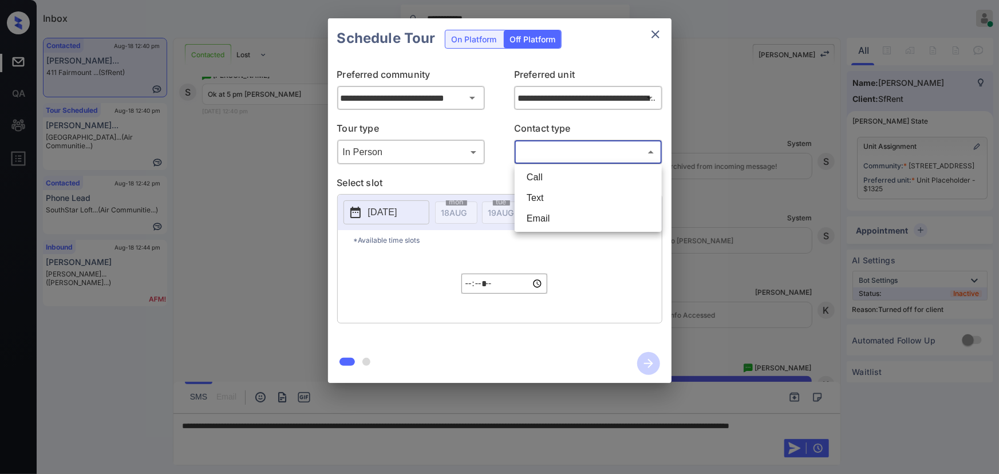
click at [535, 194] on li "Text" at bounding box center [588, 198] width 141 height 21
type input "****"
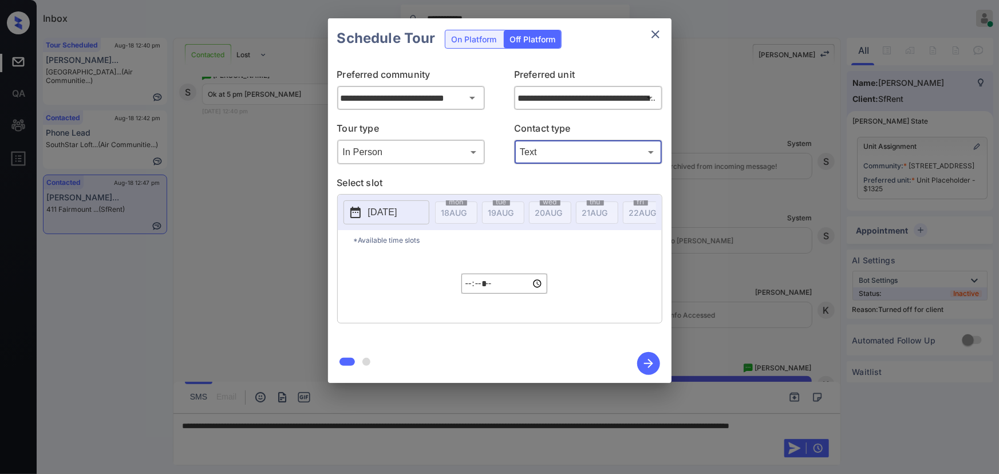
click at [394, 212] on p "[DATE]" at bounding box center [382, 213] width 29 height 14
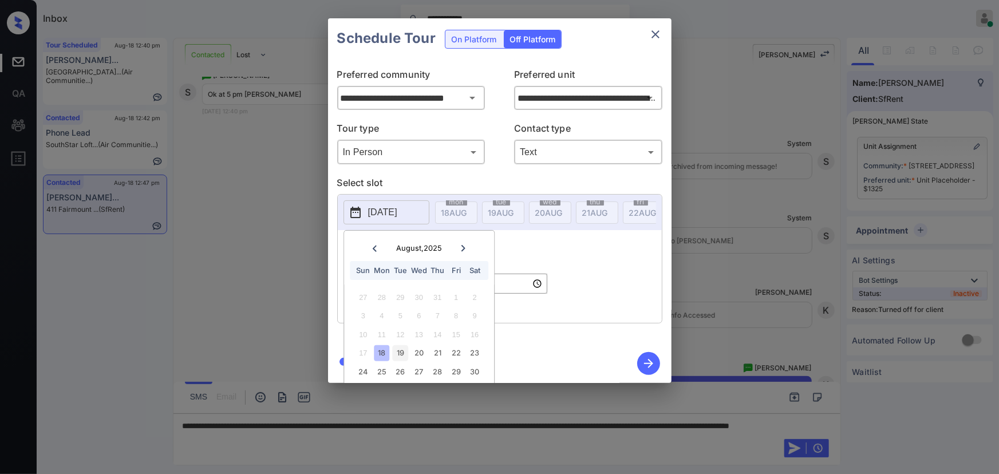
click at [402, 351] on div "19" at bounding box center [400, 352] width 15 height 15
click at [514, 292] on input "*****" at bounding box center [505, 284] width 86 height 20
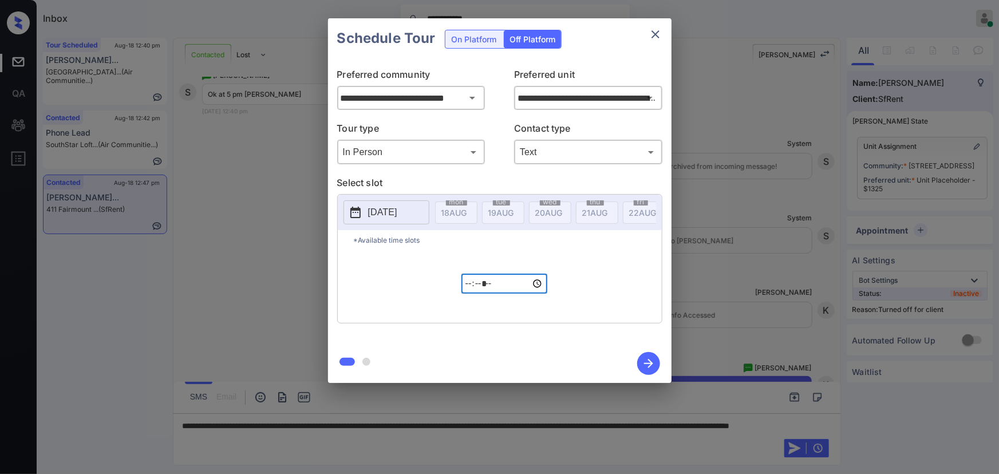
click at [472, 294] on input "*****" at bounding box center [505, 284] width 86 height 20
type input "*****"
click at [655, 363] on icon "button" at bounding box center [648, 363] width 23 height 23
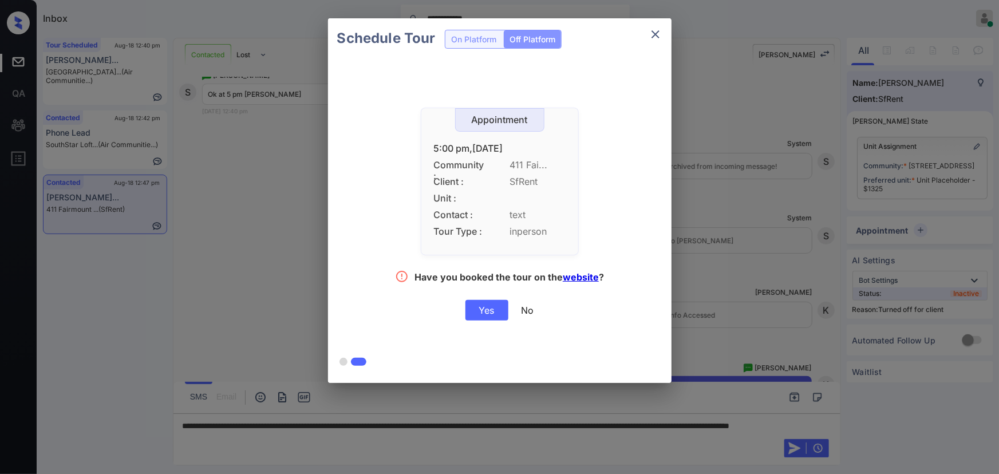
click at [485, 315] on div "Yes" at bounding box center [487, 310] width 43 height 21
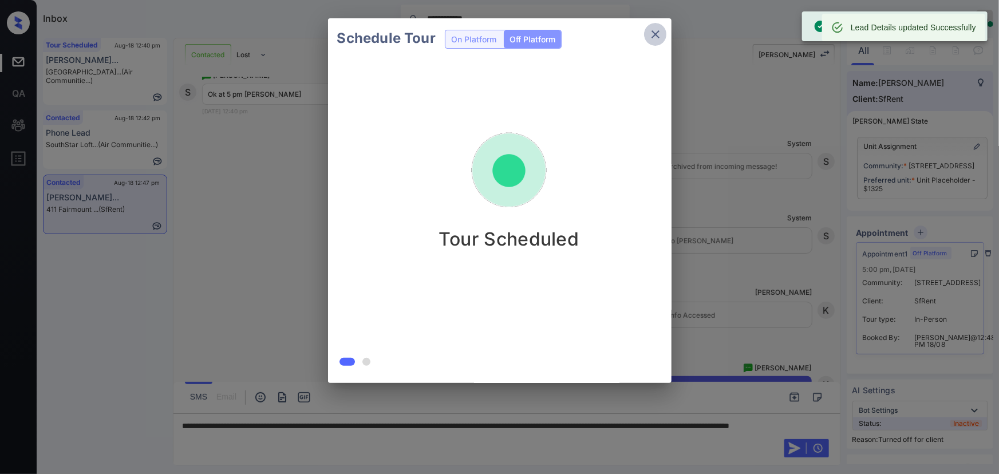
click at [658, 36] on icon "close" at bounding box center [656, 34] width 8 height 8
